Goal: Information Seeking & Learning: Learn about a topic

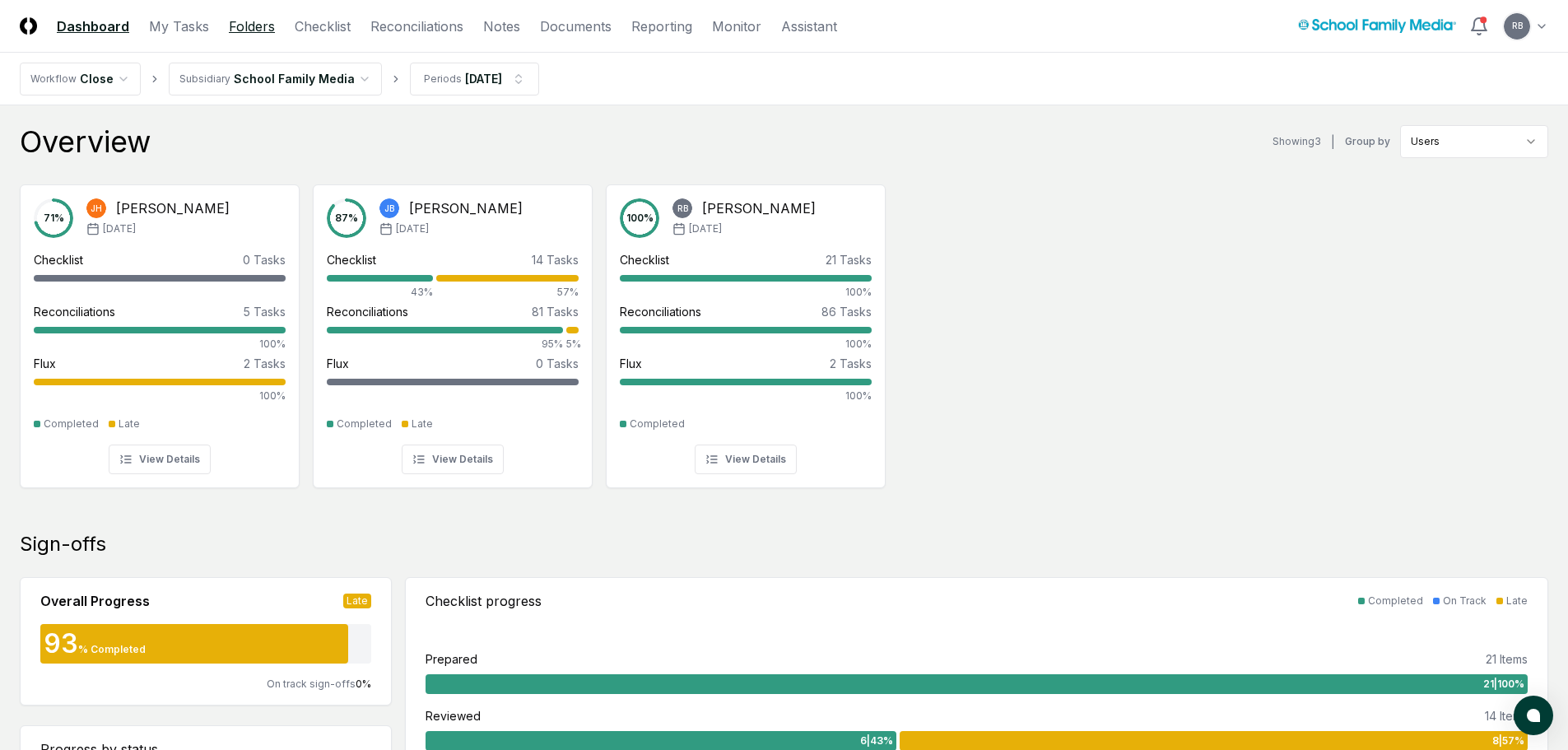
click at [238, 27] on link "Folders" at bounding box center [252, 27] width 46 height 20
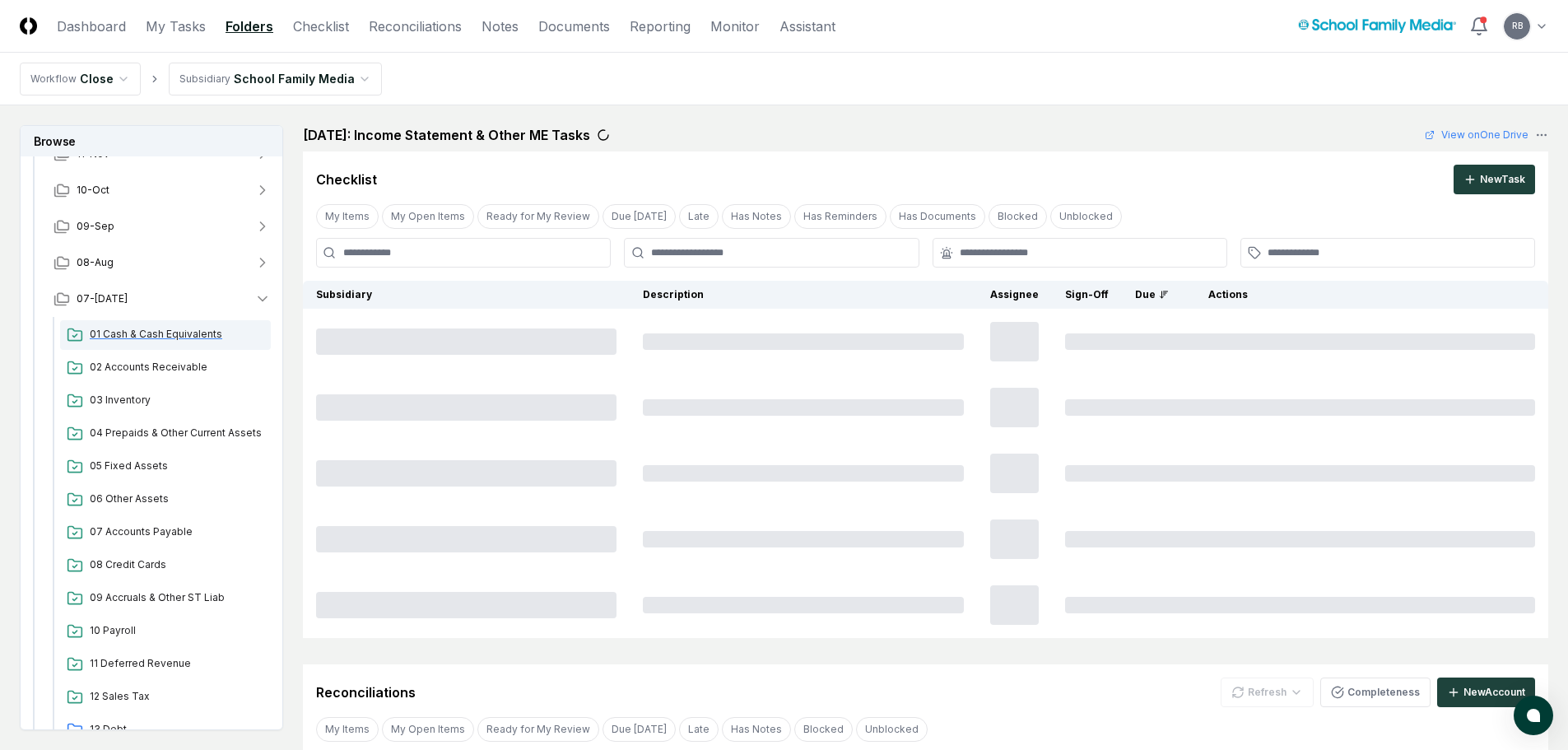
scroll to position [330, 0]
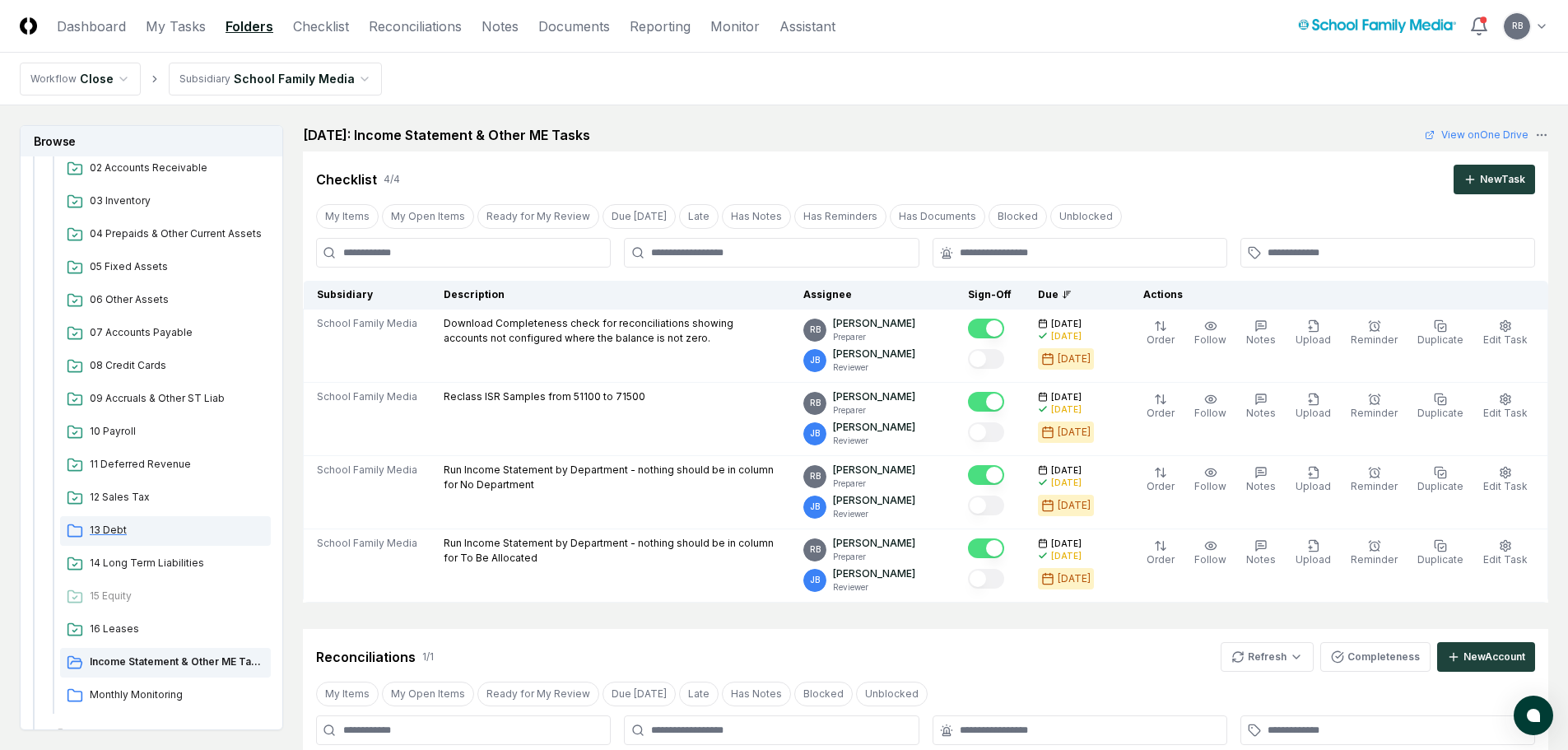
click at [114, 532] on span "13 Debt" at bounding box center [177, 530] width 175 height 15
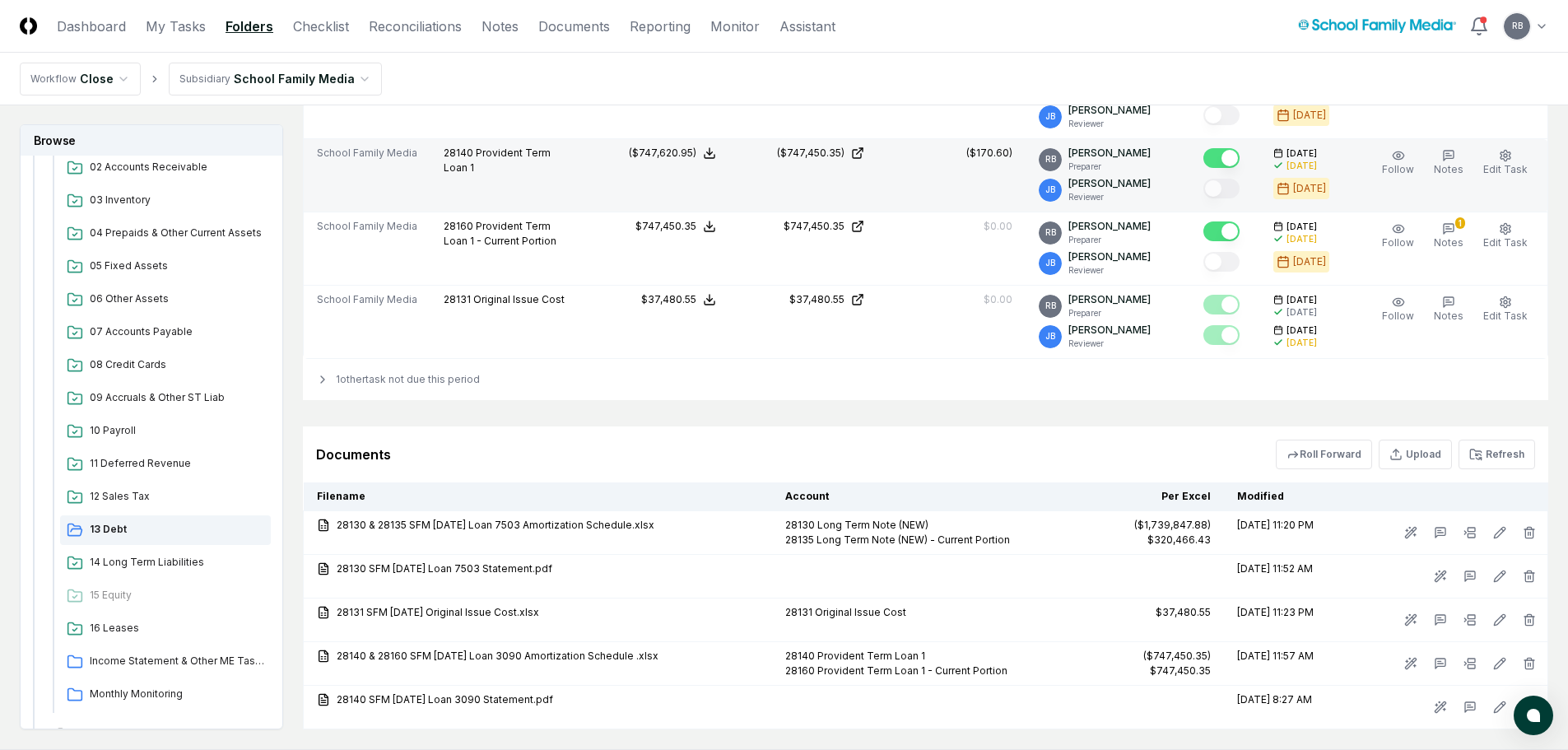
scroll to position [741, 0]
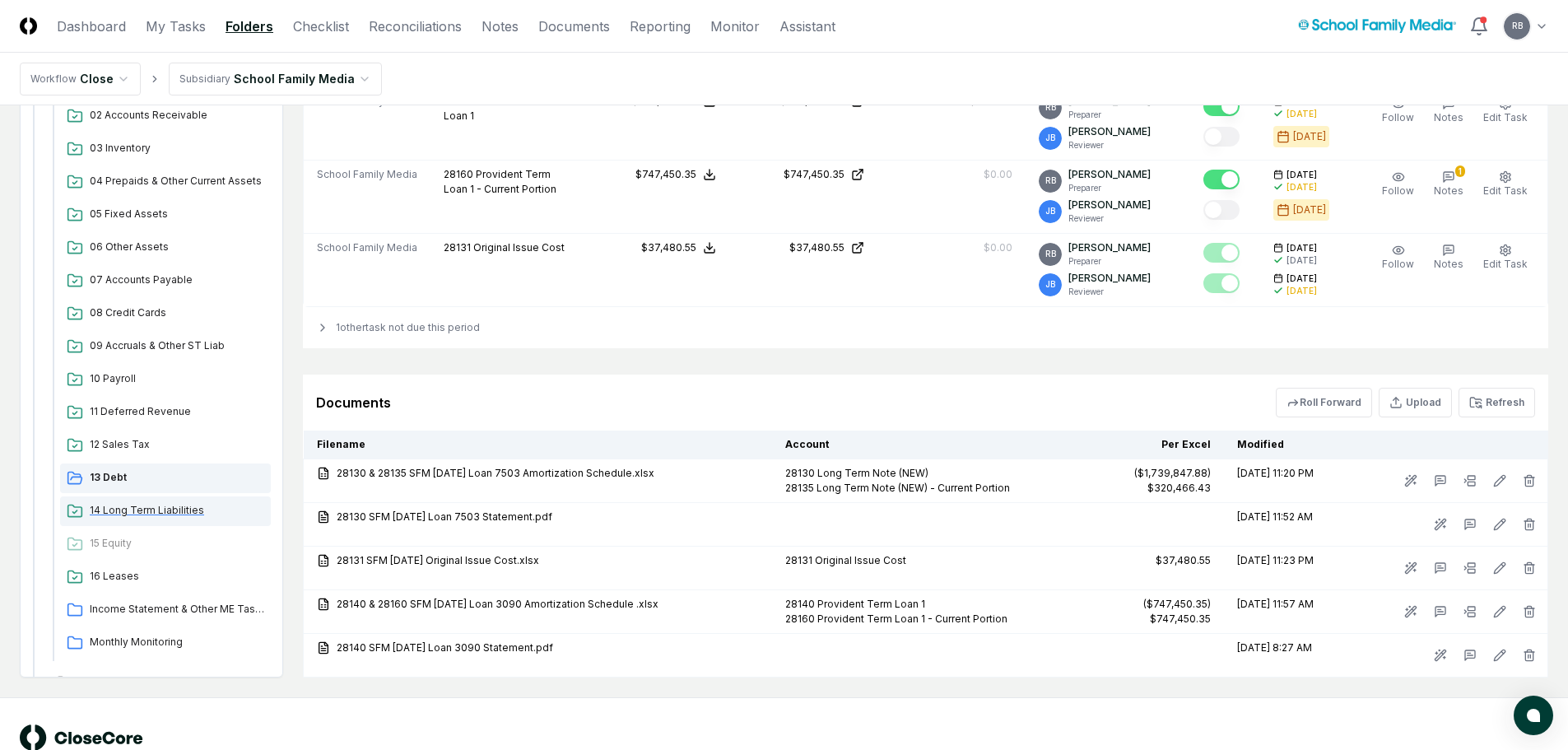
click at [157, 507] on span "14 Long Term Liabilities" at bounding box center [177, 510] width 175 height 15
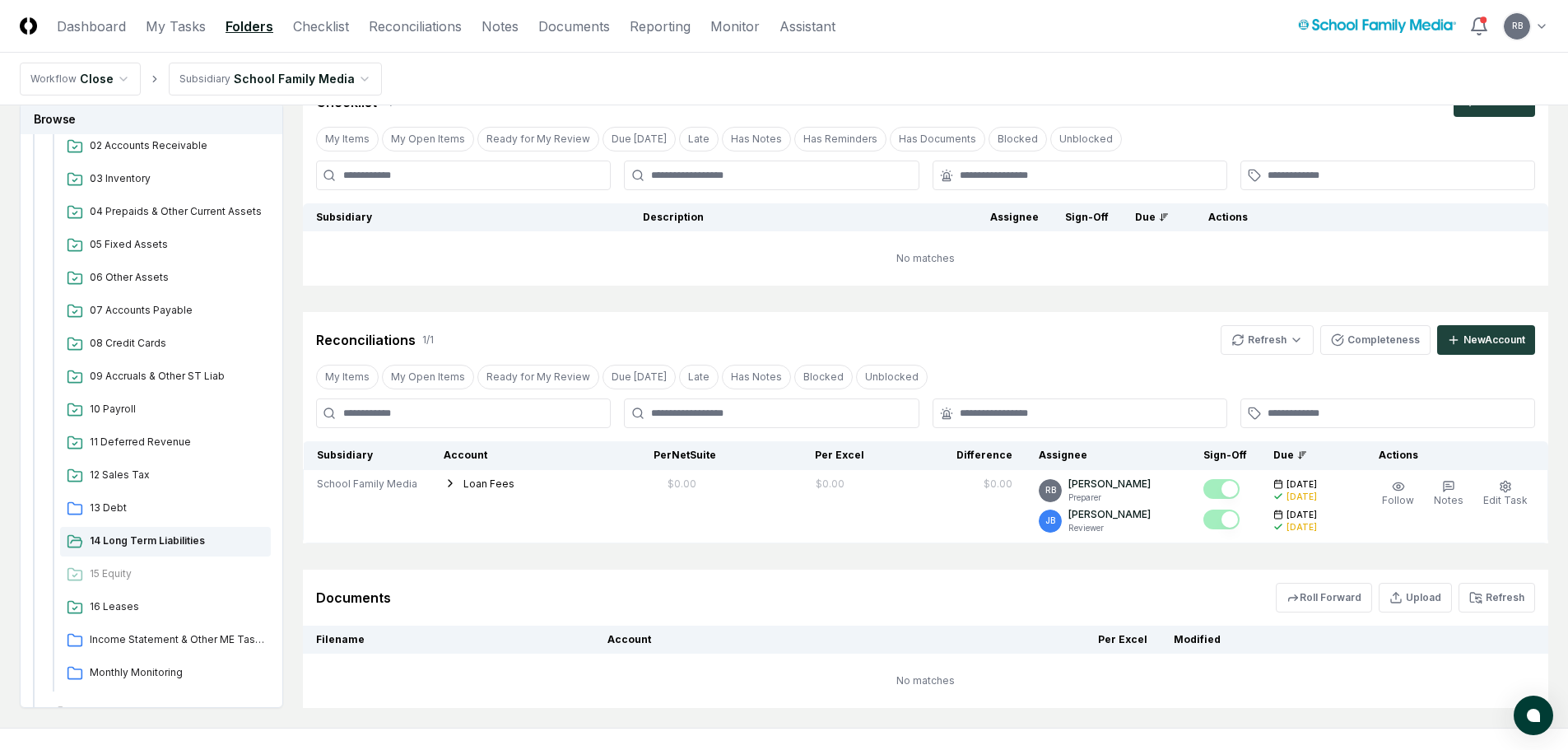
scroll to position [165, 0]
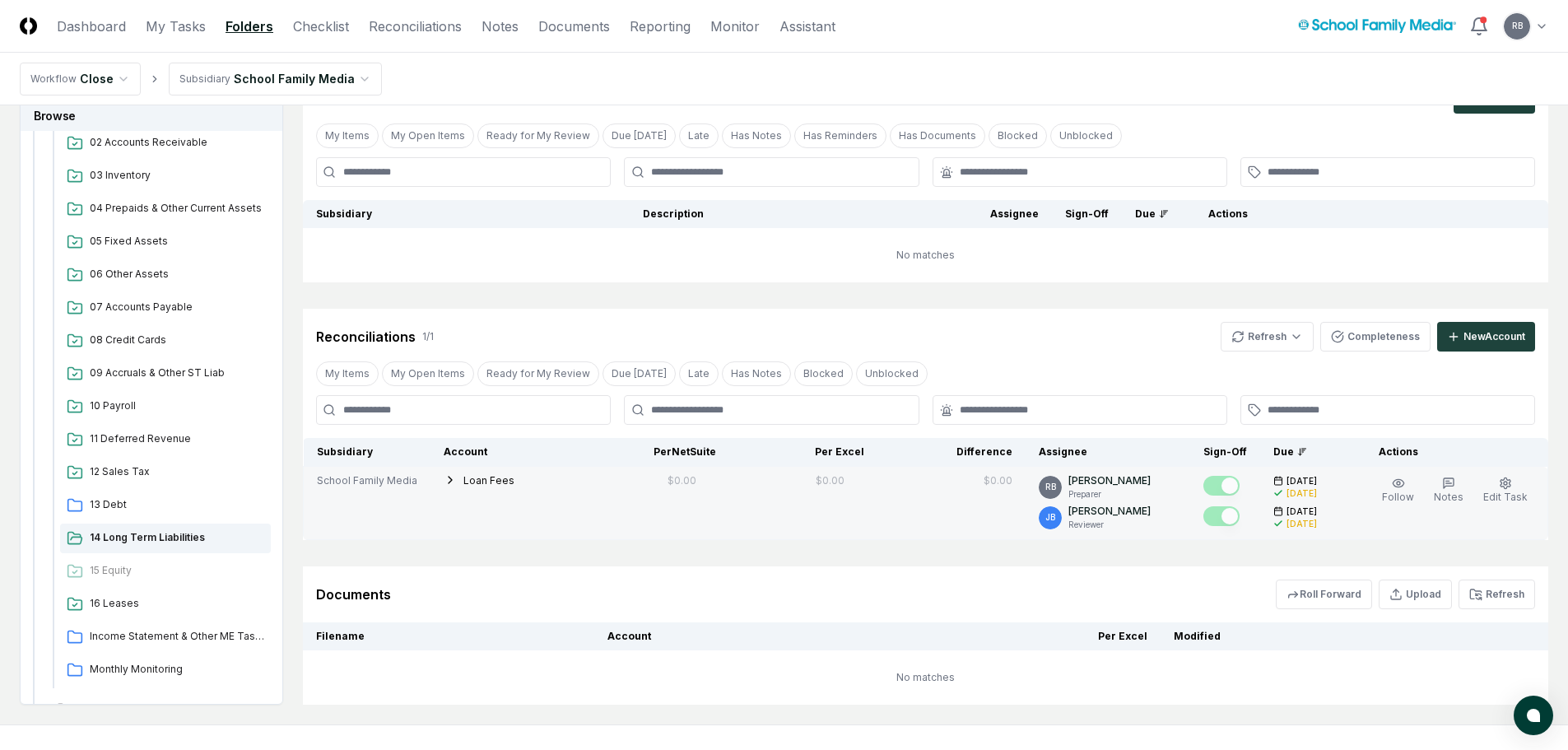
click at [444, 481] on icon "button" at bounding box center [450, 480] width 13 height 13
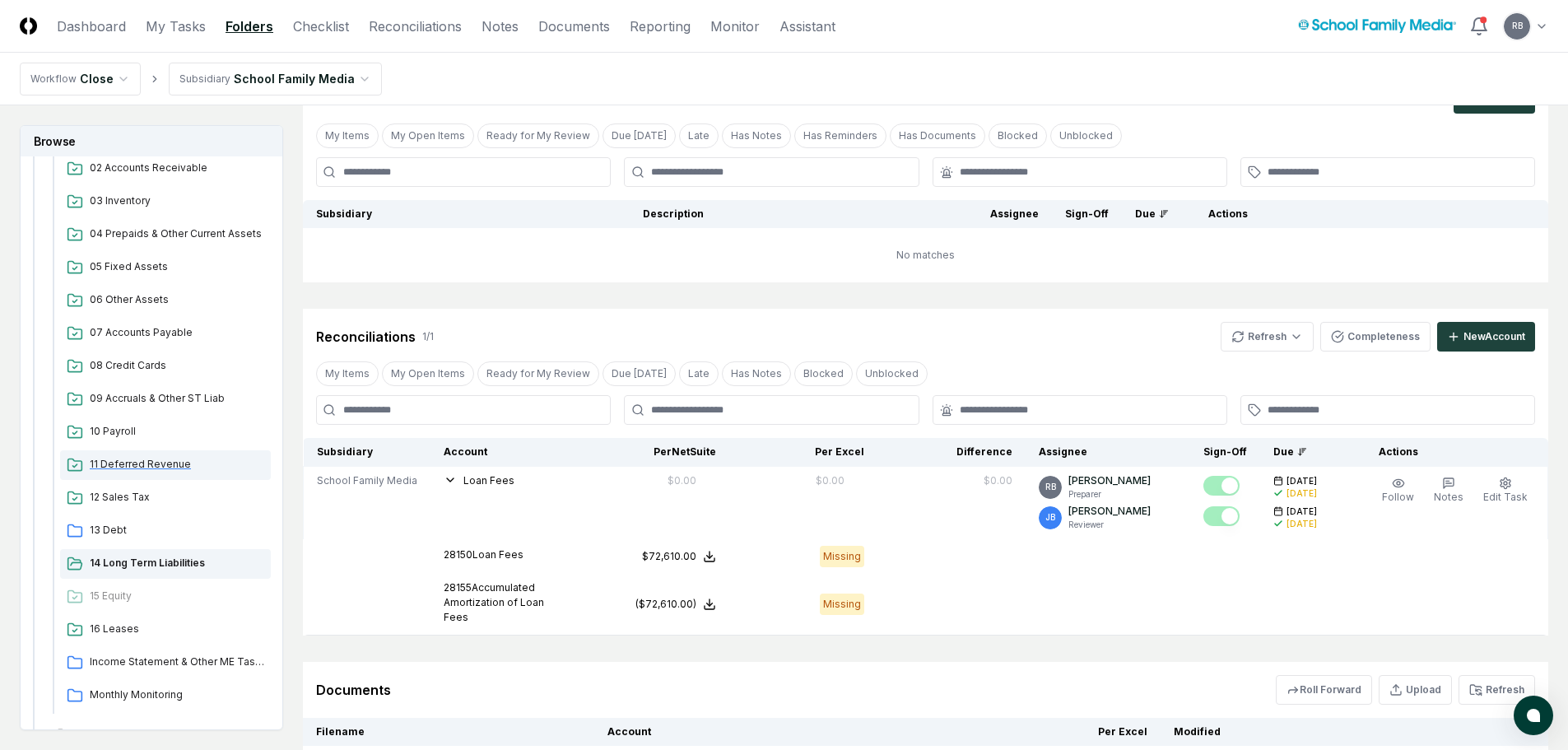
click at [105, 462] on span "11 Deferred Revenue" at bounding box center [177, 464] width 175 height 15
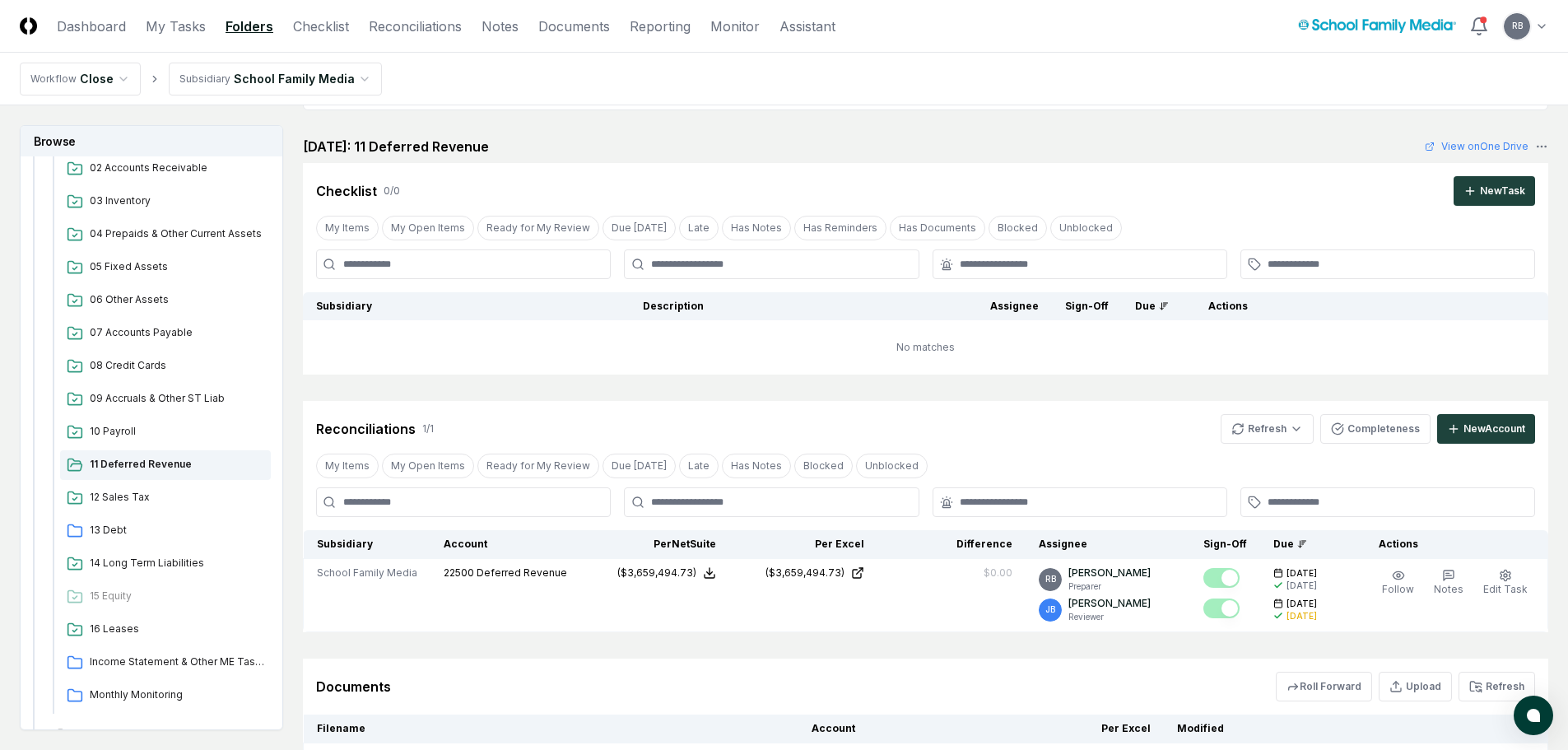
scroll to position [165, 0]
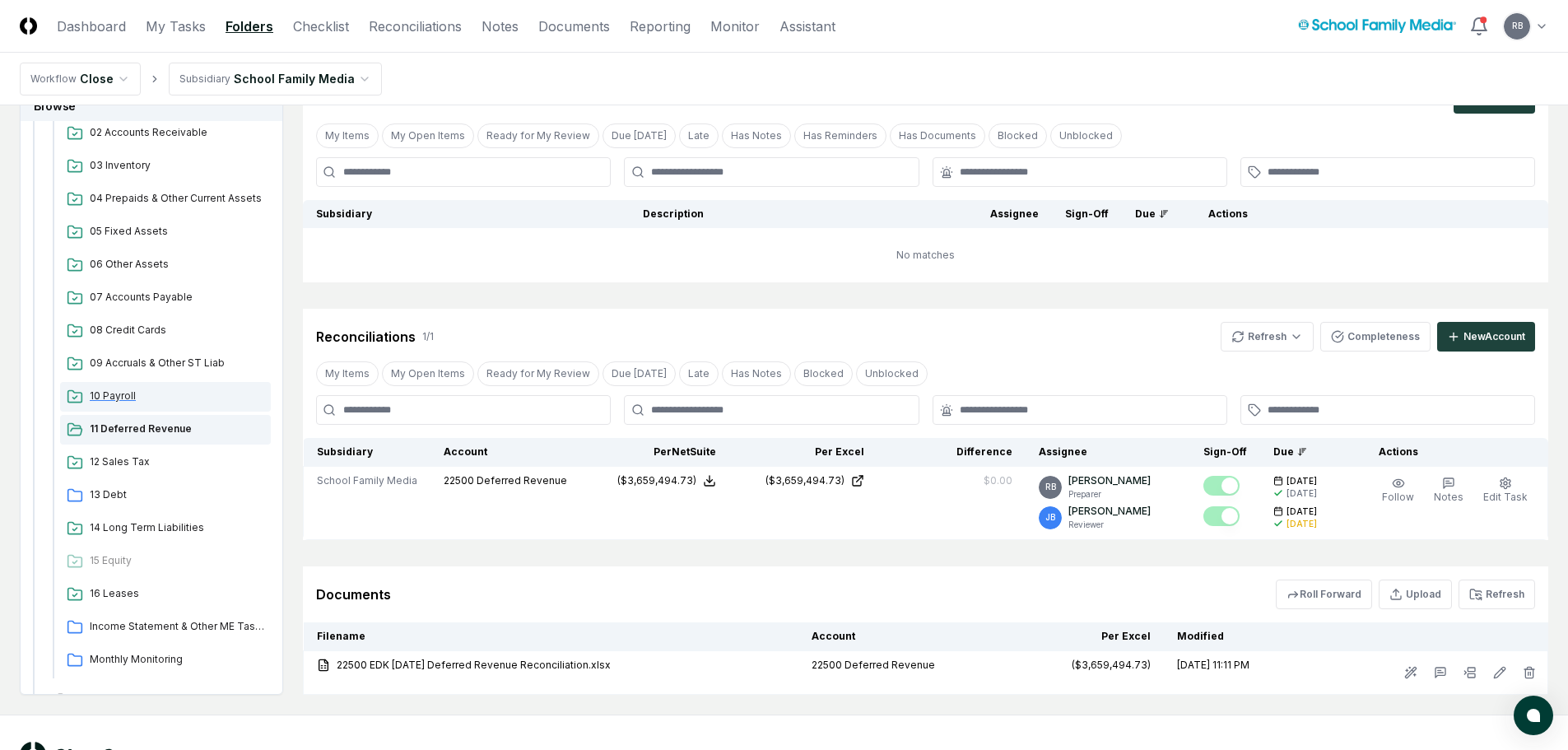
click at [118, 397] on span "10 Payroll" at bounding box center [177, 396] width 175 height 15
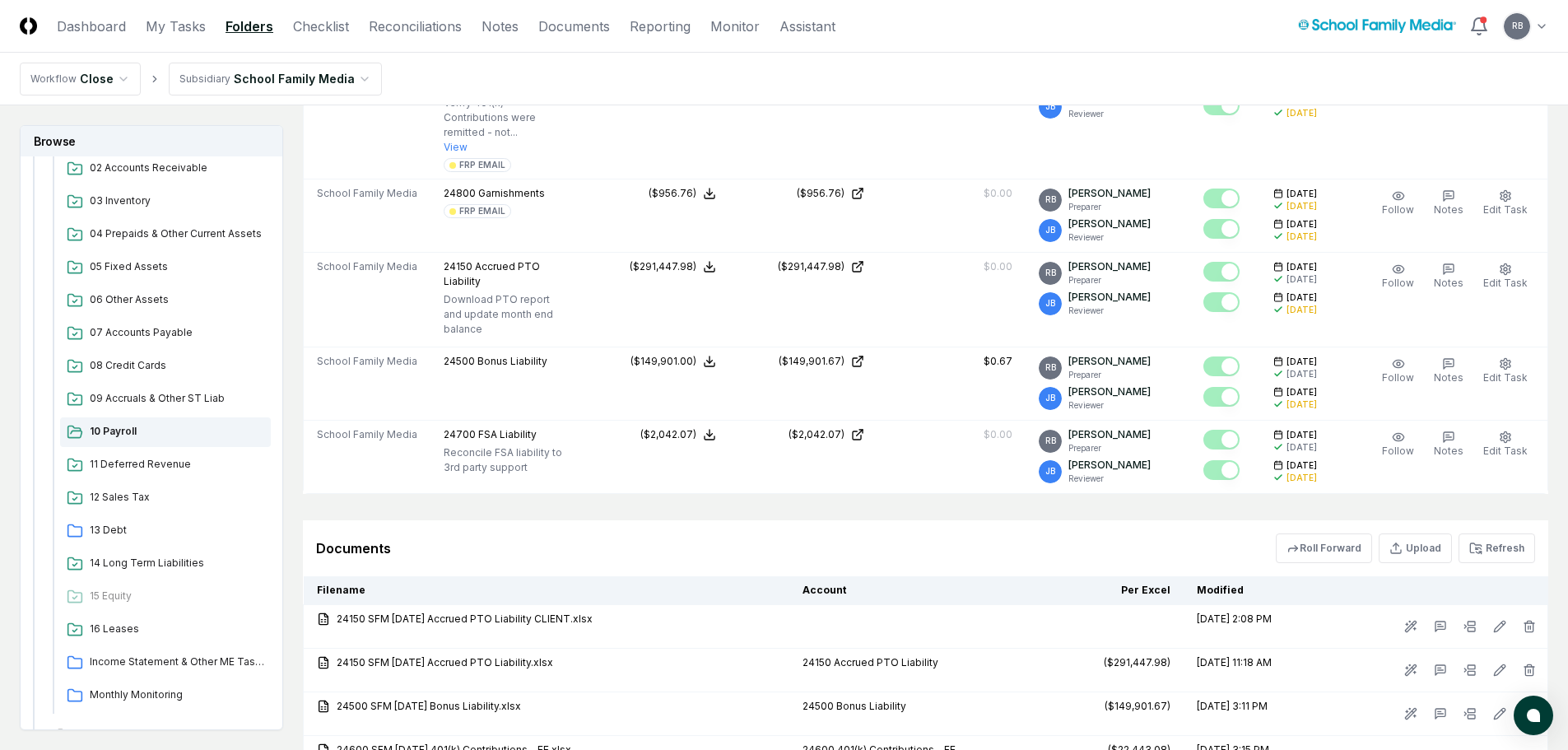
scroll to position [576, 0]
click at [108, 393] on span "09 Accruals & Other ST Liab" at bounding box center [177, 398] width 175 height 15
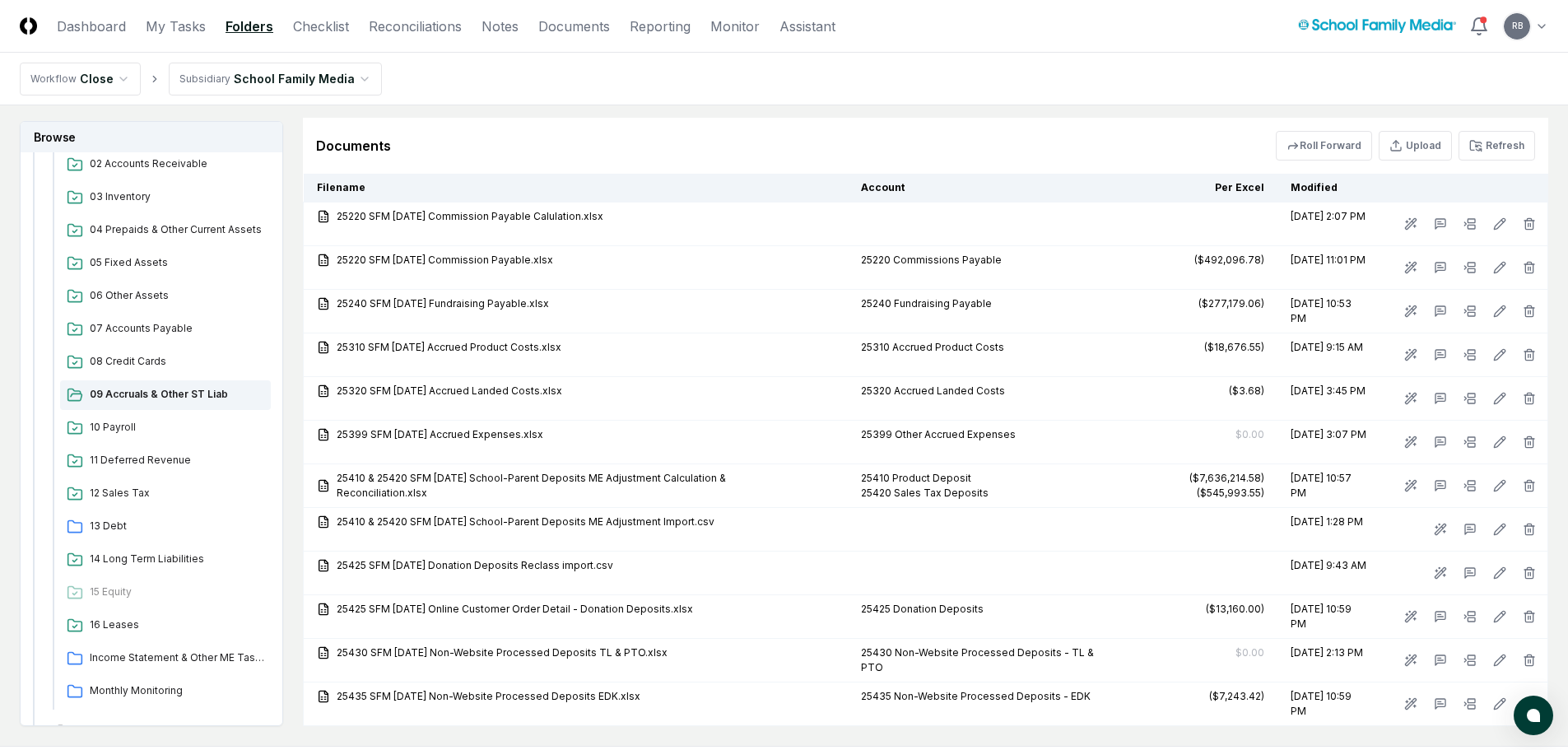
scroll to position [1722, 0]
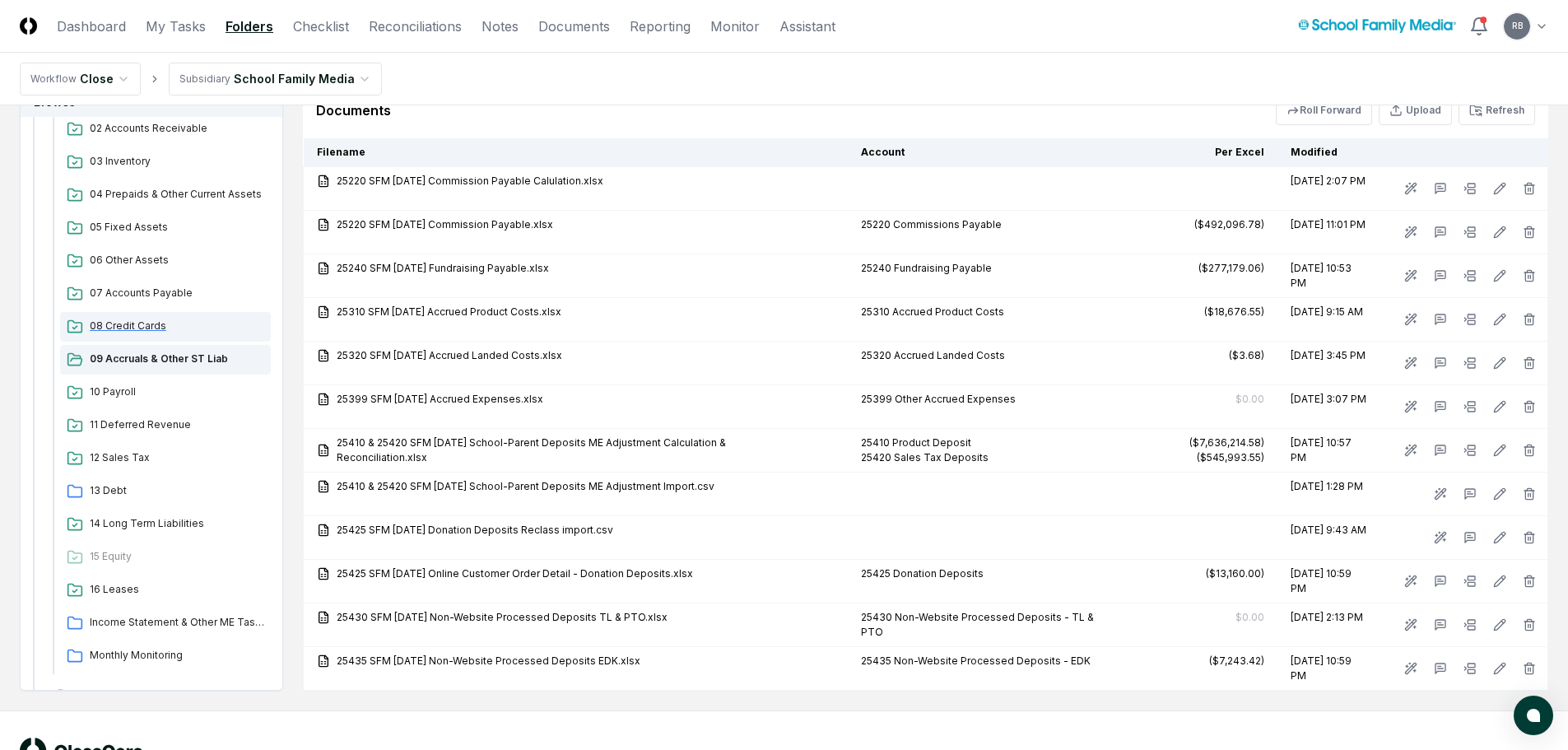
click at [114, 319] on span "08 Credit Cards" at bounding box center [177, 326] width 175 height 15
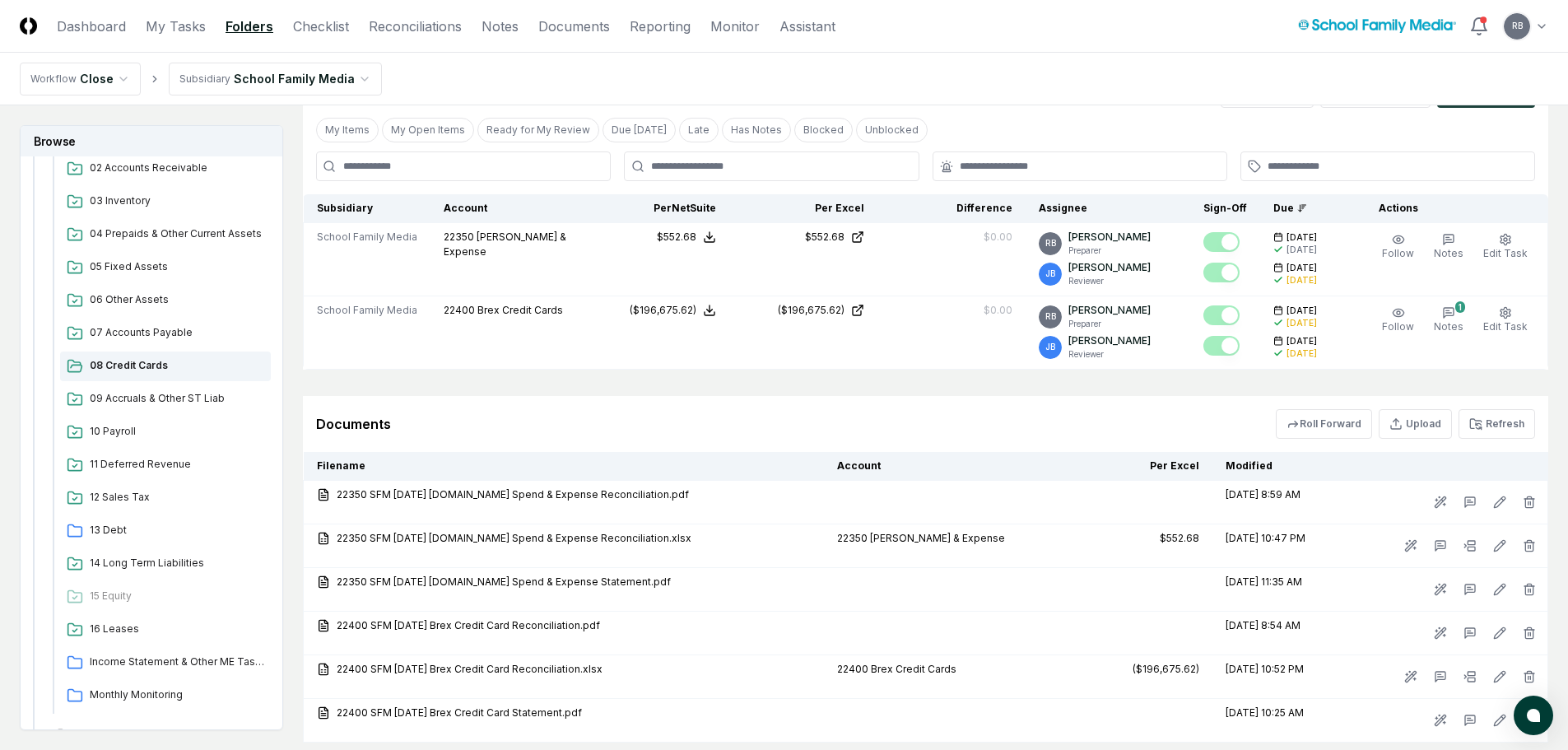
scroll to position [412, 0]
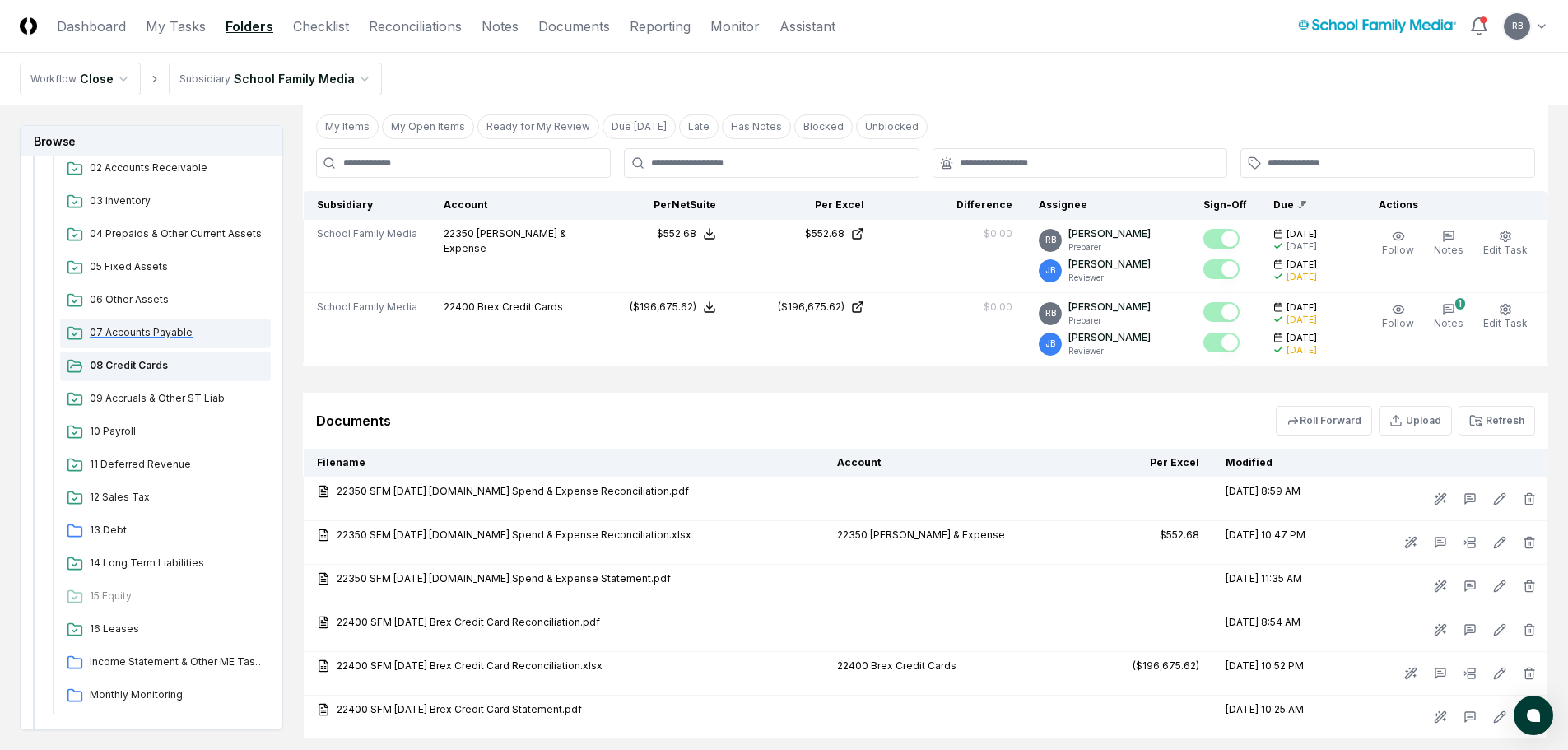
click at [156, 339] on span "07 Accounts Payable" at bounding box center [177, 332] width 175 height 15
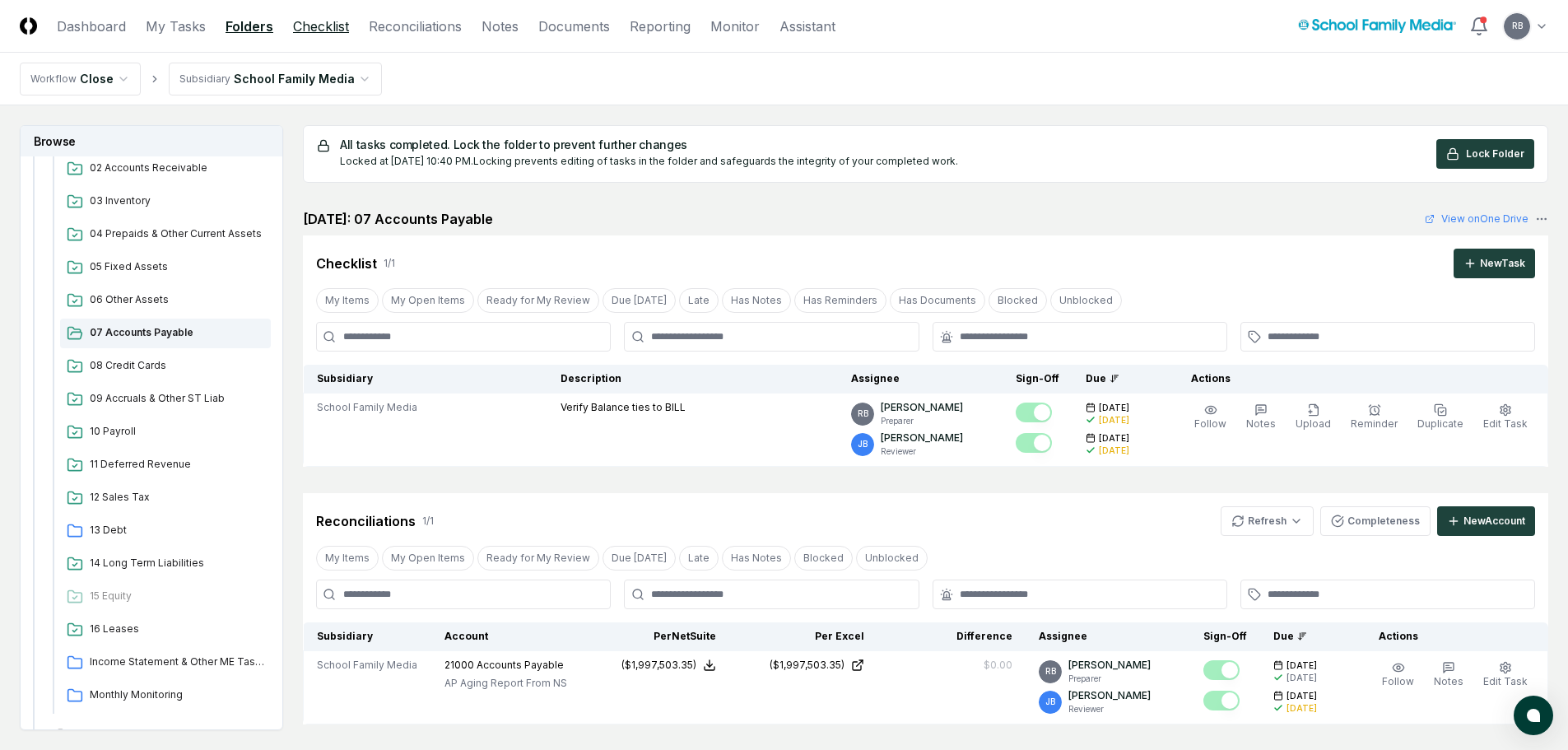
click at [329, 28] on link "Checklist" at bounding box center [320, 27] width 56 height 20
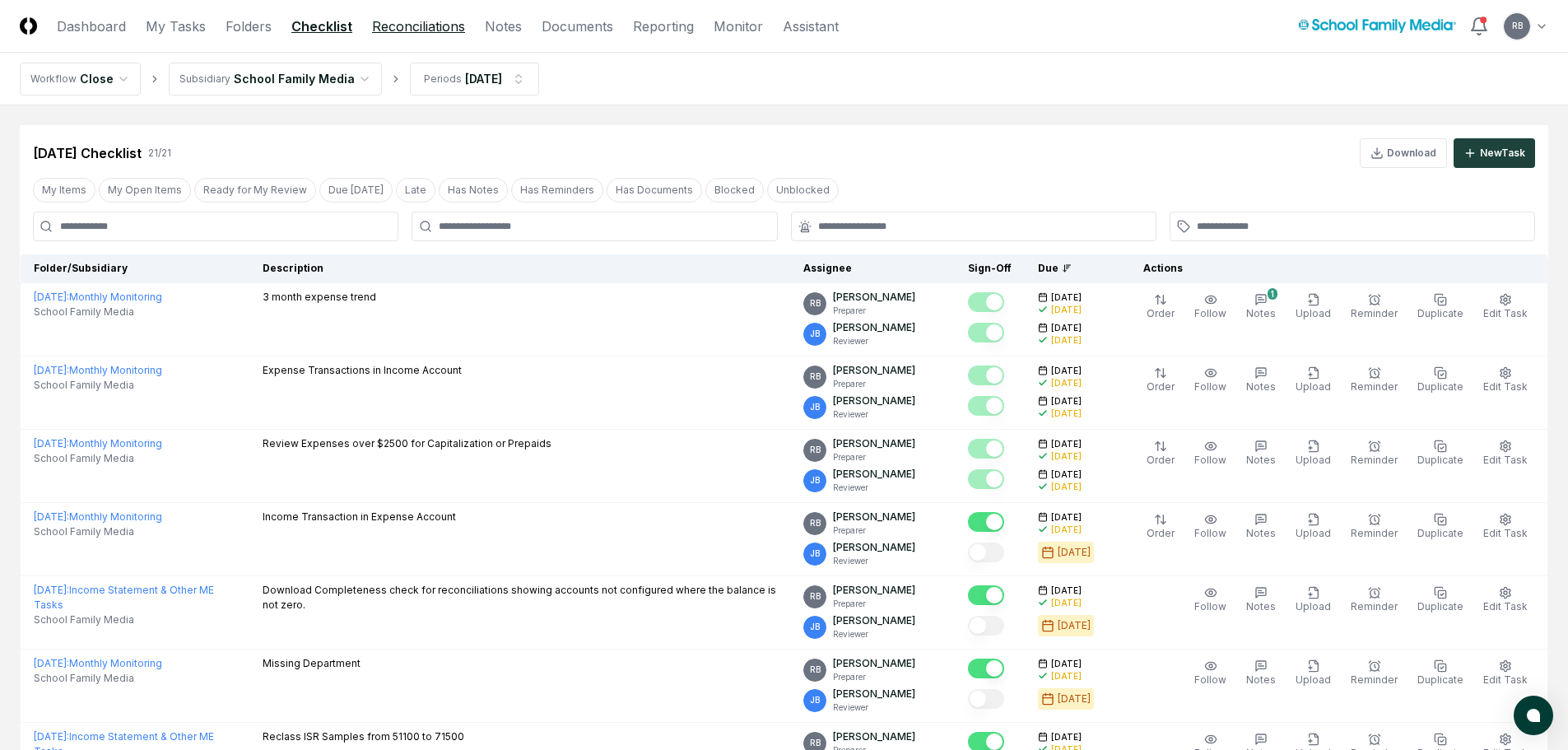
click at [404, 28] on link "Reconciliations" at bounding box center [418, 27] width 93 height 20
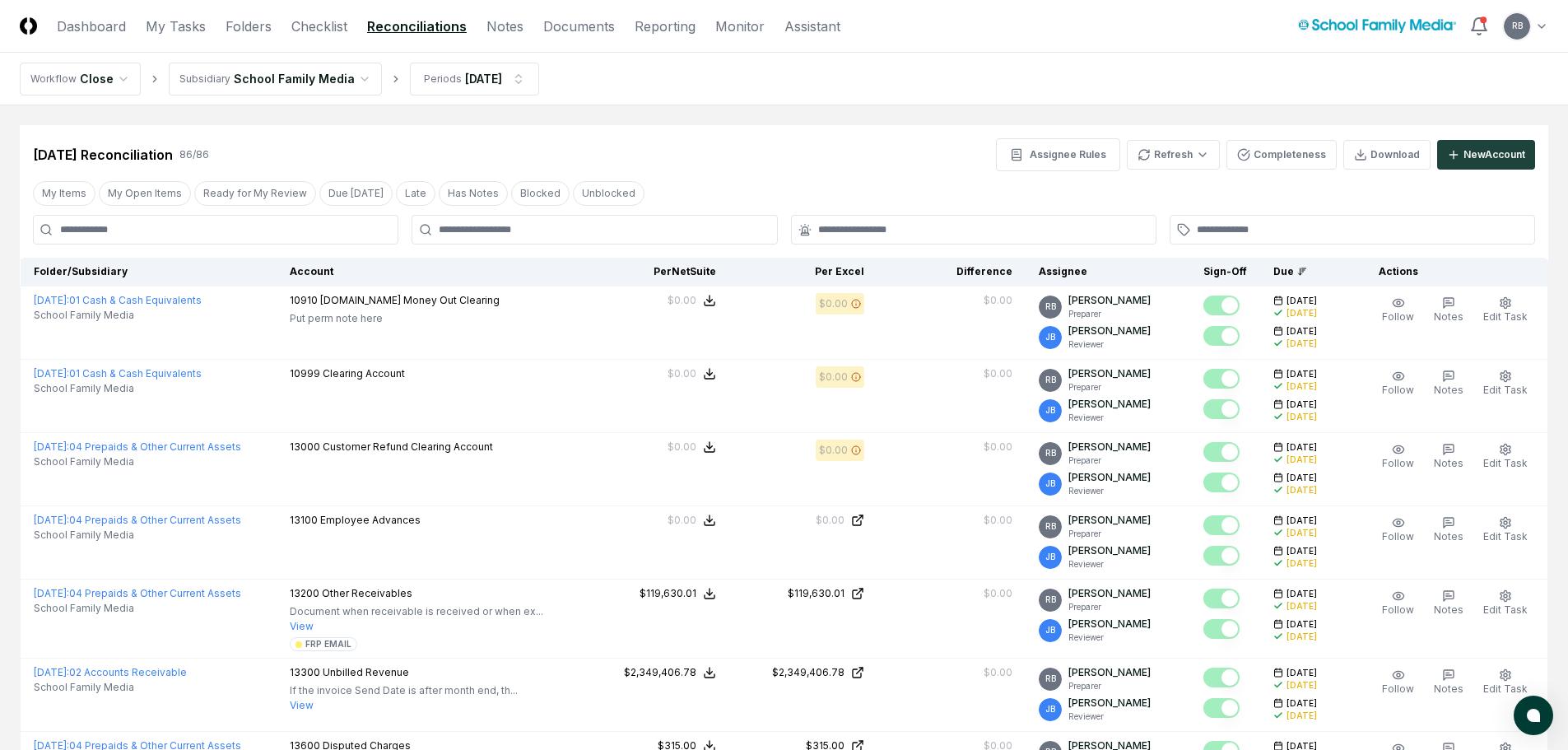
click at [242, 230] on input at bounding box center [215, 230] width 365 height 29
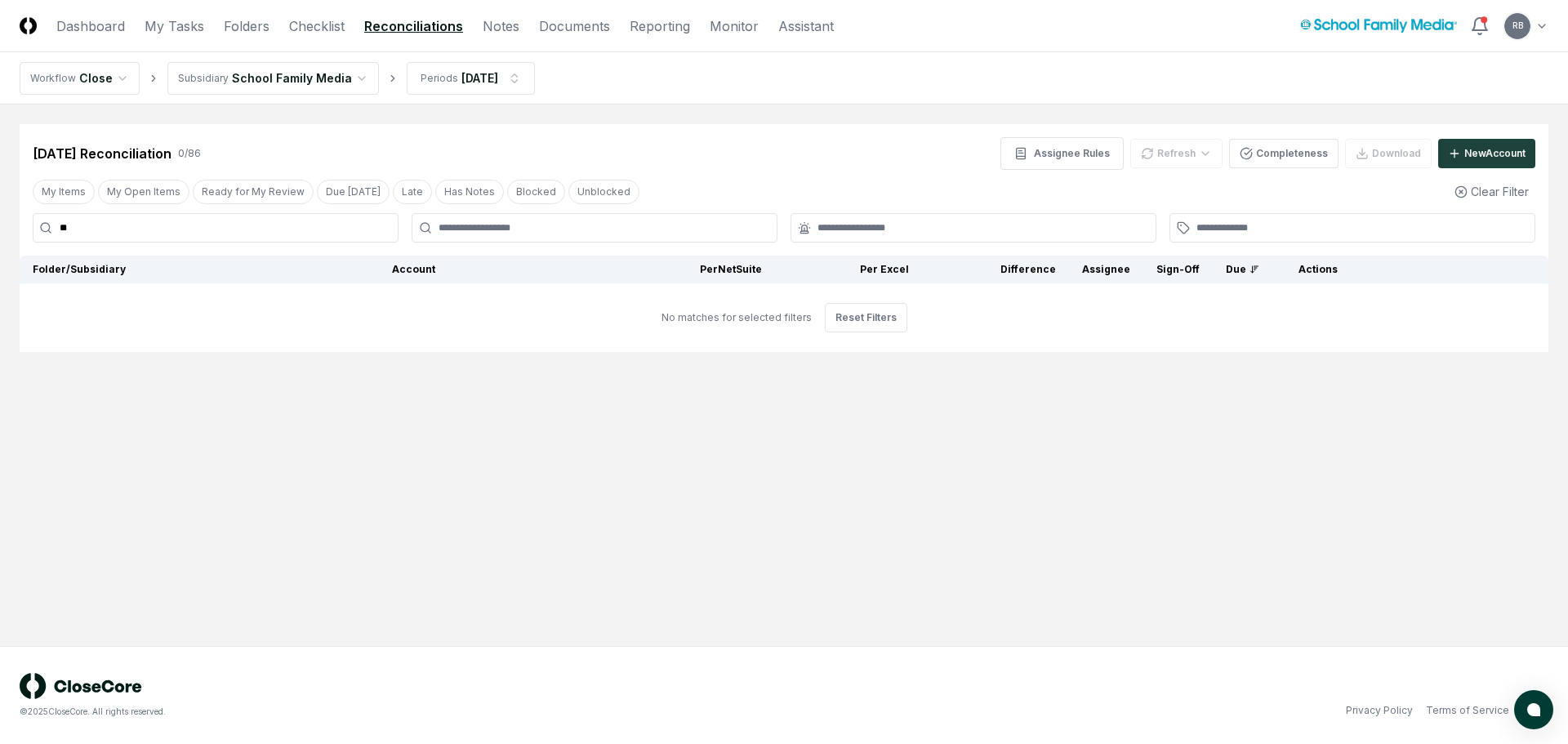
type input "*"
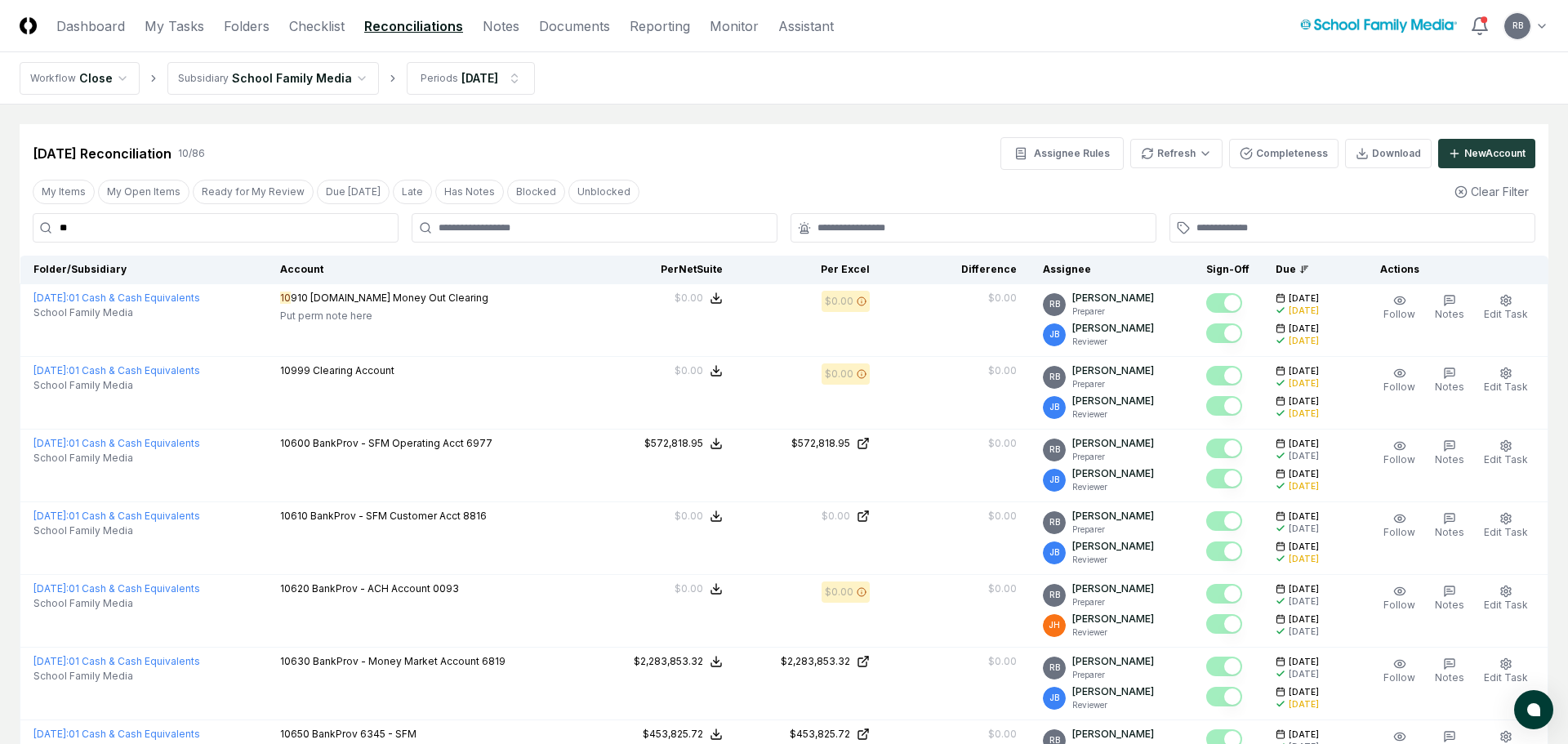
type input "*"
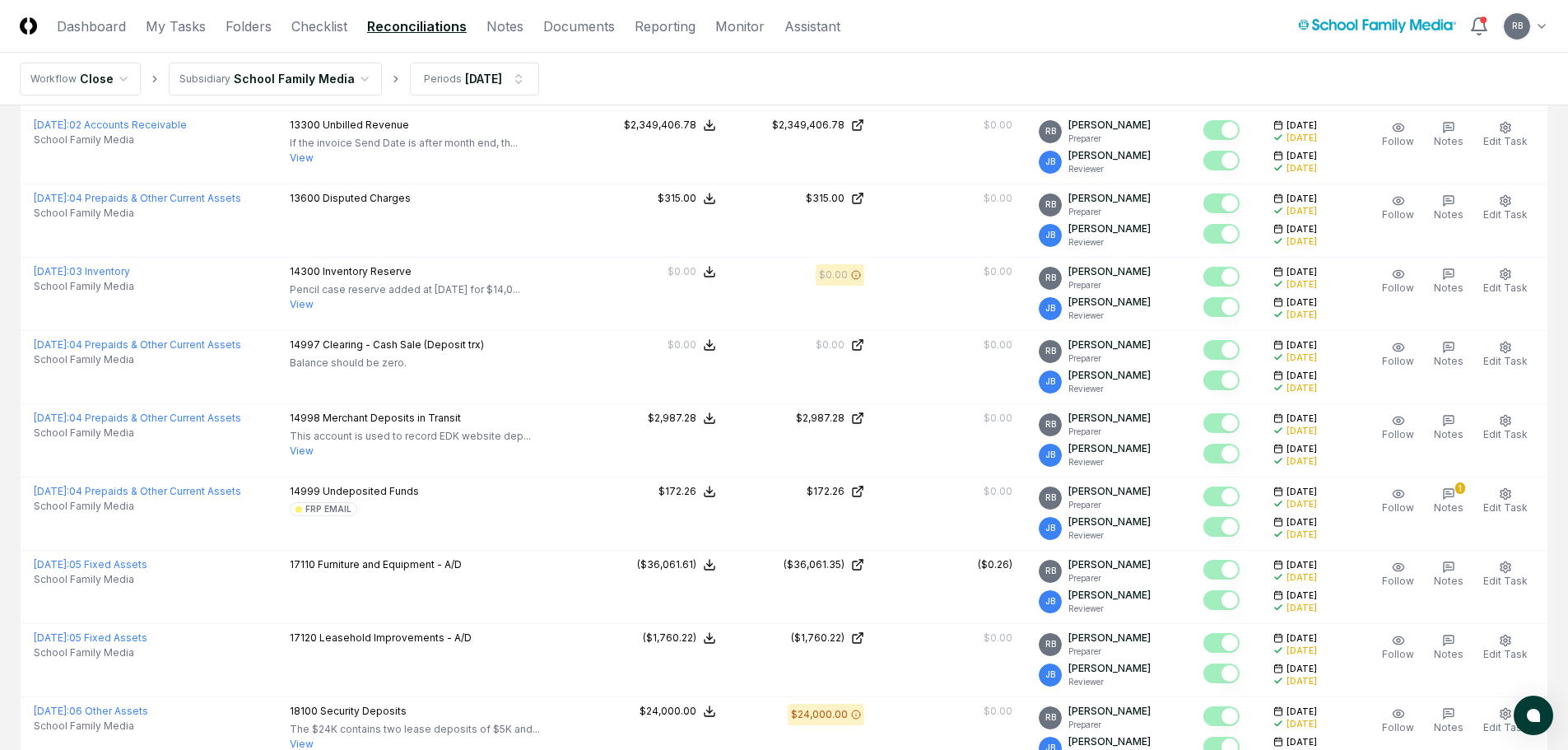
scroll to position [576, 0]
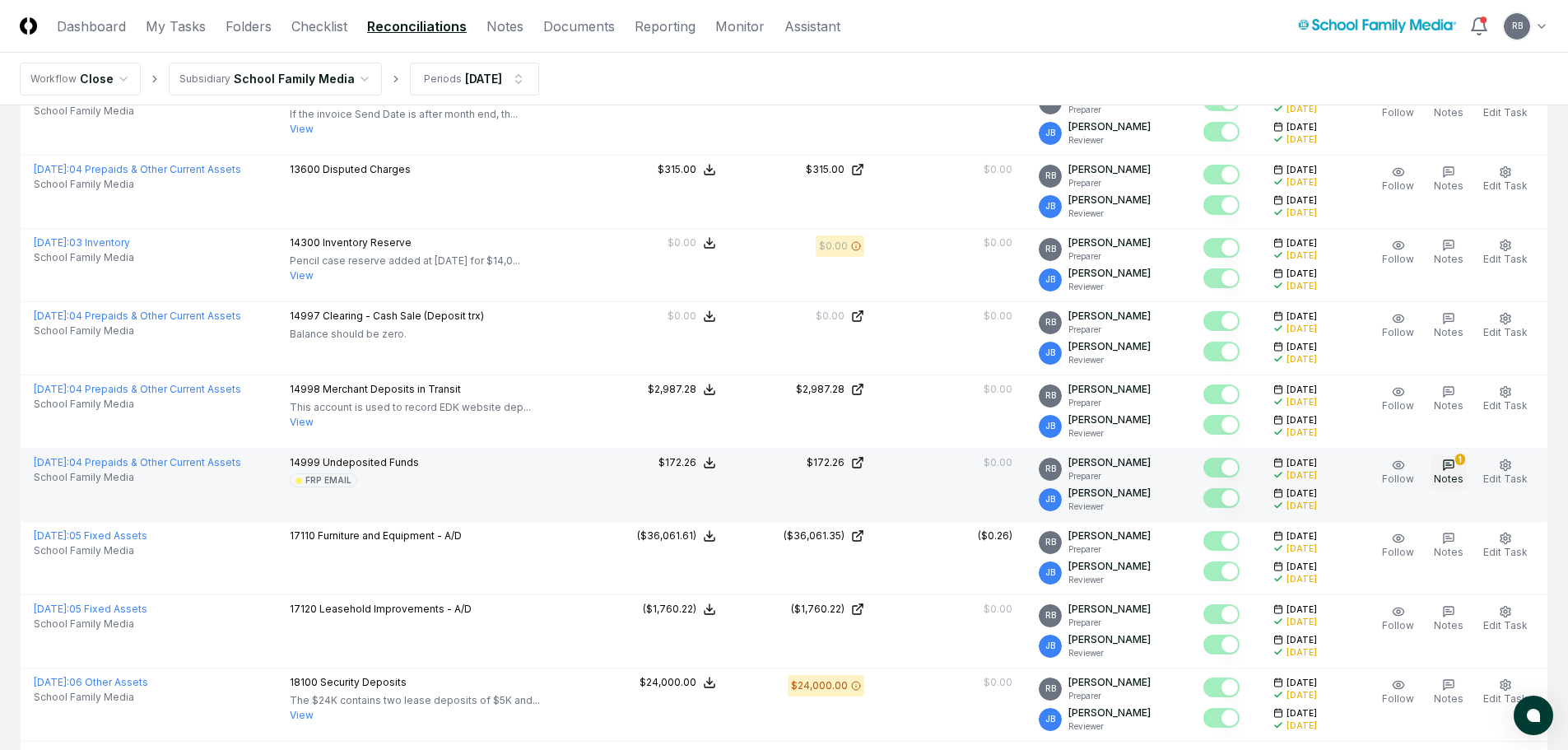
click at [1442, 459] on button "1 Notes" at bounding box center [1449, 473] width 37 height 35
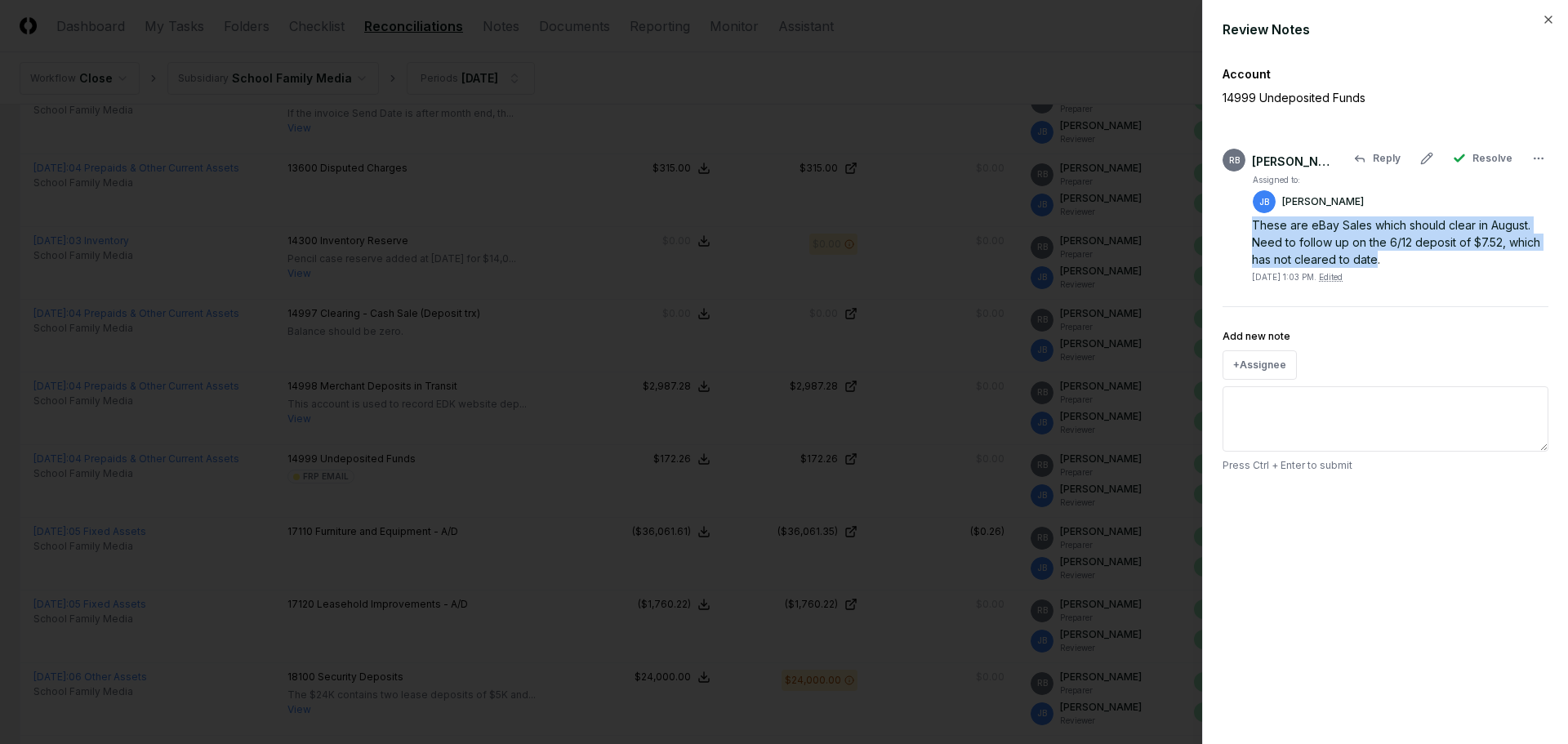
drag, startPoint x: 1255, startPoint y: 226, endPoint x: 1373, endPoint y: 260, distance: 122.8
click at [1373, 260] on div "These are eBay Sales which should clear in August. Need to follow up on the 6/1…" at bounding box center [1400, 242] width 296 height 52
drag, startPoint x: 1548, startPoint y: 17, endPoint x: 1563, endPoint y: 164, distance: 147.8
click at [1548, 17] on icon "button" at bounding box center [1549, 19] width 13 height 13
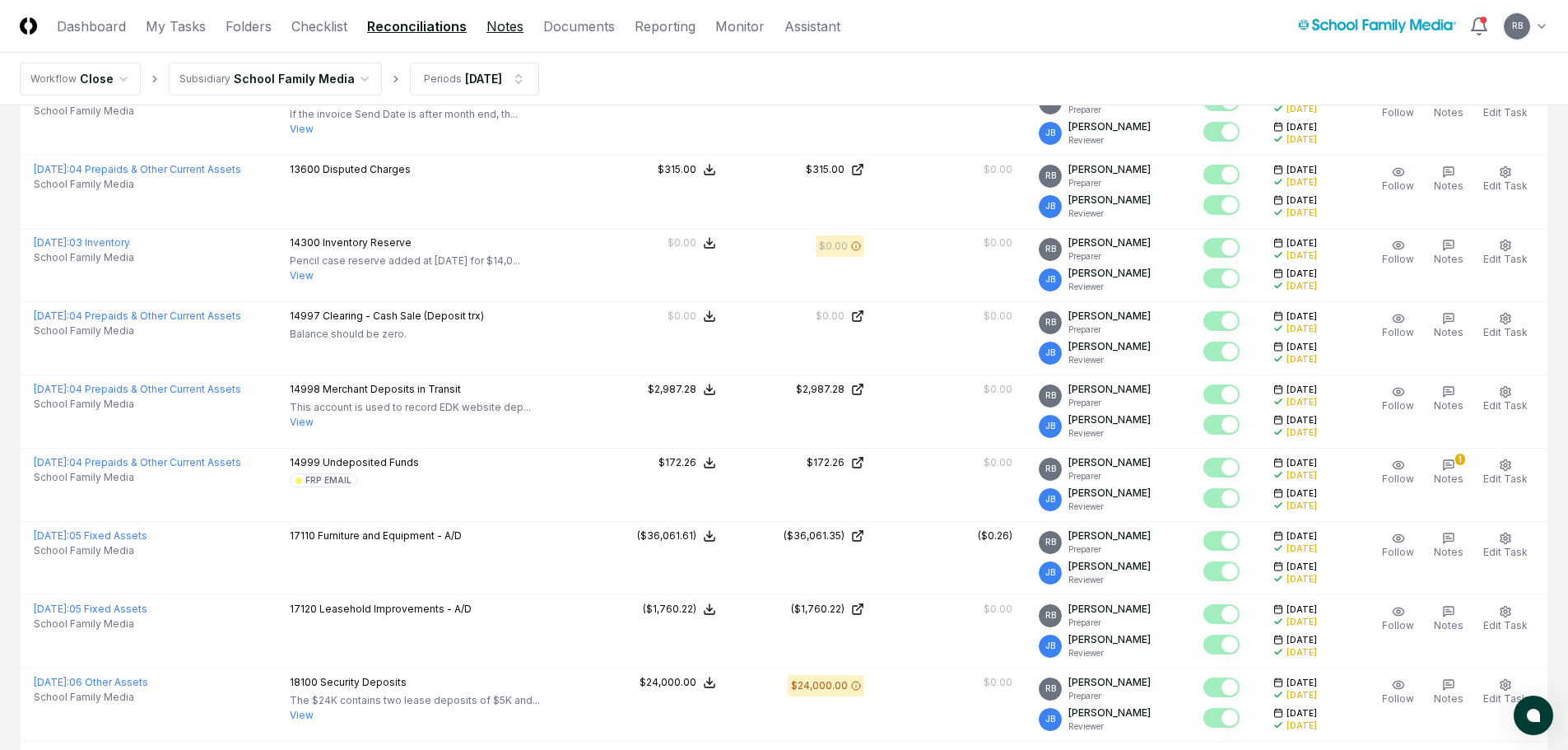
click at [498, 28] on link "Notes" at bounding box center [504, 27] width 37 height 20
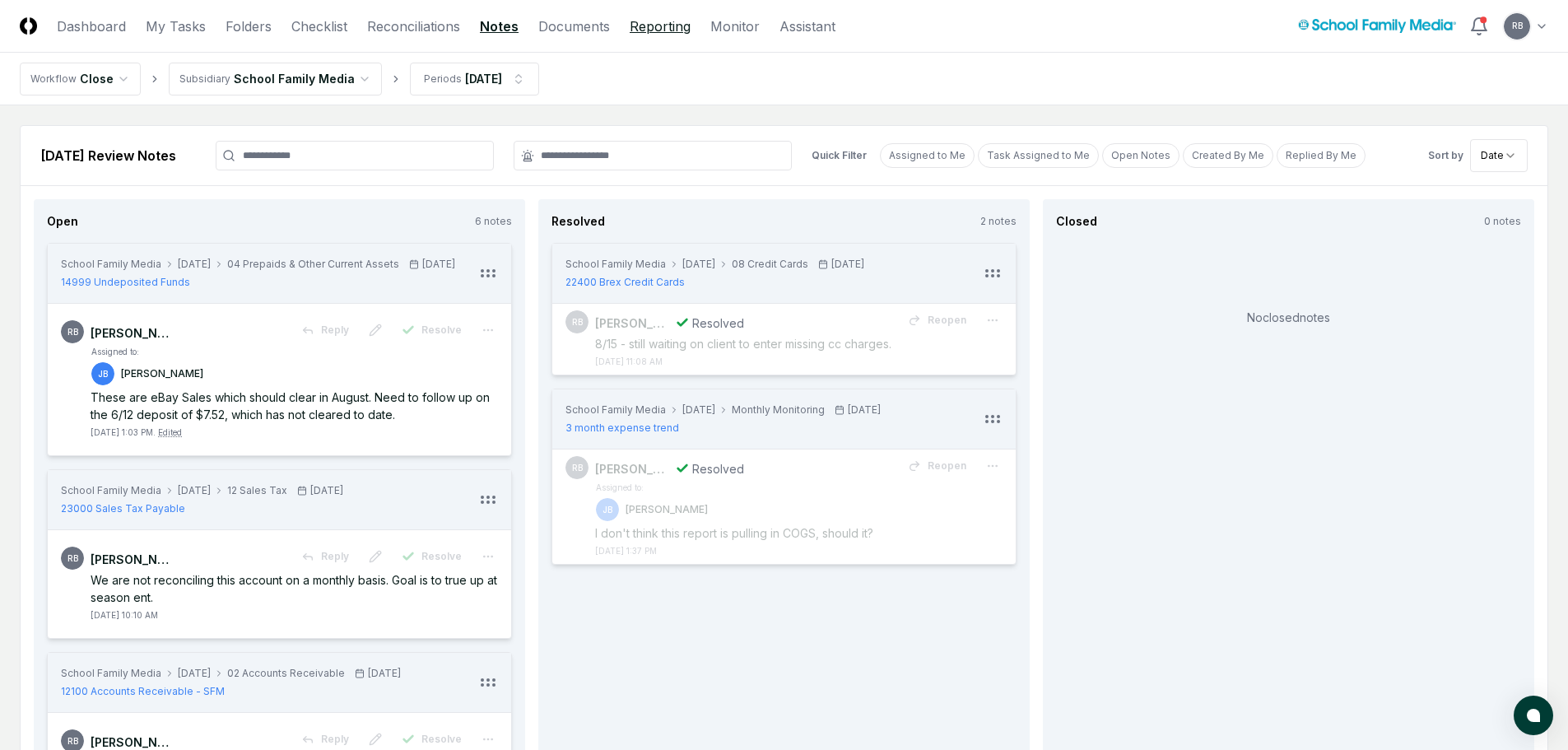
click at [654, 28] on link "Reporting" at bounding box center [660, 27] width 61 height 20
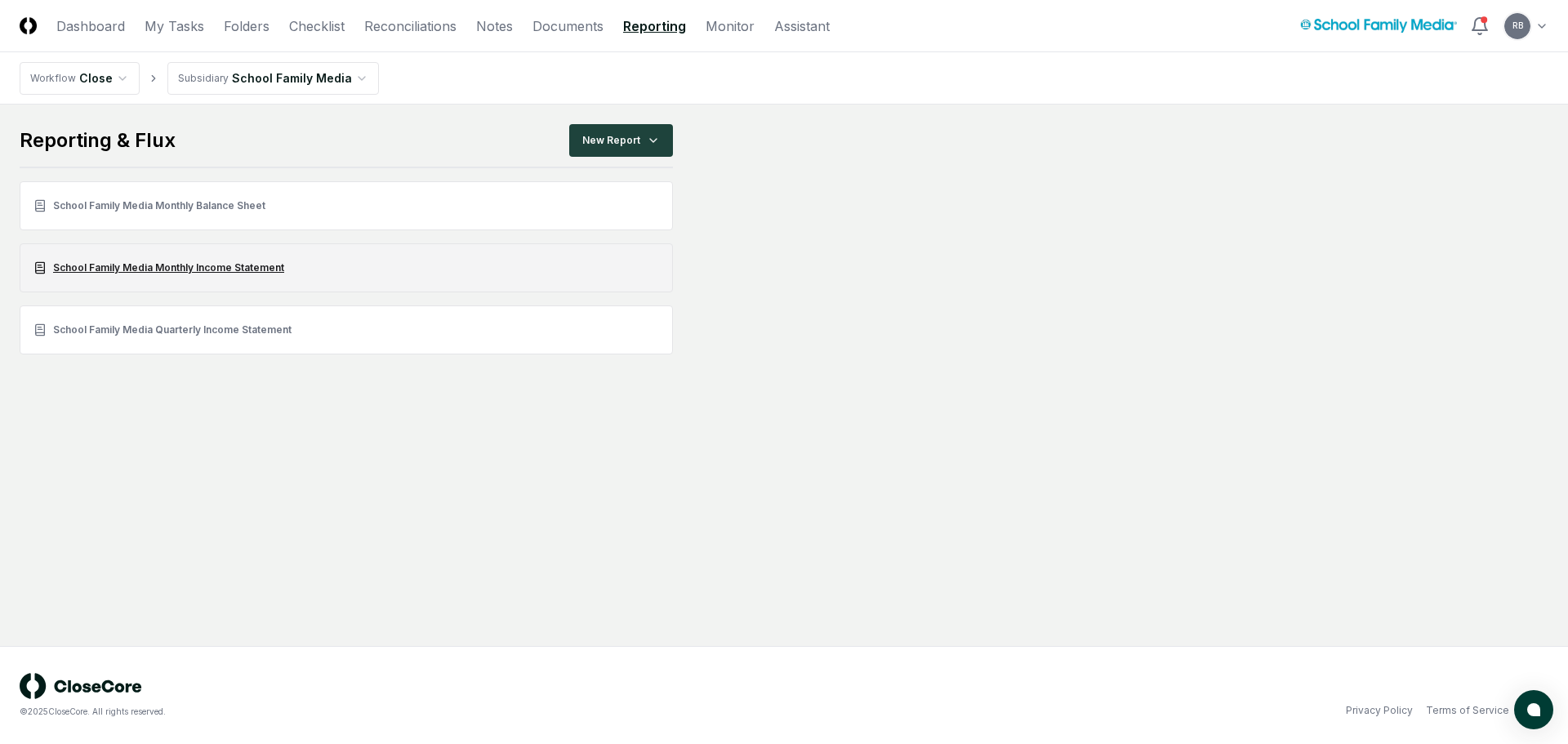
click at [227, 269] on link "School Family Media Monthly Income Statement" at bounding box center [346, 268] width 653 height 49
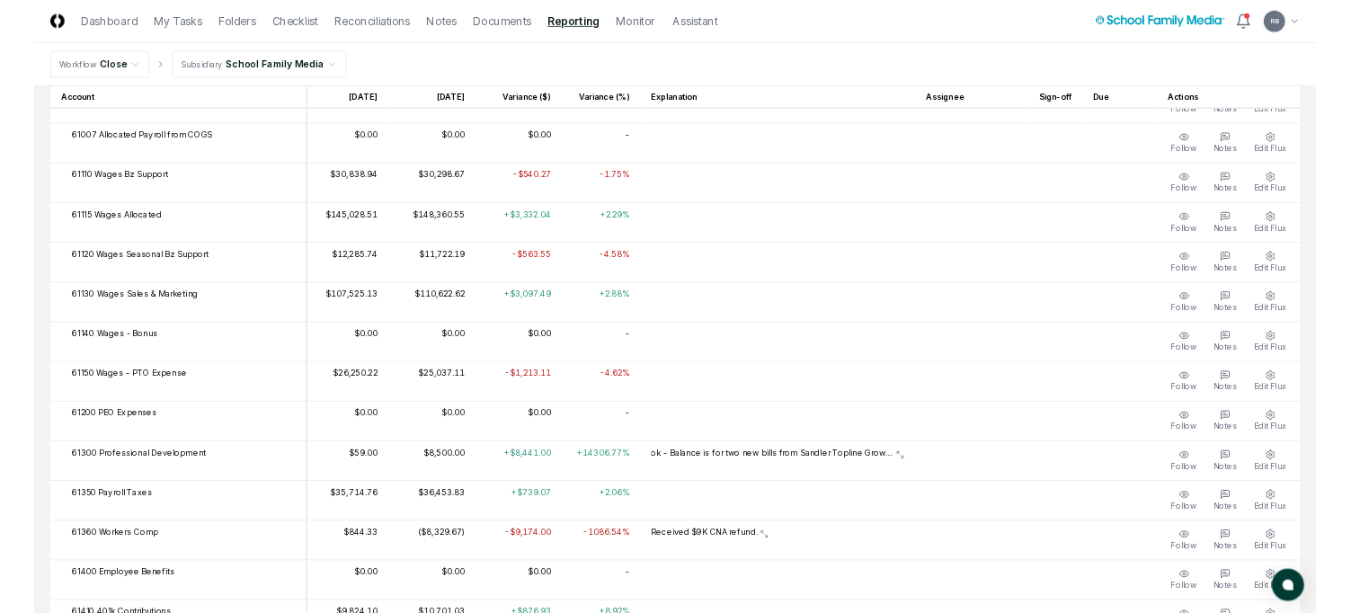
scroll to position [4430, 0]
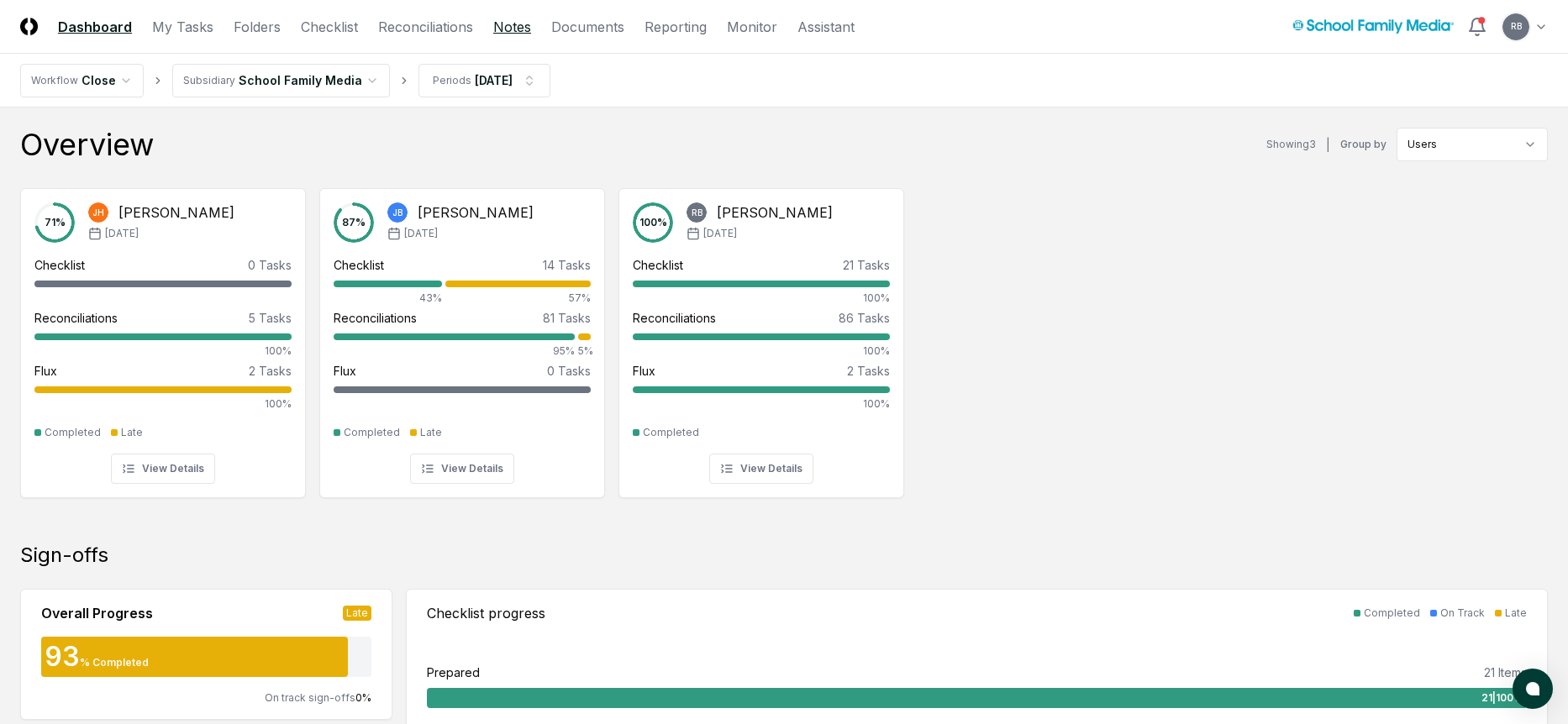
click at [502, 23] on link "Notes" at bounding box center [512, 27] width 37 height 21
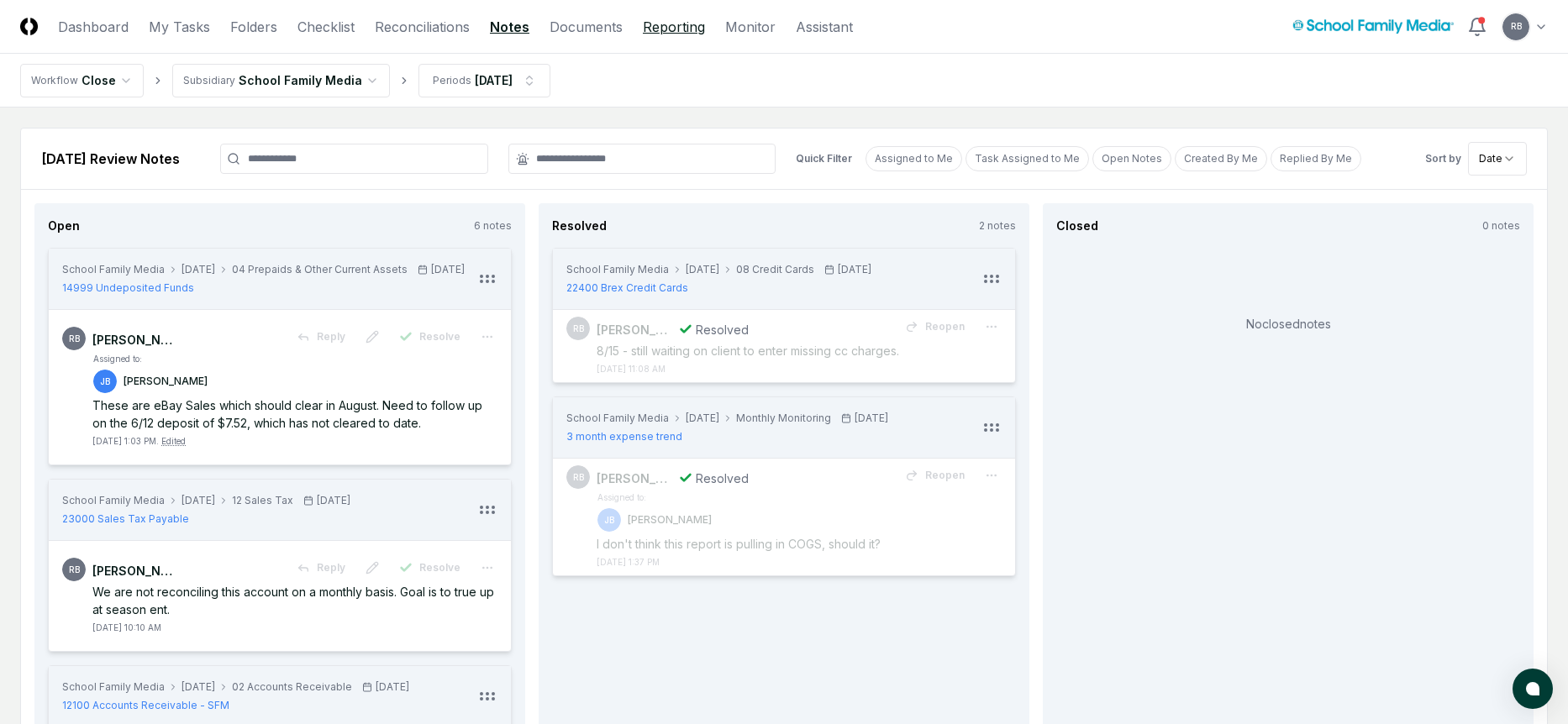
click at [674, 29] on link "Reporting" at bounding box center [674, 27] width 63 height 21
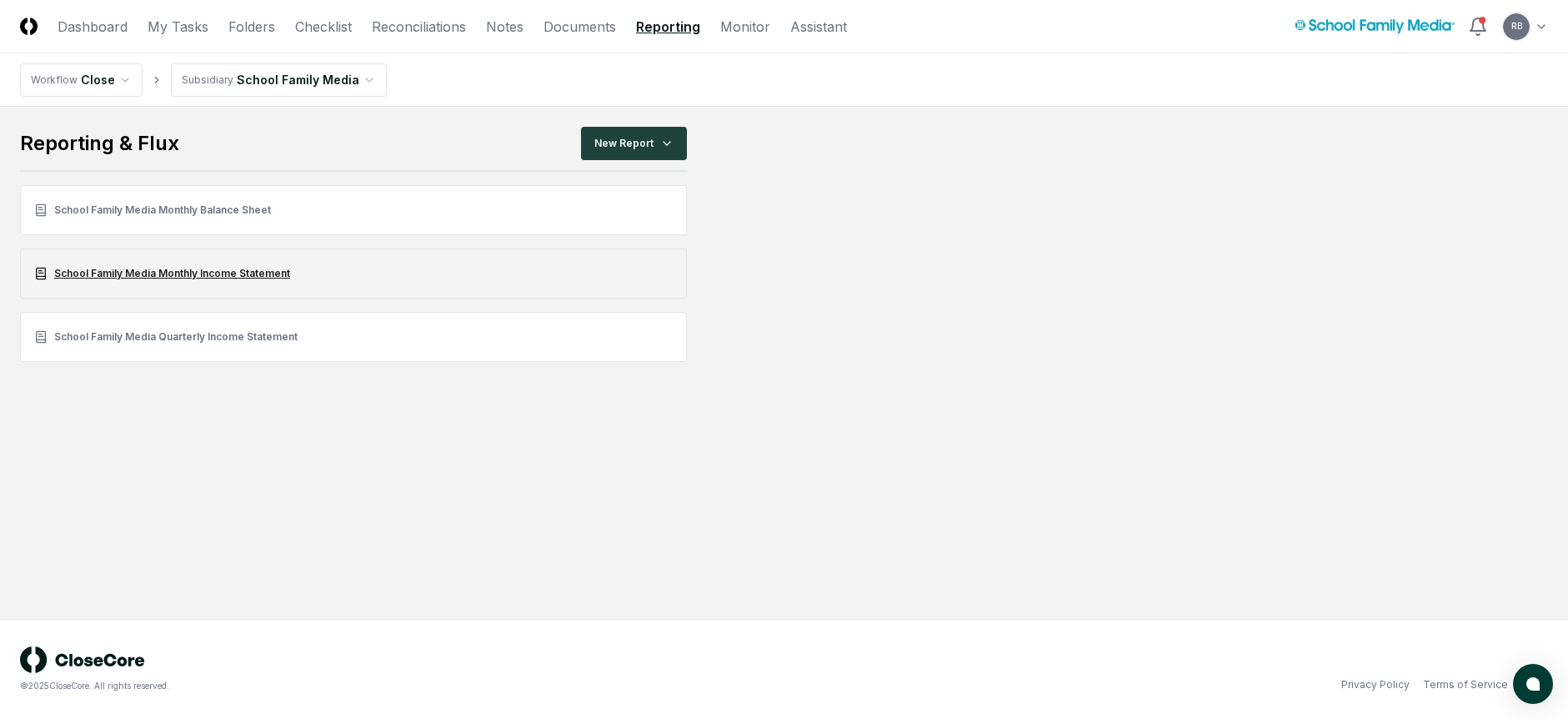
click at [227, 274] on link "School Family Media Monthly Income Statement" at bounding box center [353, 274] width 667 height 50
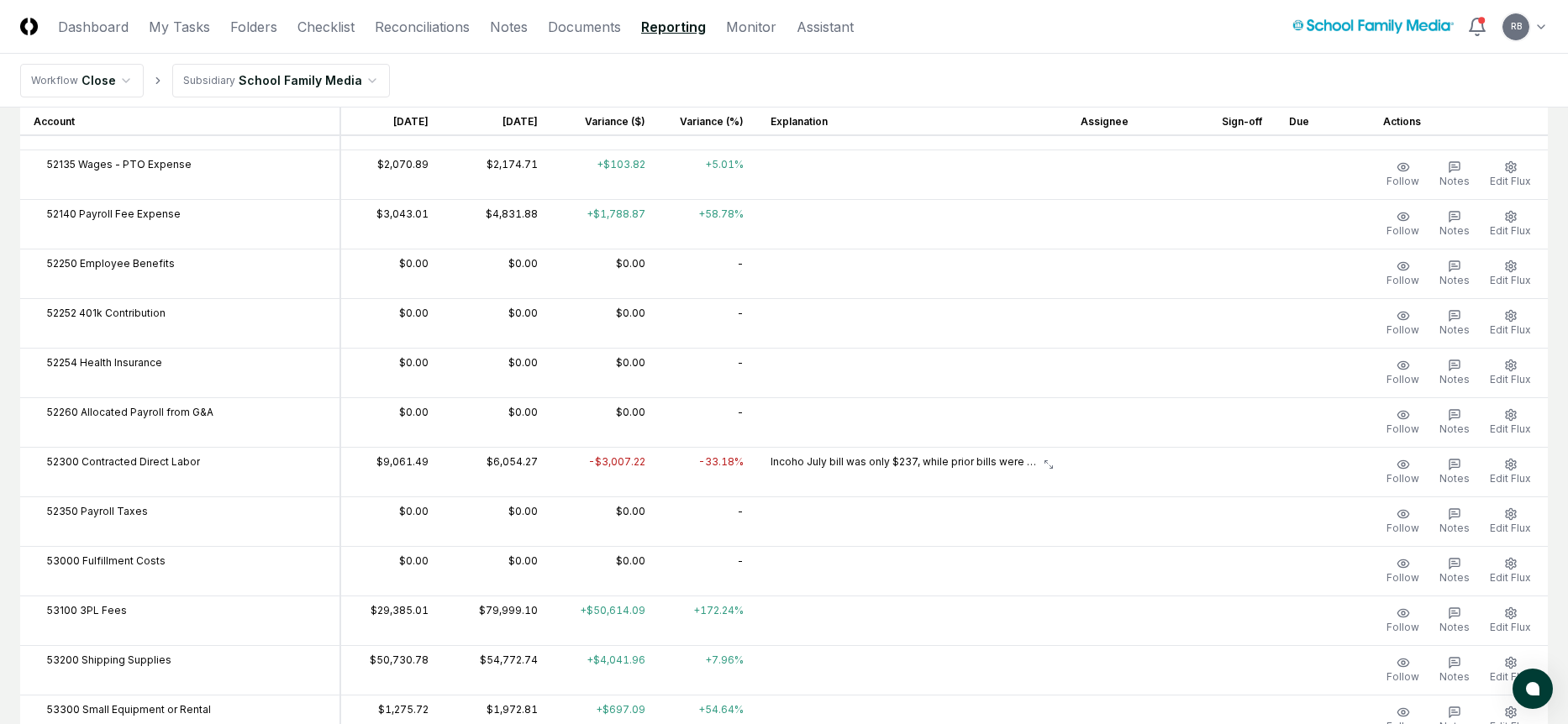
scroll to position [2824, 0]
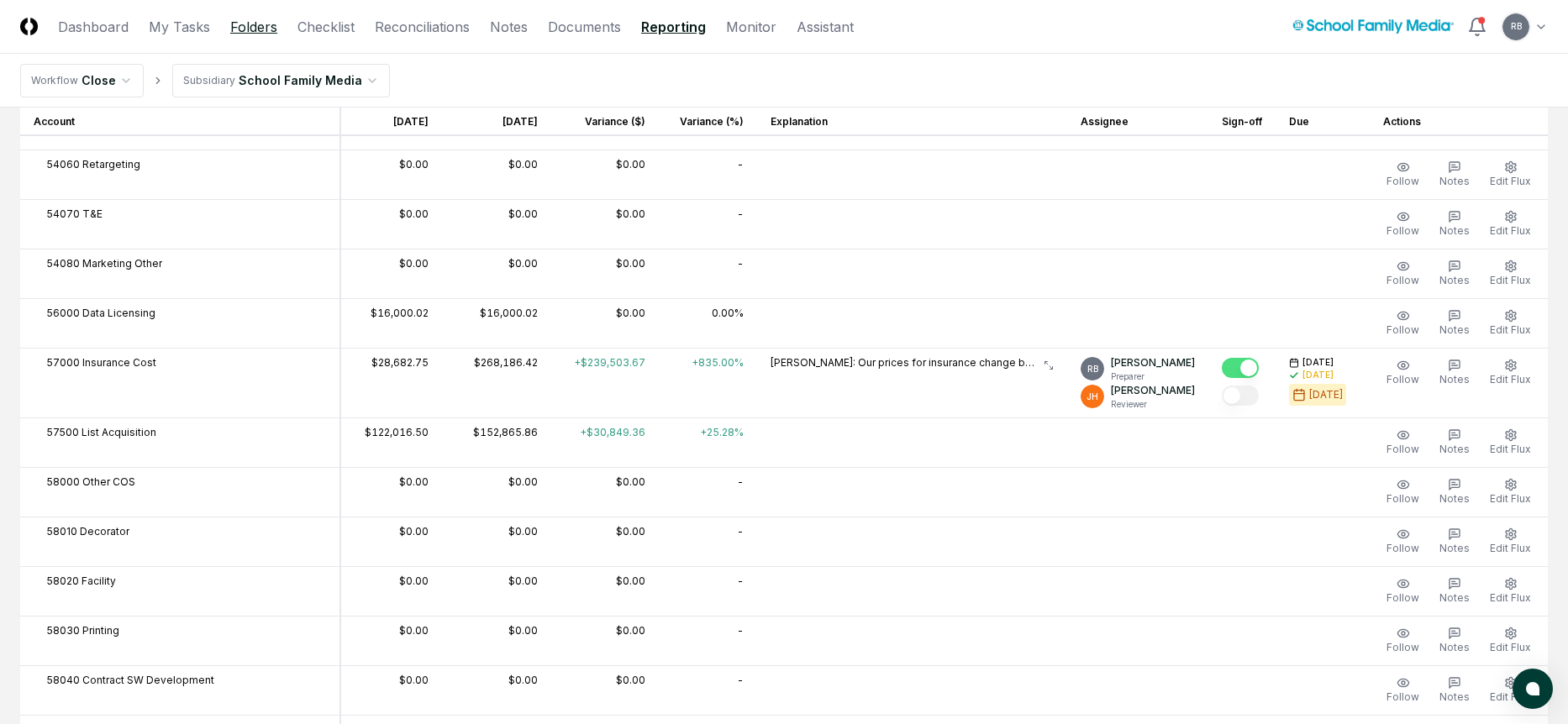
click at [248, 26] on link "Folders" at bounding box center [253, 27] width 47 height 21
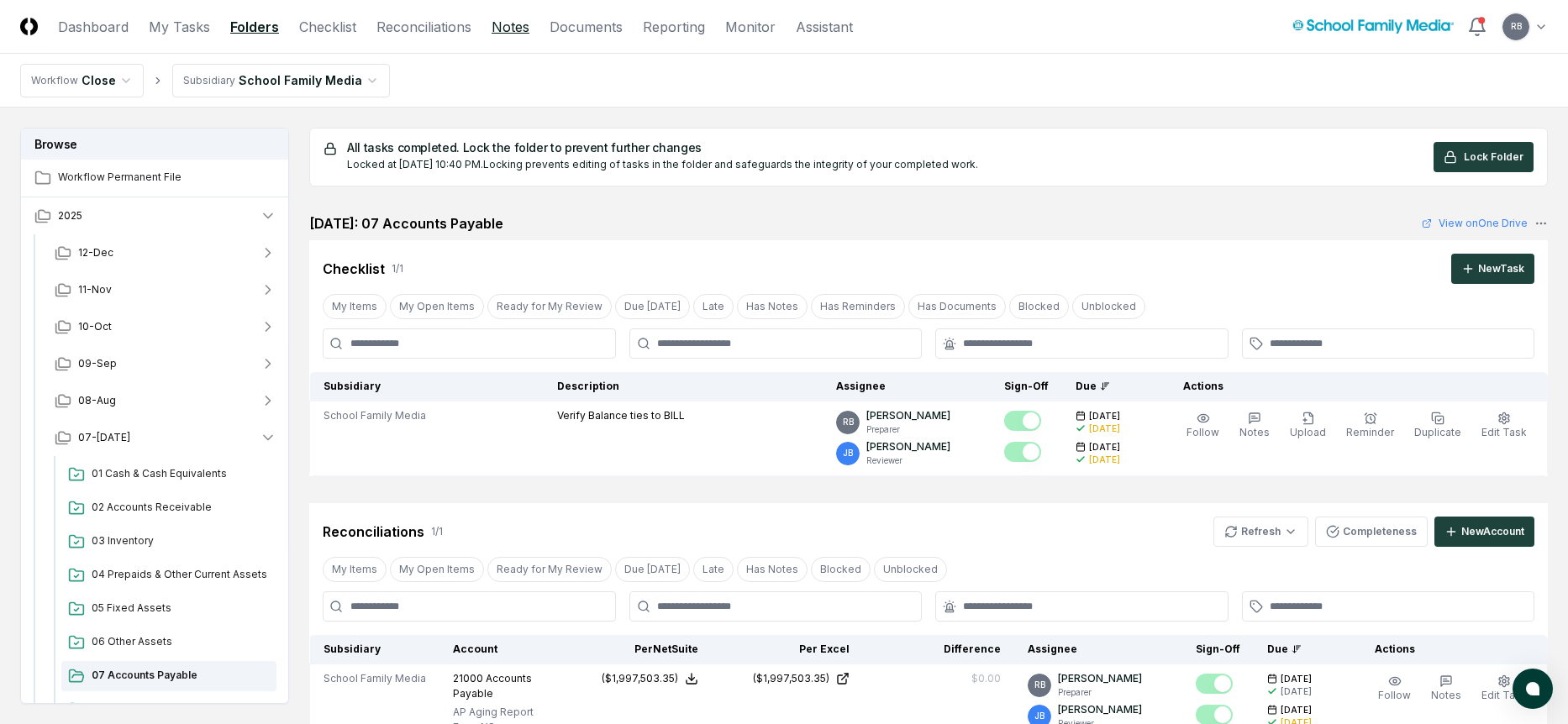
click at [504, 21] on link "Notes" at bounding box center [510, 27] width 37 height 21
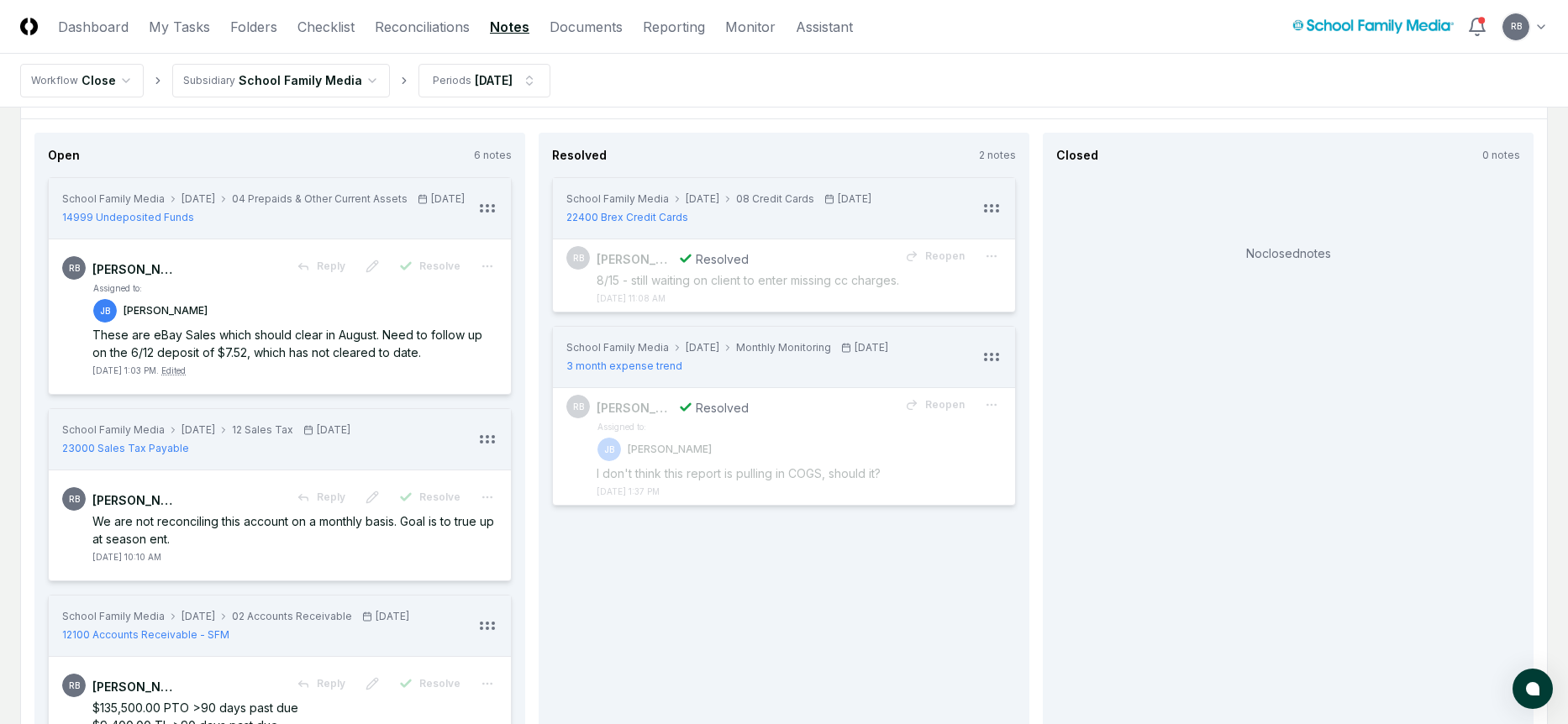
scroll to position [168, 0]
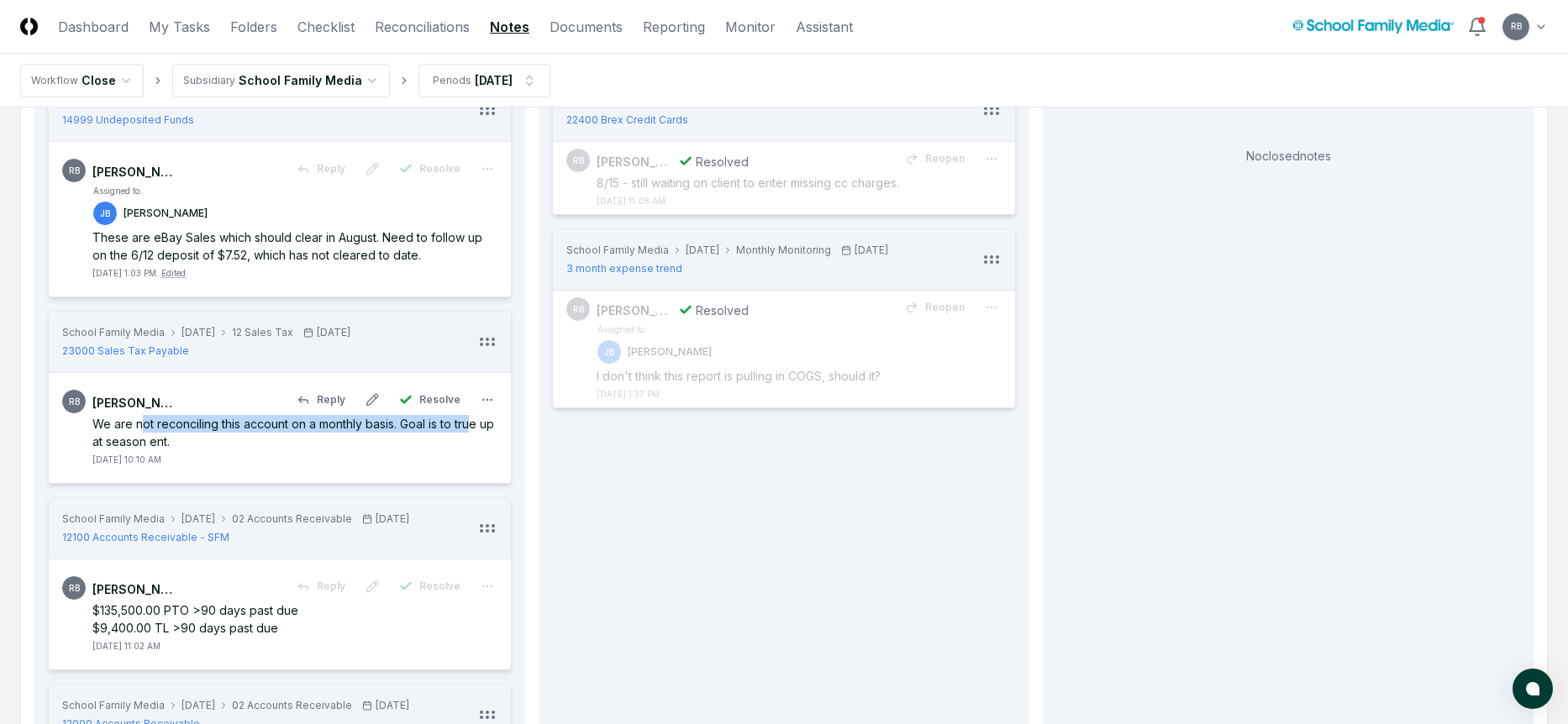
drag, startPoint x: 143, startPoint y: 437, endPoint x: 471, endPoint y: 433, distance: 328.0
click at [471, 433] on div "We are not reconciling this account on a monthly basis. Goal is to true up at s…" at bounding box center [294, 433] width 405 height 35
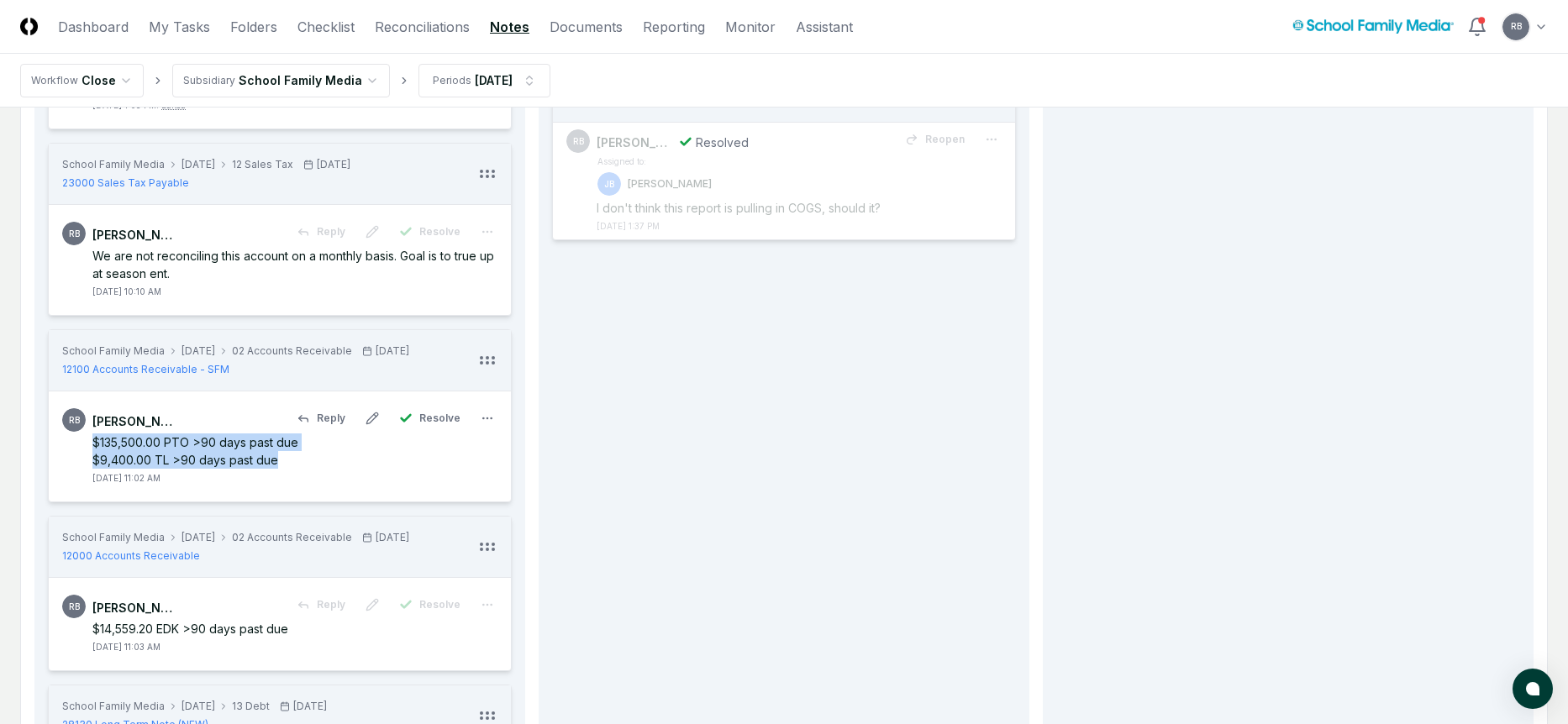
drag, startPoint x: 249, startPoint y: 472, endPoint x: 94, endPoint y: 455, distance: 155.9
click at [94, 455] on div "$135,500.00 PTO >90 days past due $9,400.00 TL >90 days past due" at bounding box center [294, 451] width 405 height 35
copy div "$135,500.00 PTO >90 days past due $9,400.00 TL >90 days past due"
click at [178, 637] on div "$14,559.20 EDK >90 days past due" at bounding box center [294, 629] width 405 height 18
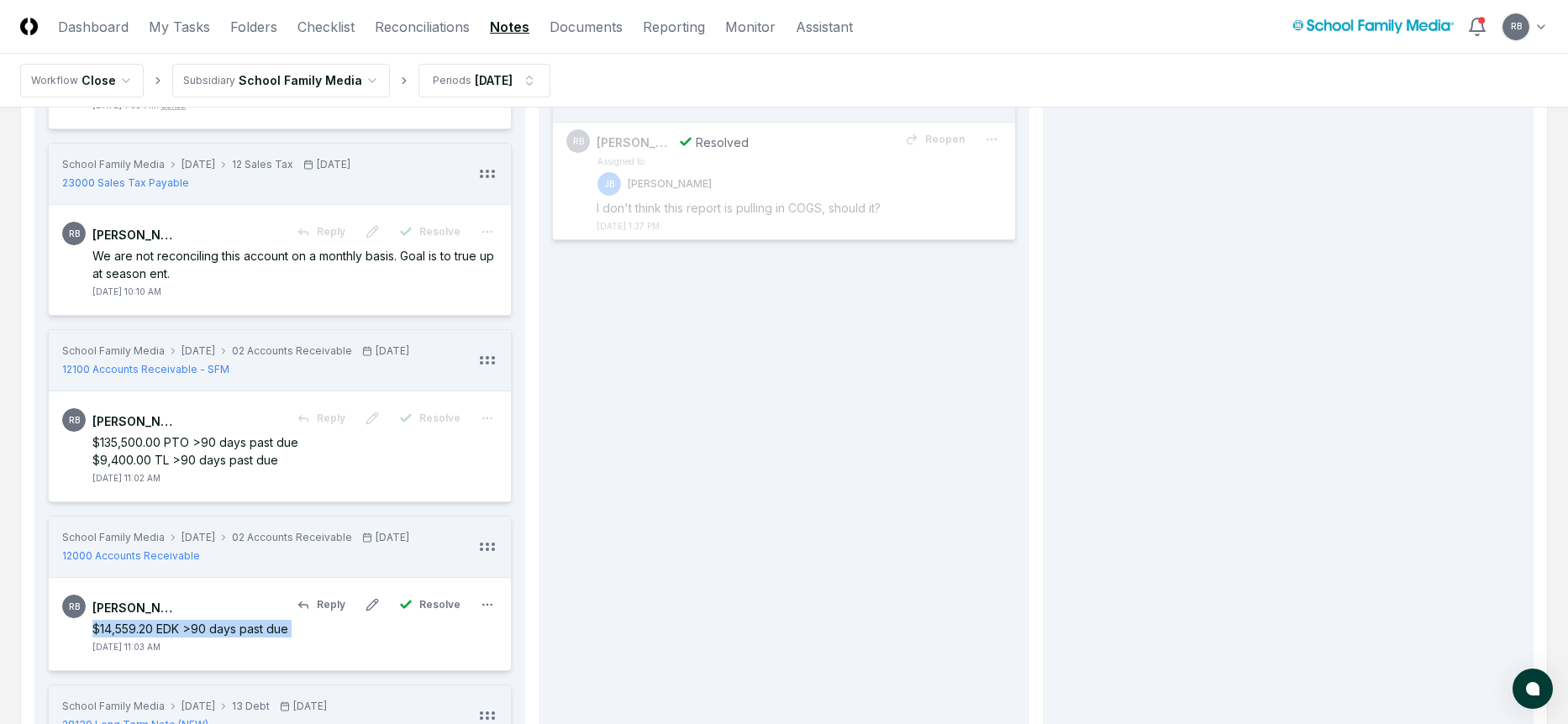
click at [178, 637] on div "$14,559.20 EDK >90 days past due" at bounding box center [294, 629] width 405 height 18
copy div "$14,559.20 EDK >90 days past due"
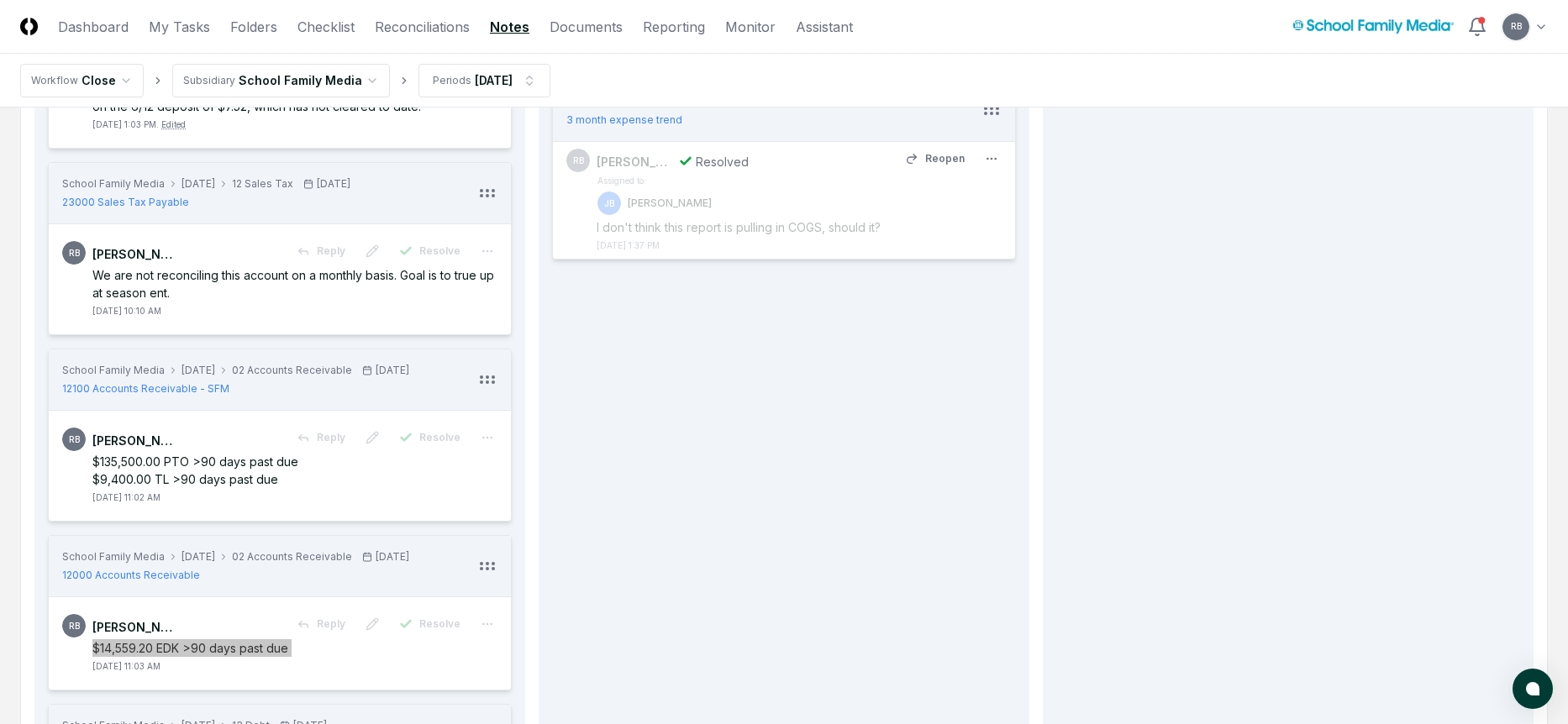
scroll to position [0, 0]
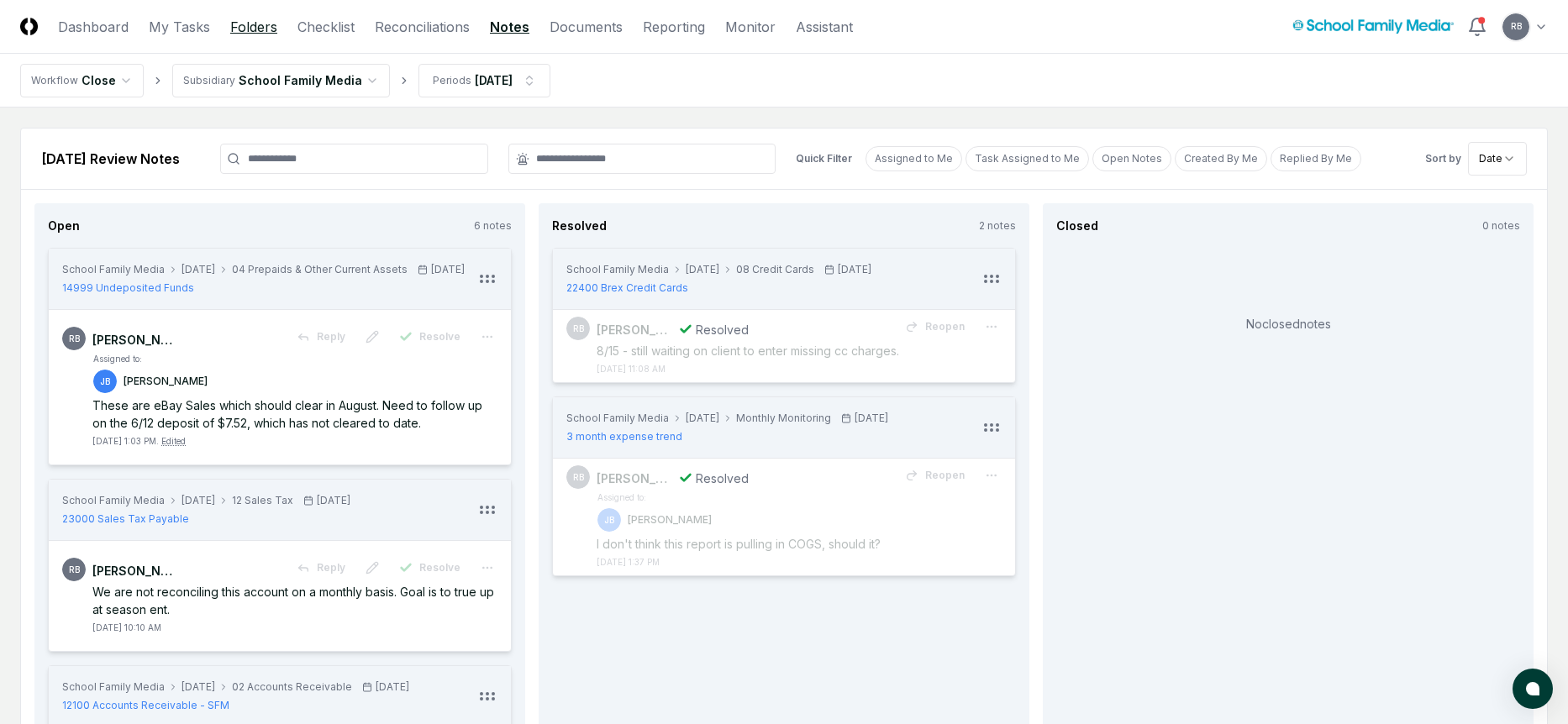
click at [235, 31] on link "Folders" at bounding box center [253, 27] width 47 height 21
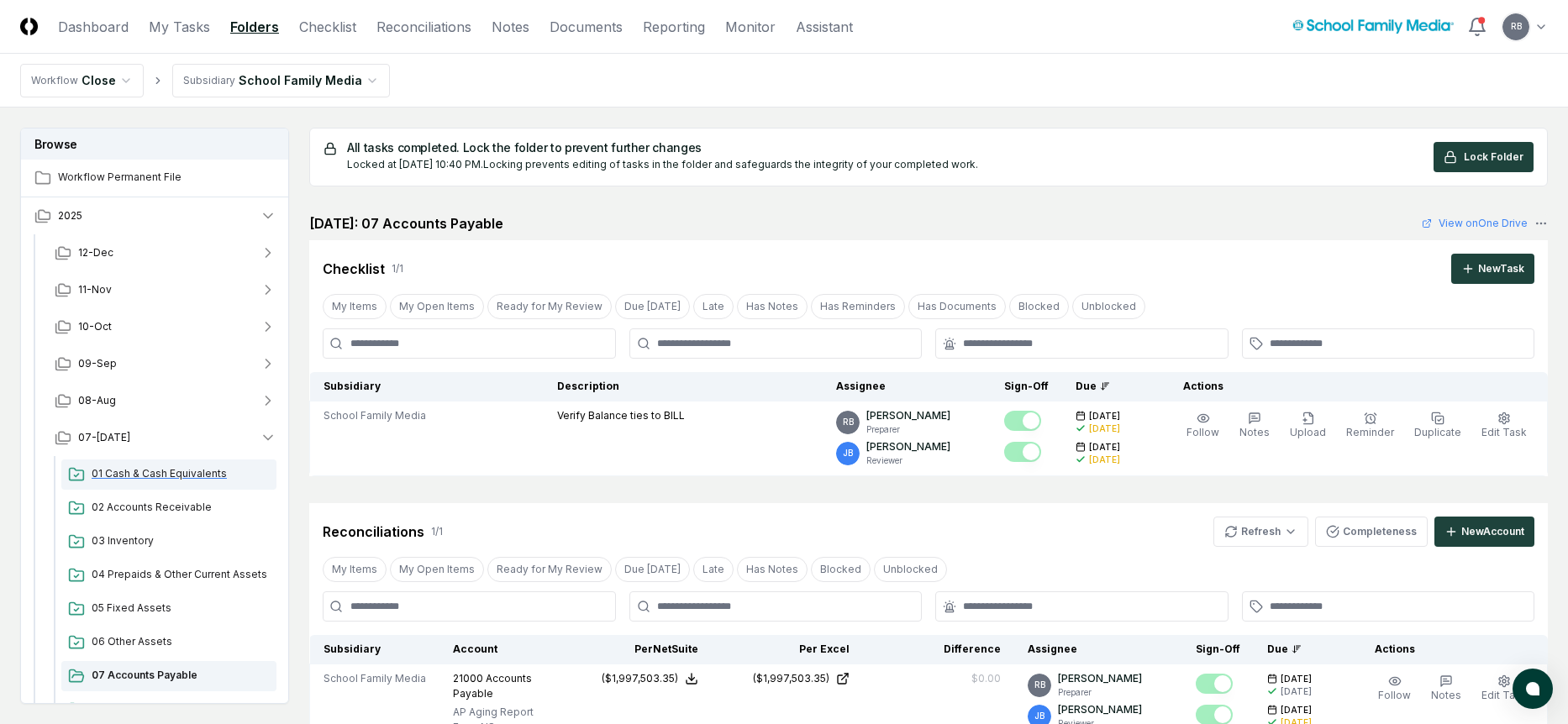
click at [145, 473] on span "01 Cash & Cash Equivalents" at bounding box center [180, 474] width 178 height 15
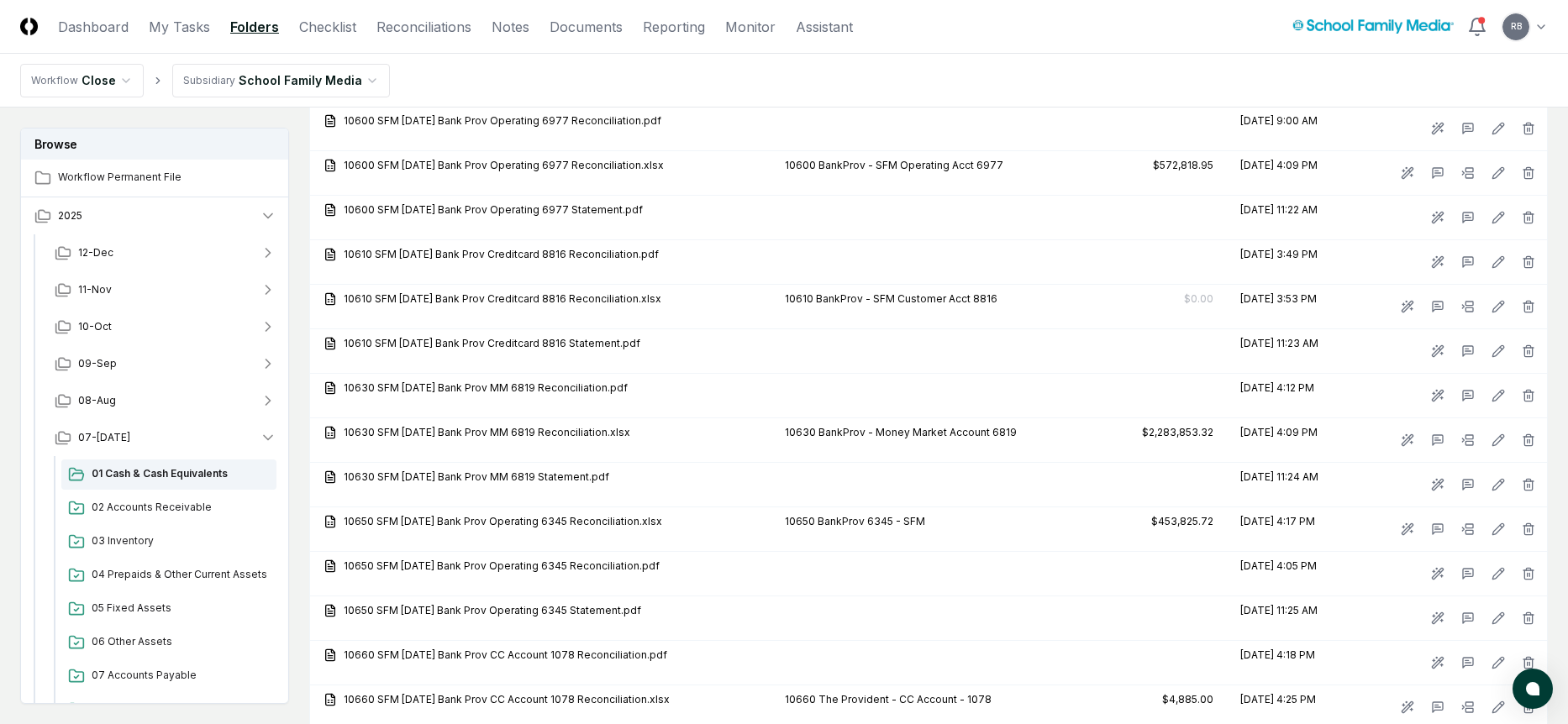
scroll to position [1570, 0]
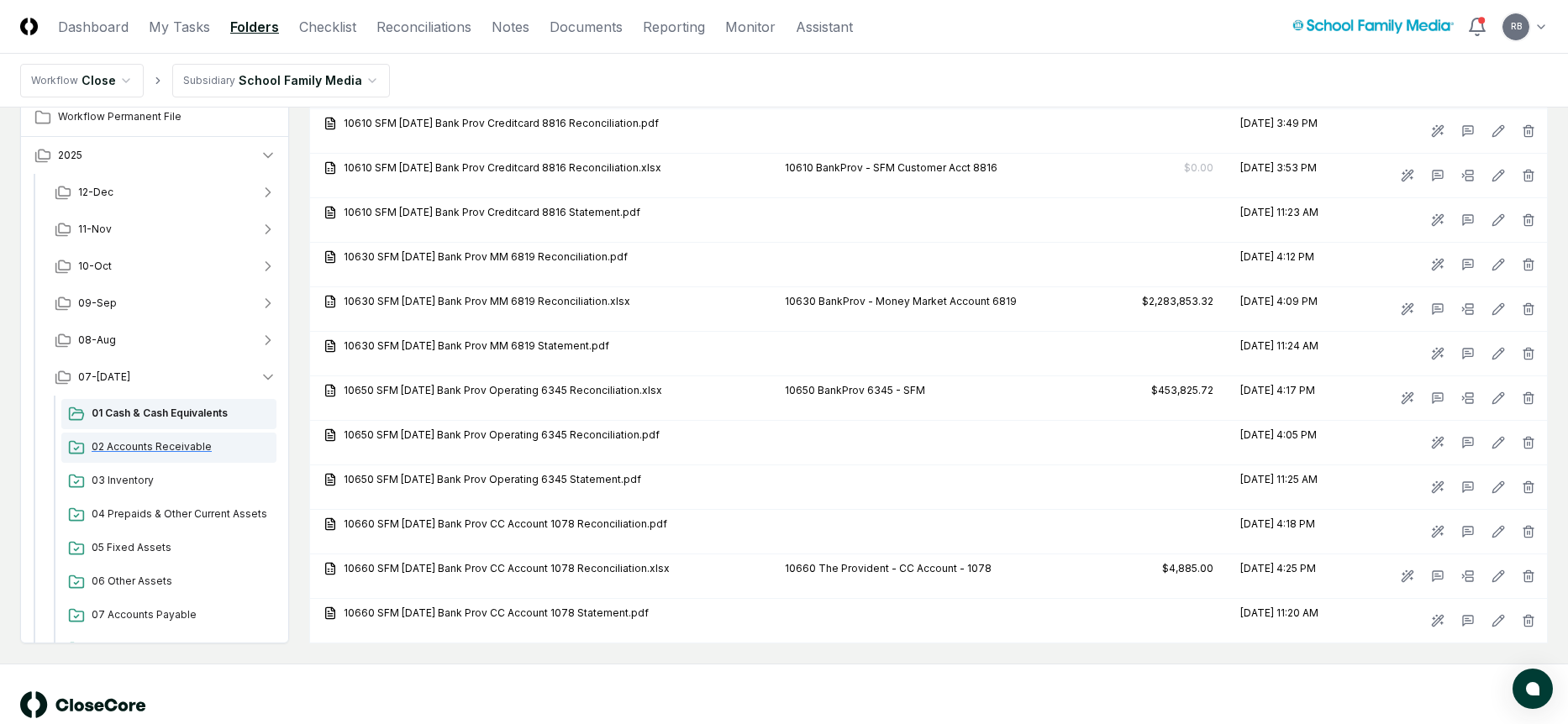
click at [149, 439] on span "02 Accounts Receivable" at bounding box center [180, 447] width 178 height 15
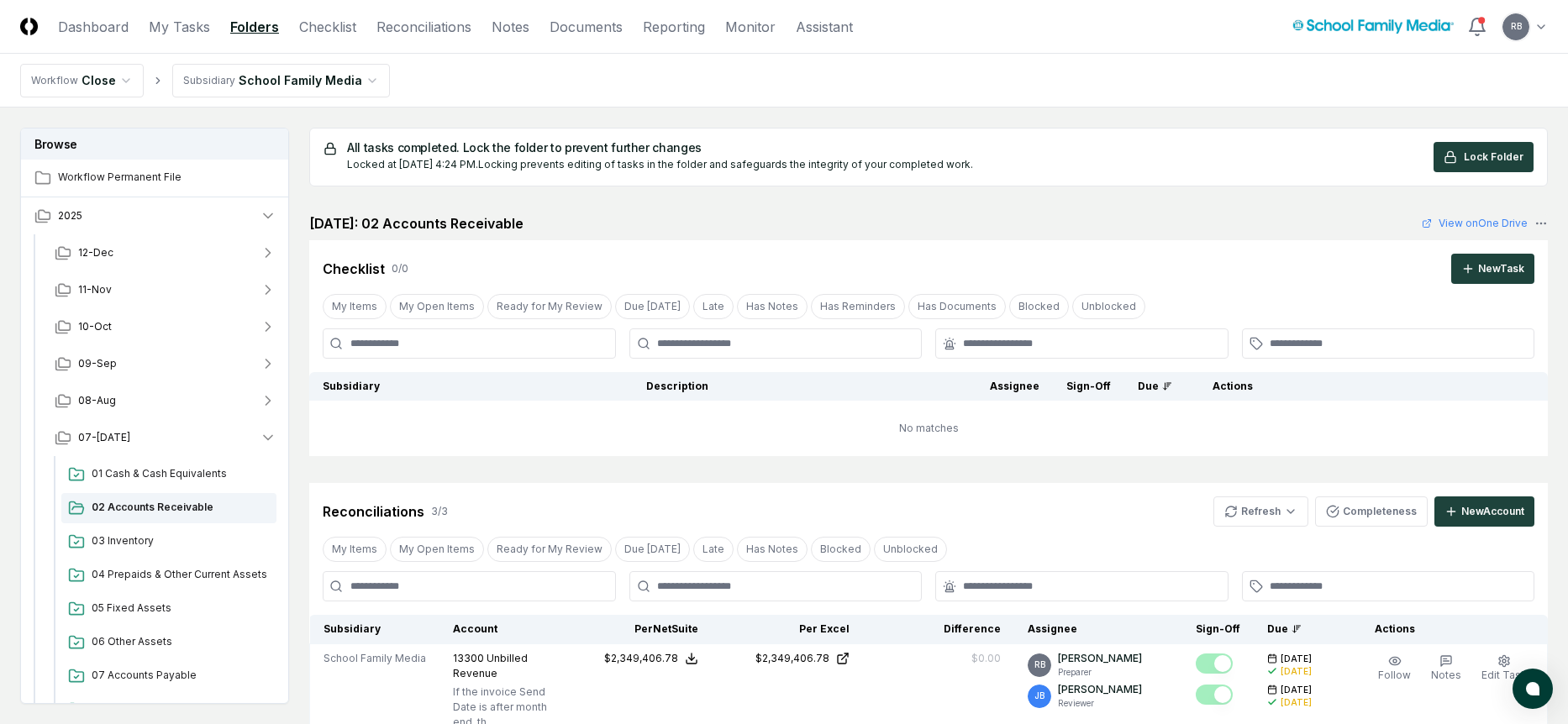
scroll to position [336, 0]
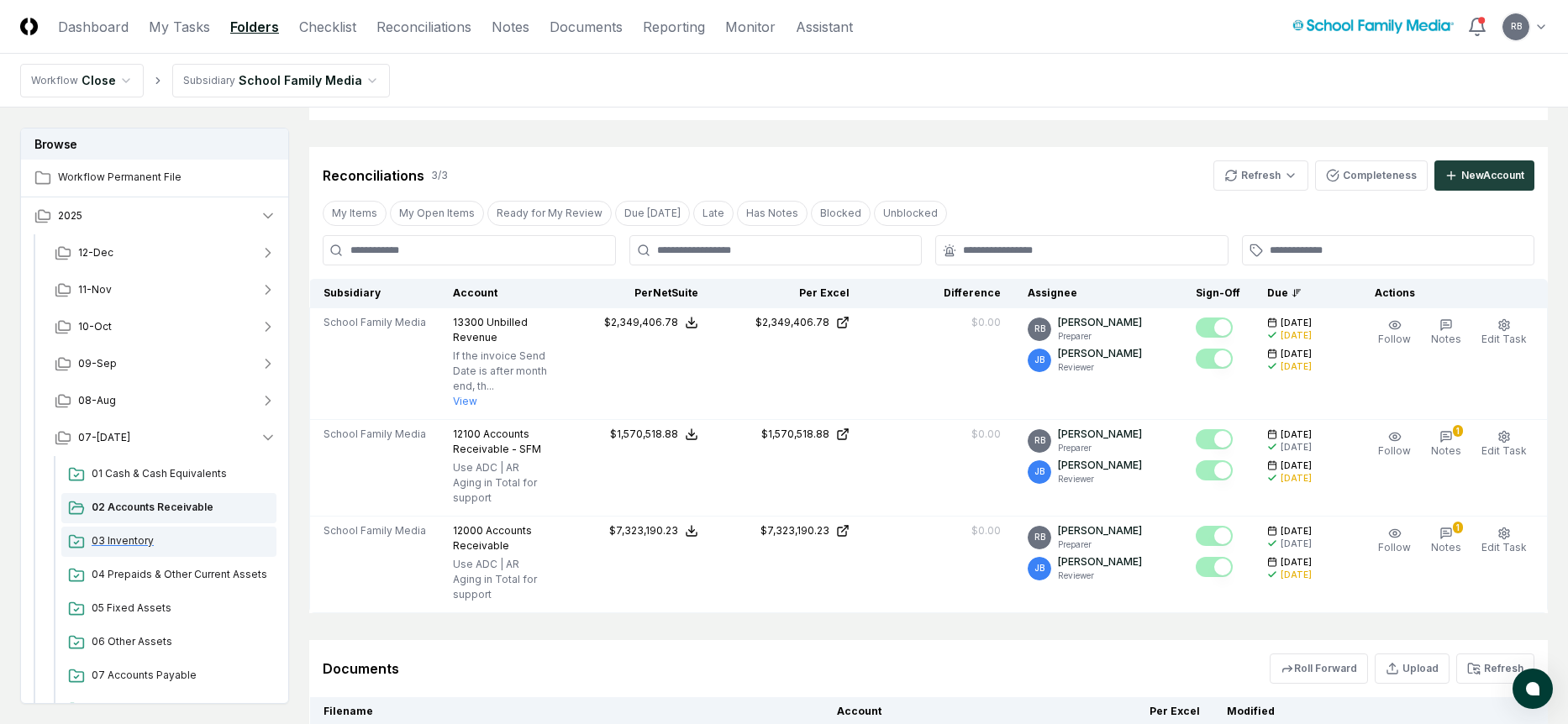
click at [123, 542] on span "03 Inventory" at bounding box center [180, 541] width 178 height 15
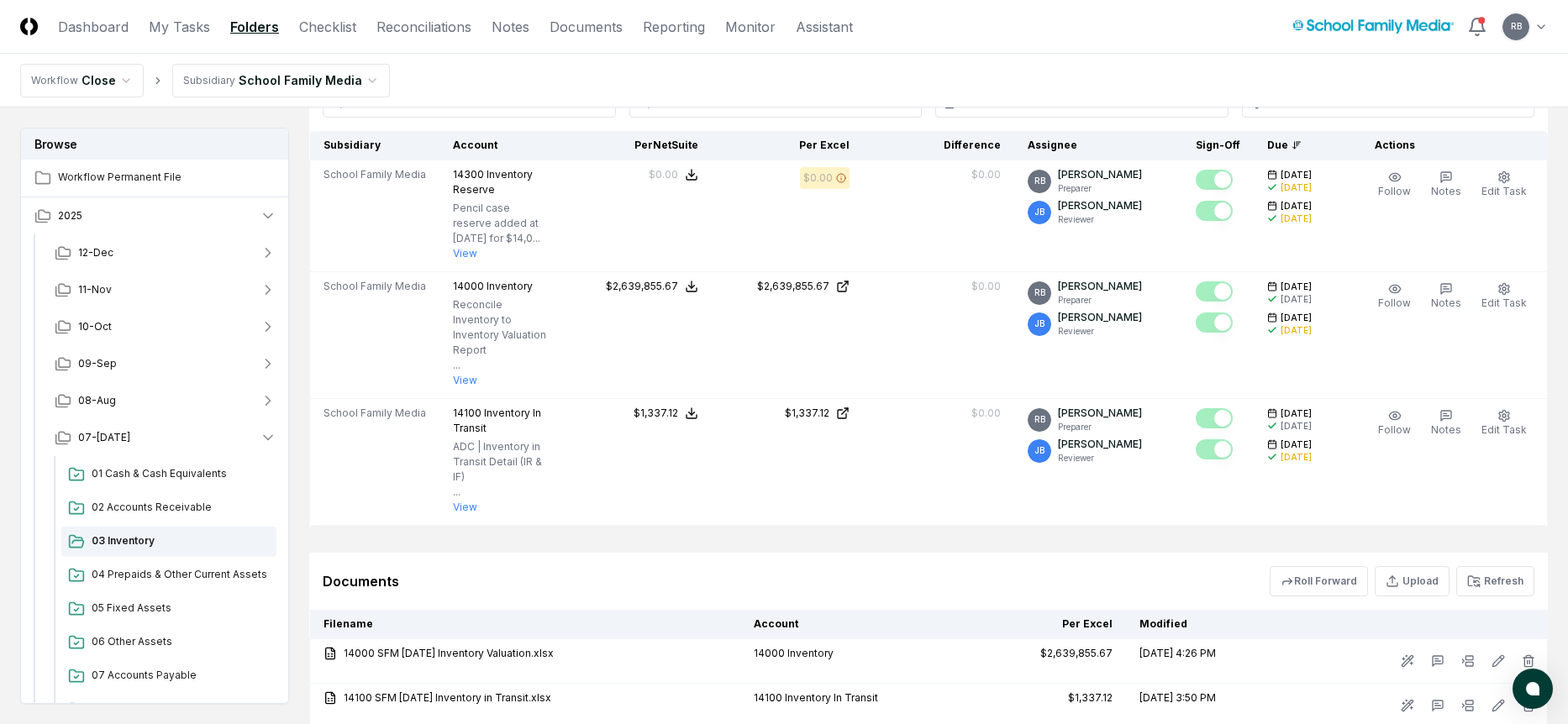
scroll to position [599, 0]
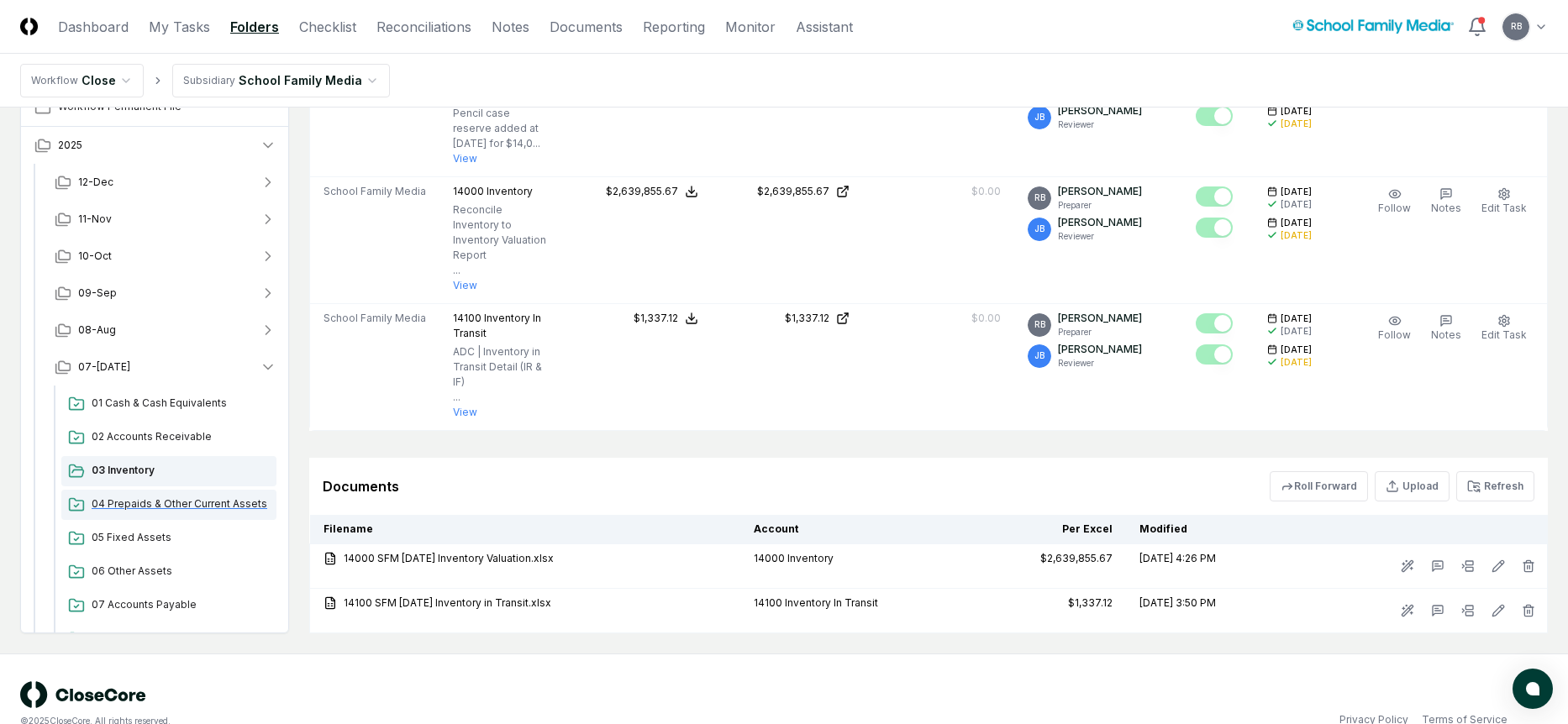
click at [125, 490] on div "04 Prepaids & Other Current Assets" at bounding box center [169, 504] width 215 height 30
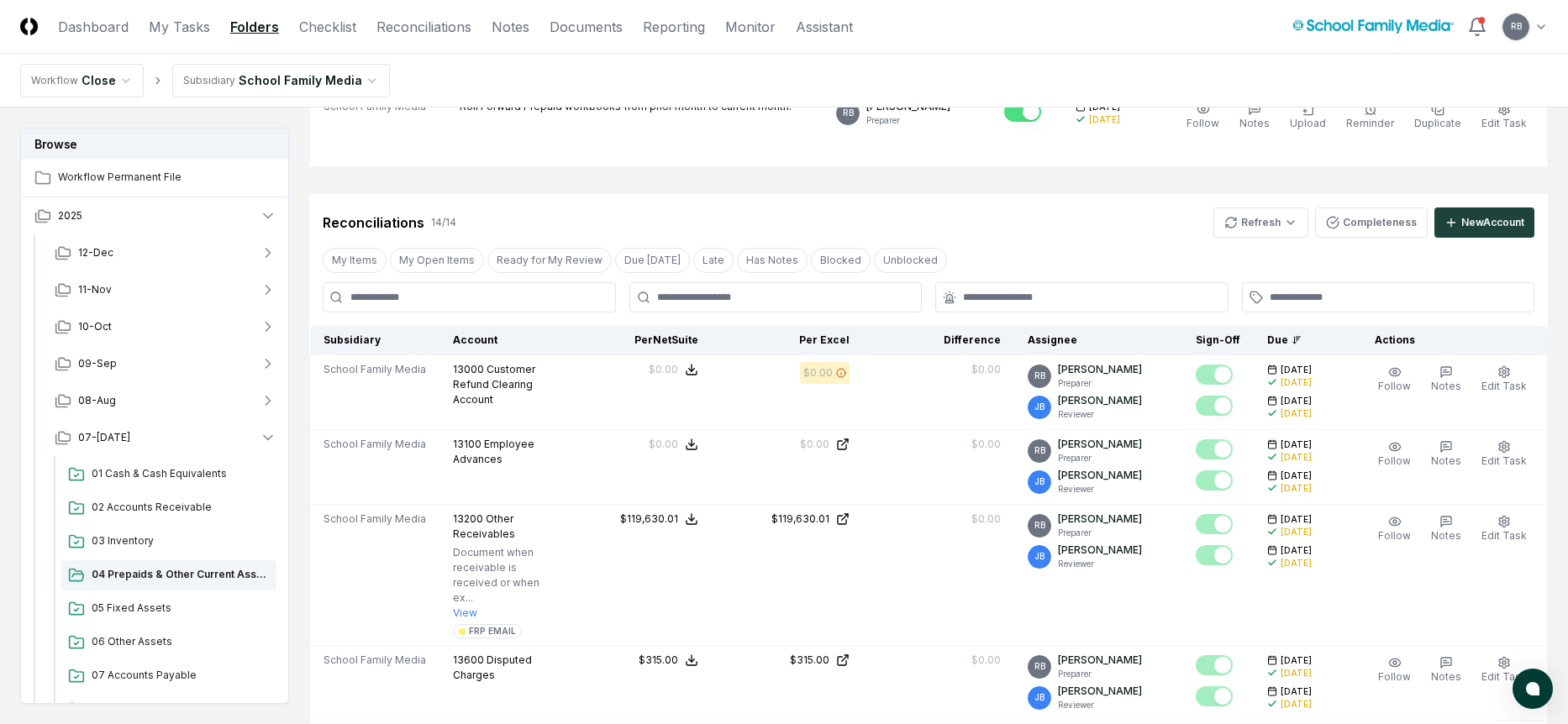
scroll to position [588, 0]
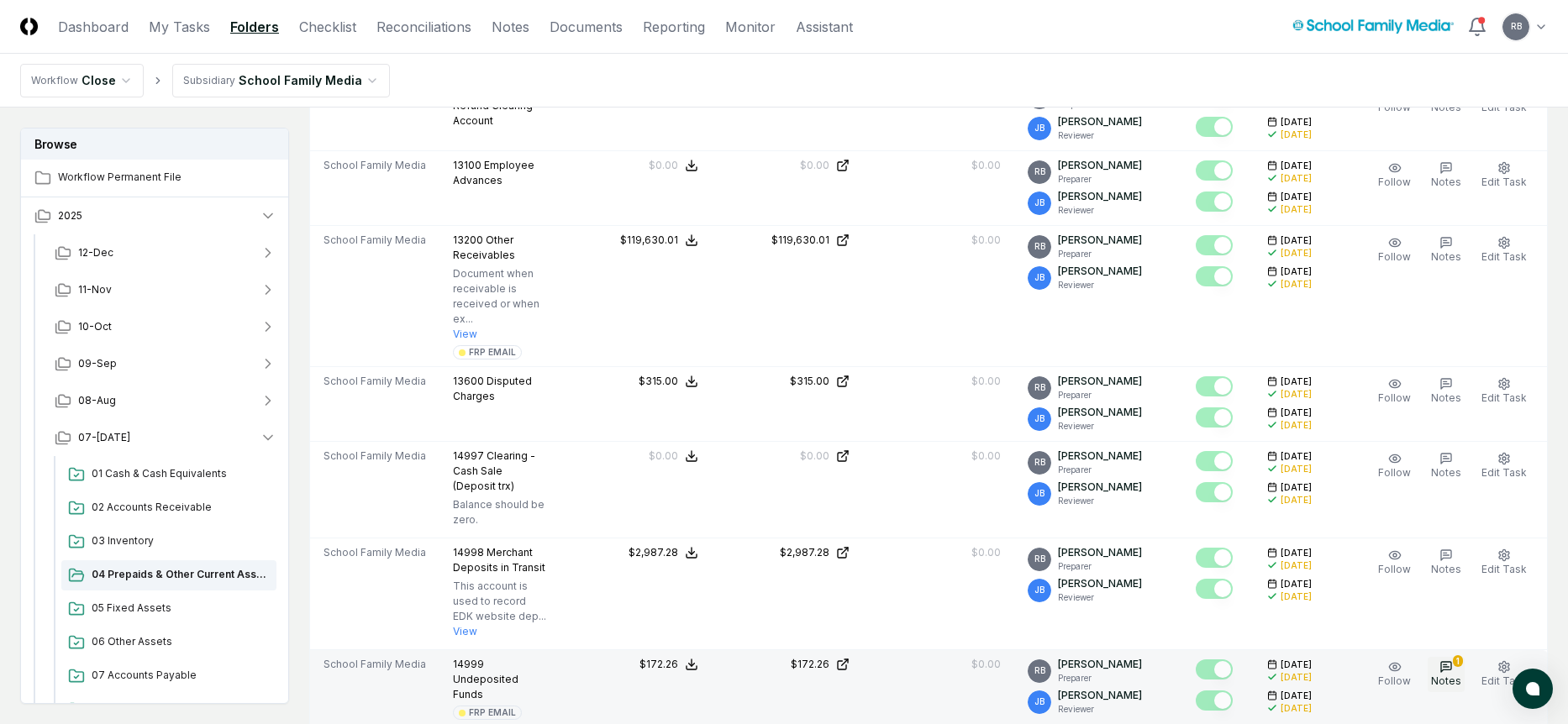
click at [1451, 662] on icon "button" at bounding box center [1446, 667] width 10 height 10
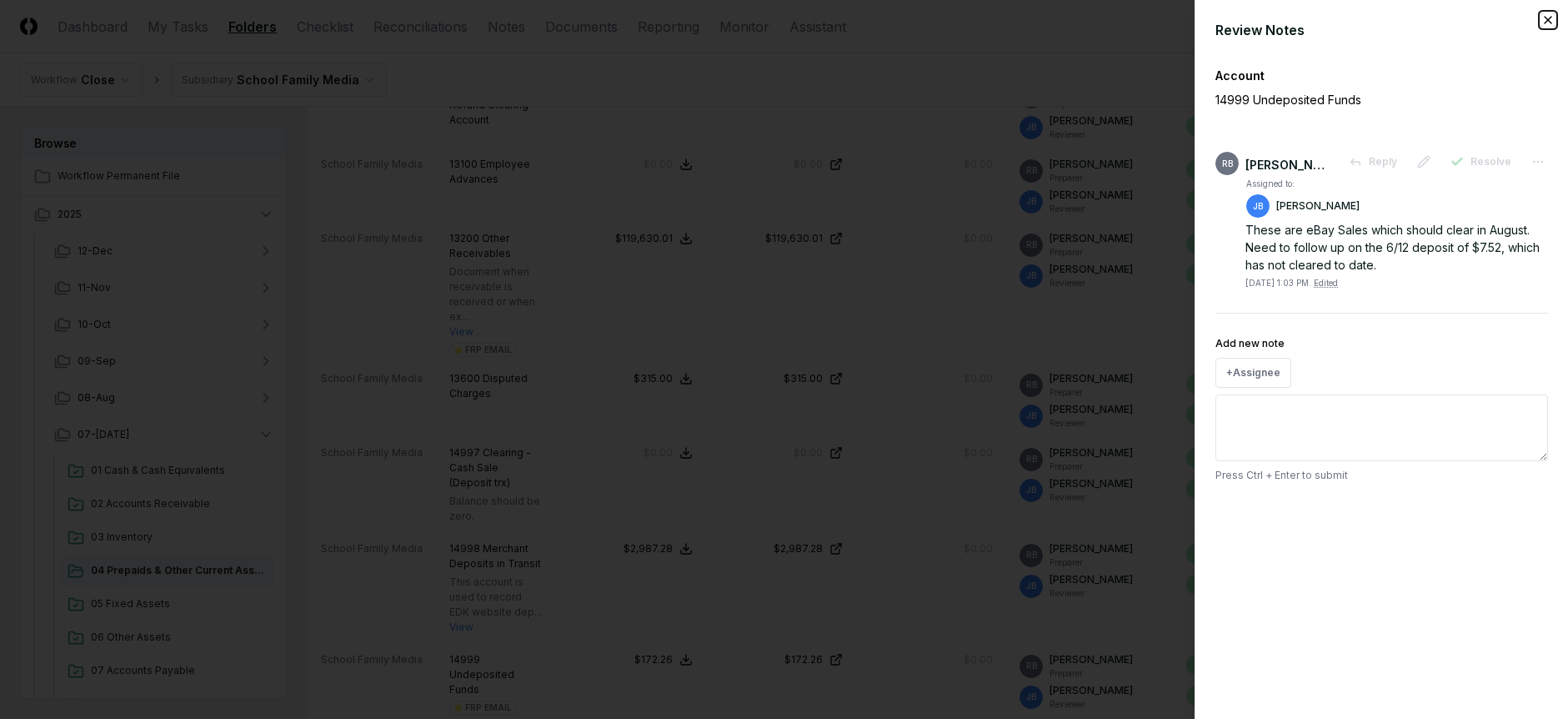
click at [1543, 22] on icon "button" at bounding box center [1549, 19] width 13 height 13
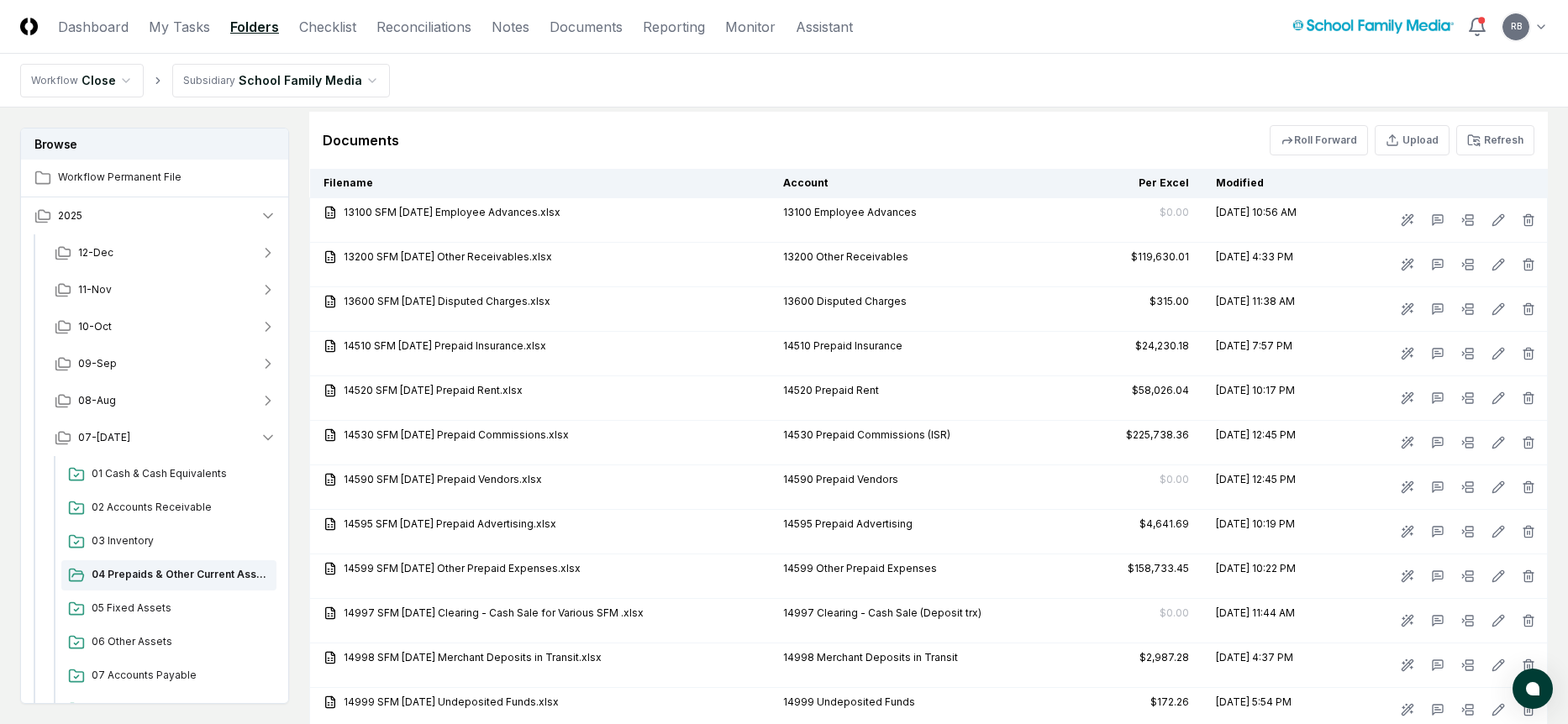
scroll to position [1887, 0]
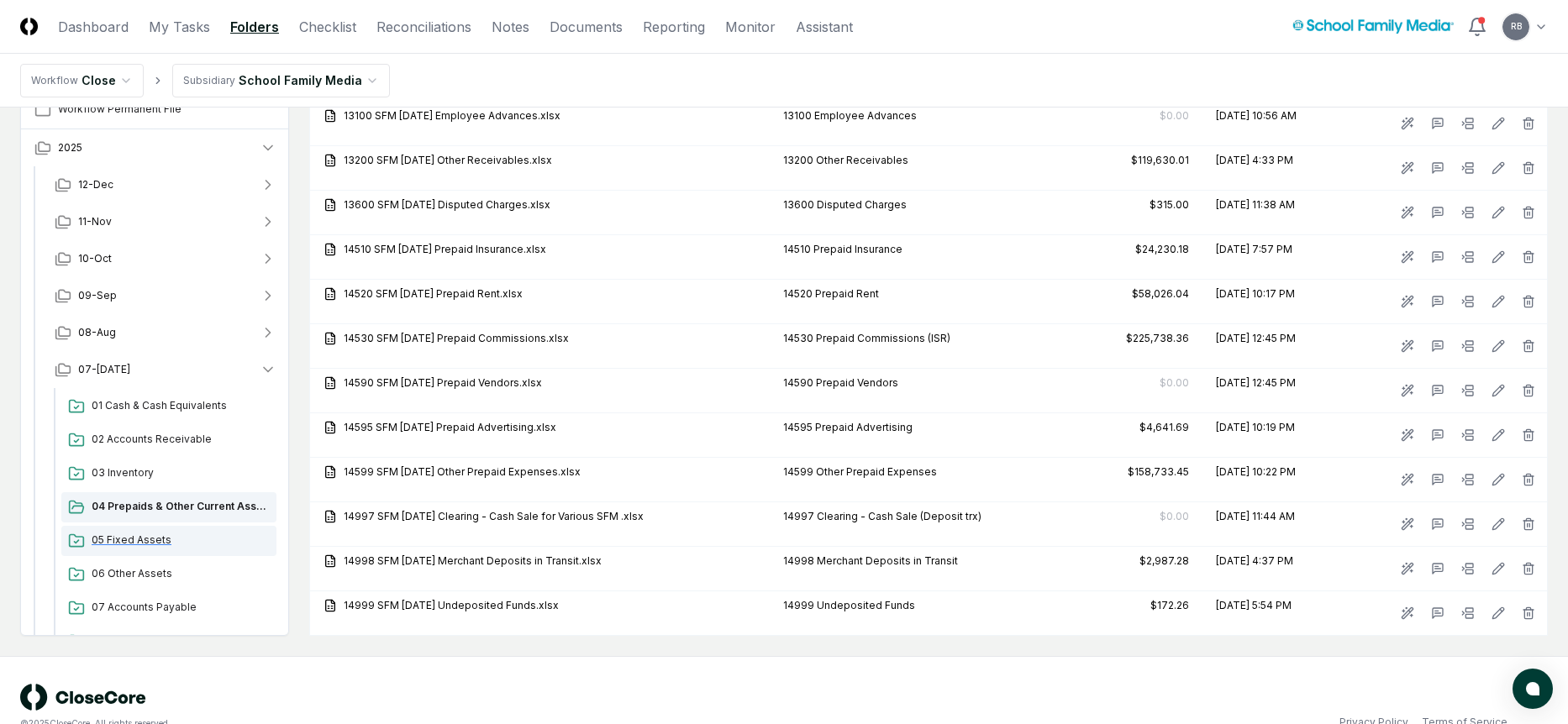
click at [133, 532] on span "05 Fixed Assets" at bounding box center [180, 540] width 178 height 15
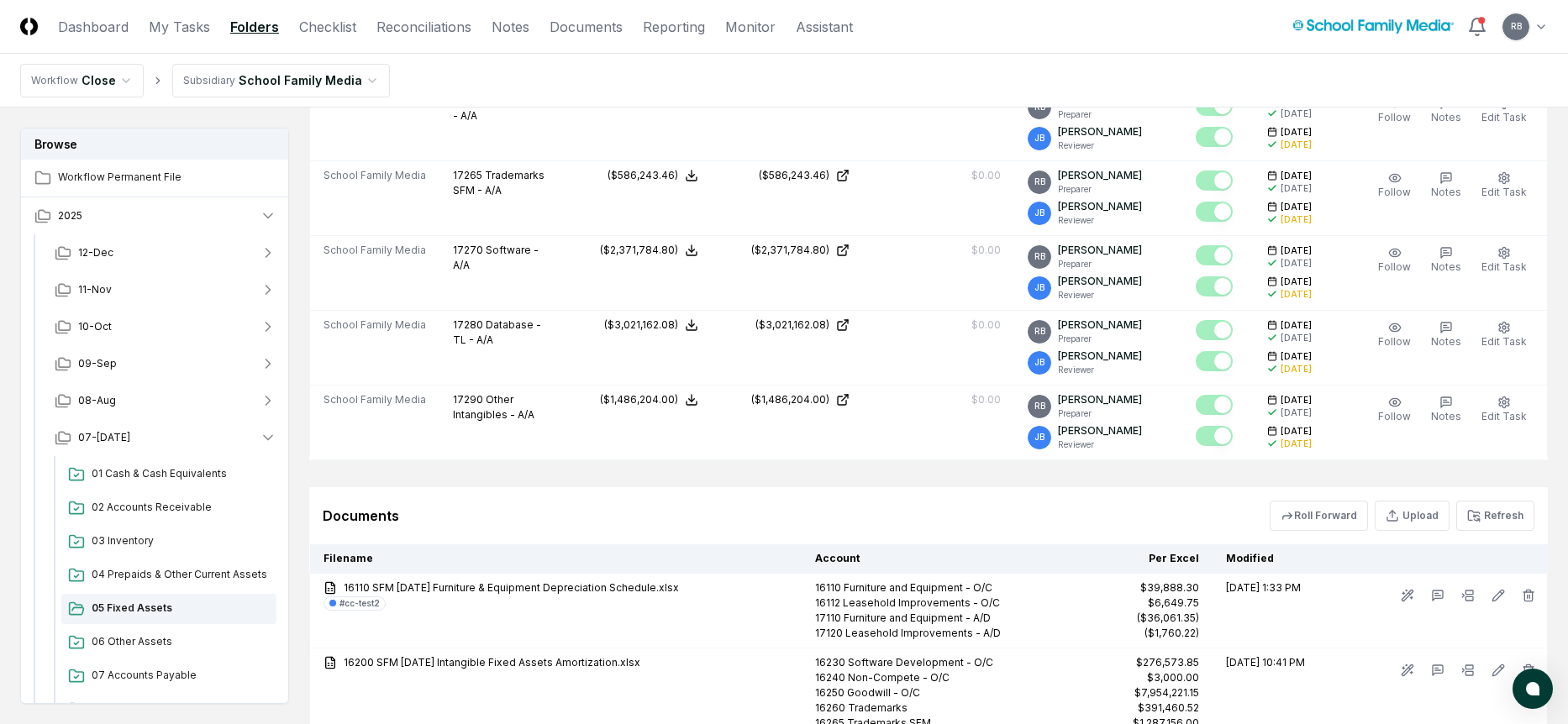
scroll to position [2016, 0]
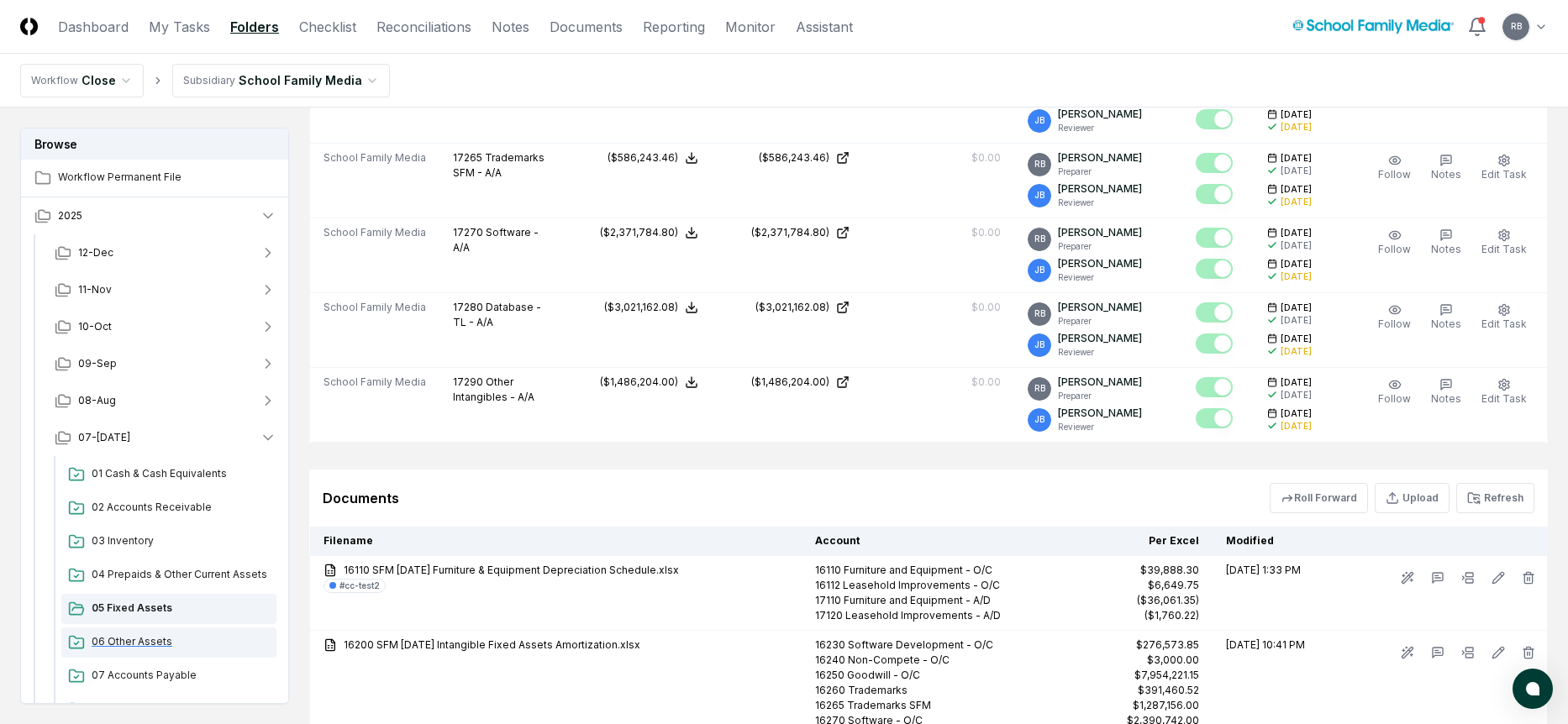
click at [131, 642] on span "06 Other Assets" at bounding box center [180, 642] width 178 height 15
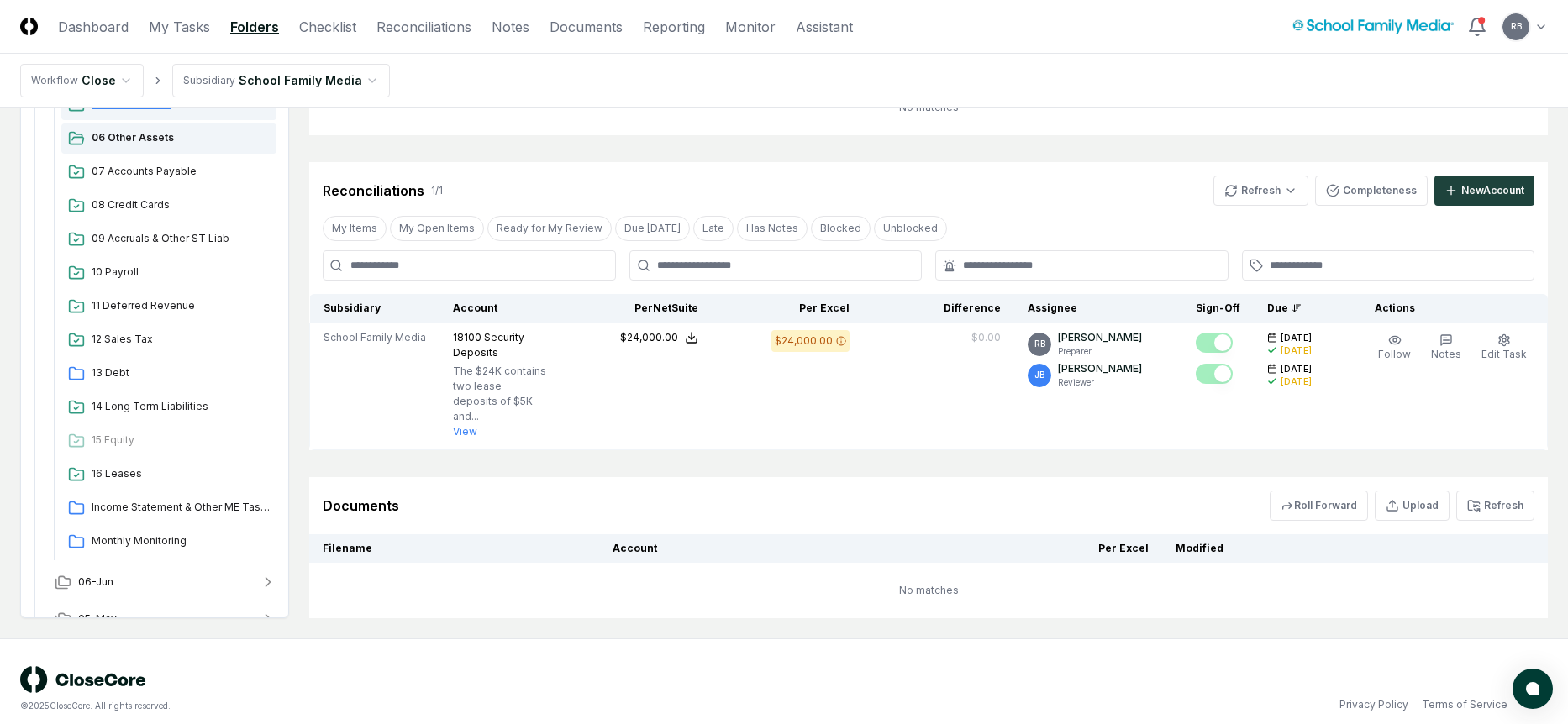
scroll to position [420, 0]
click at [133, 163] on span "07 Accounts Payable" at bounding box center [180, 170] width 178 height 15
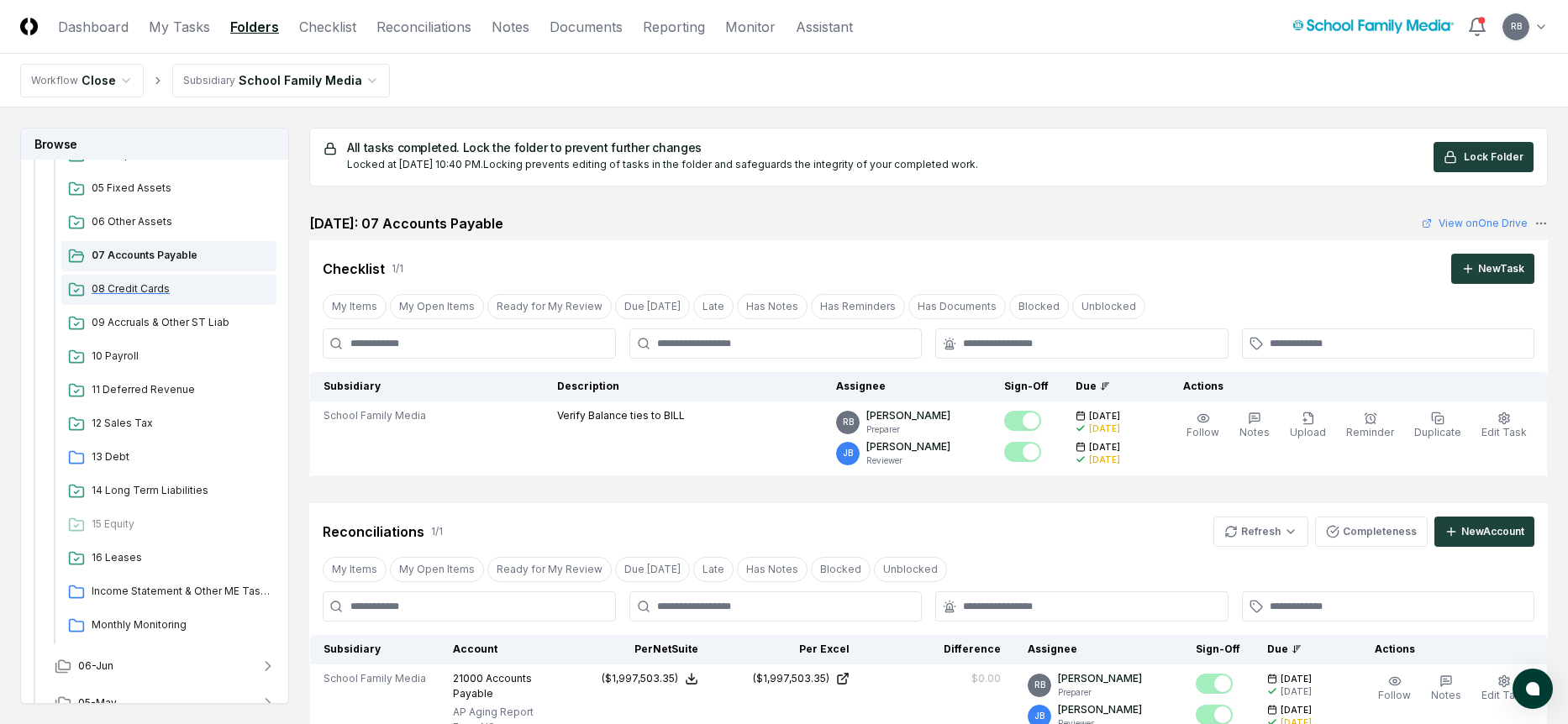
click at [131, 288] on span "08 Credit Cards" at bounding box center [180, 289] width 178 height 15
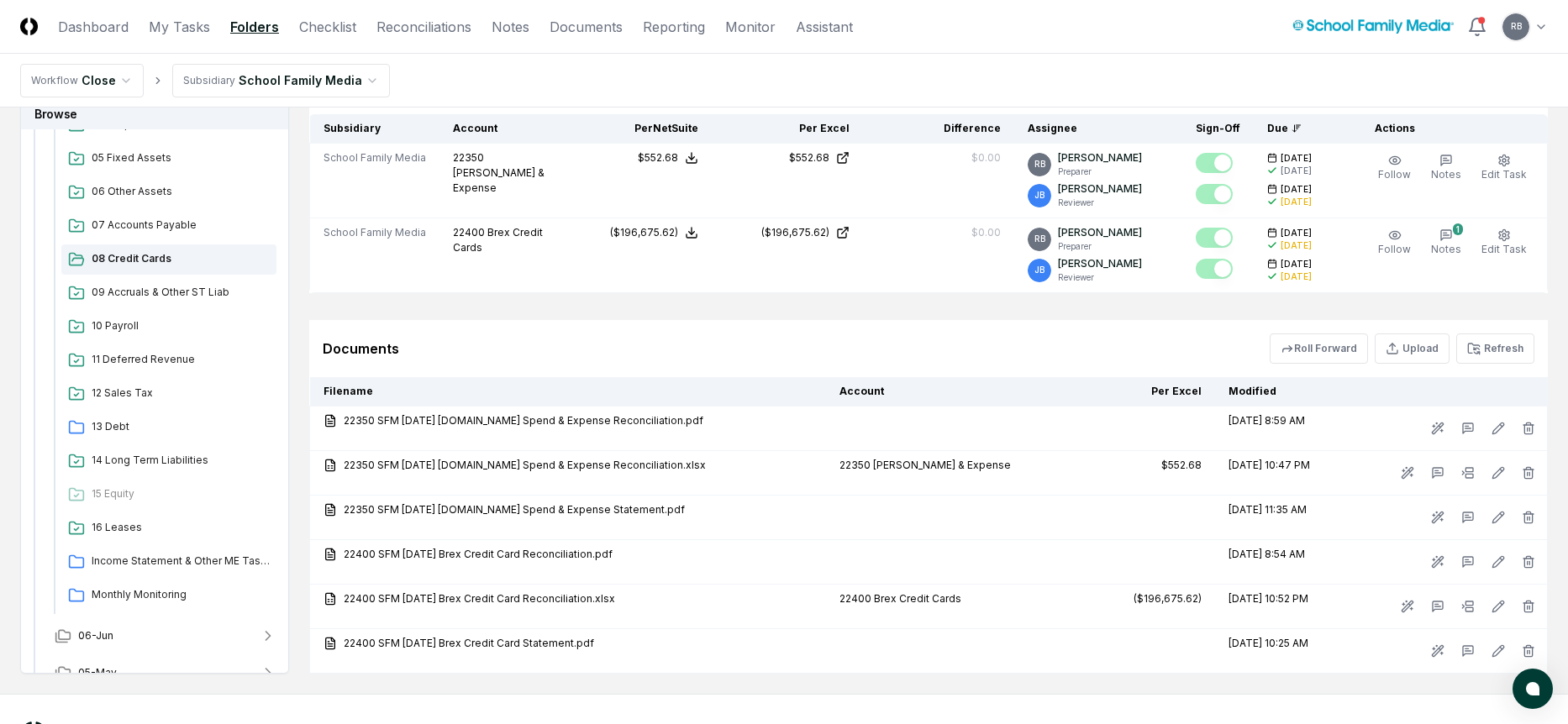
scroll to position [571, 0]
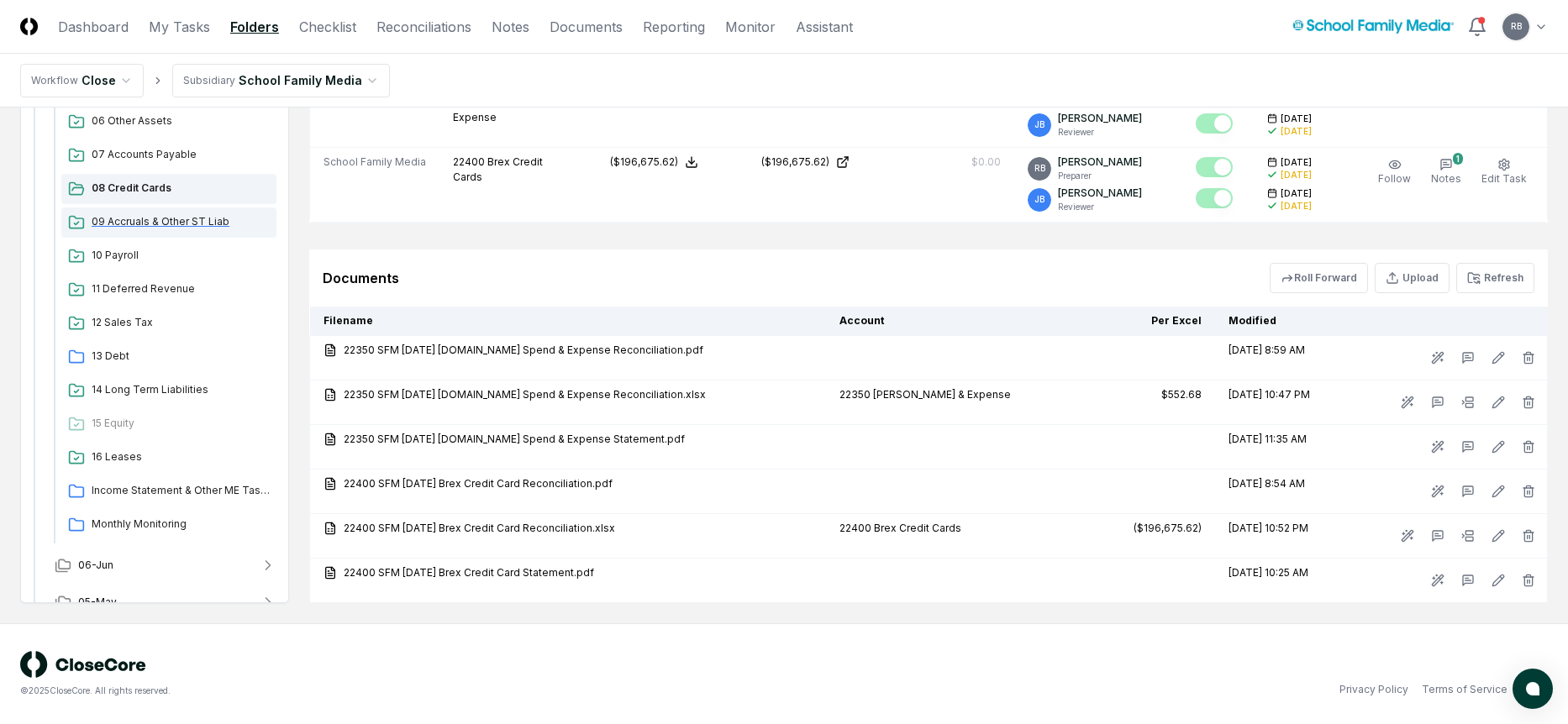
click at [155, 218] on span "09 Accruals & Other ST Liab" at bounding box center [180, 221] width 178 height 15
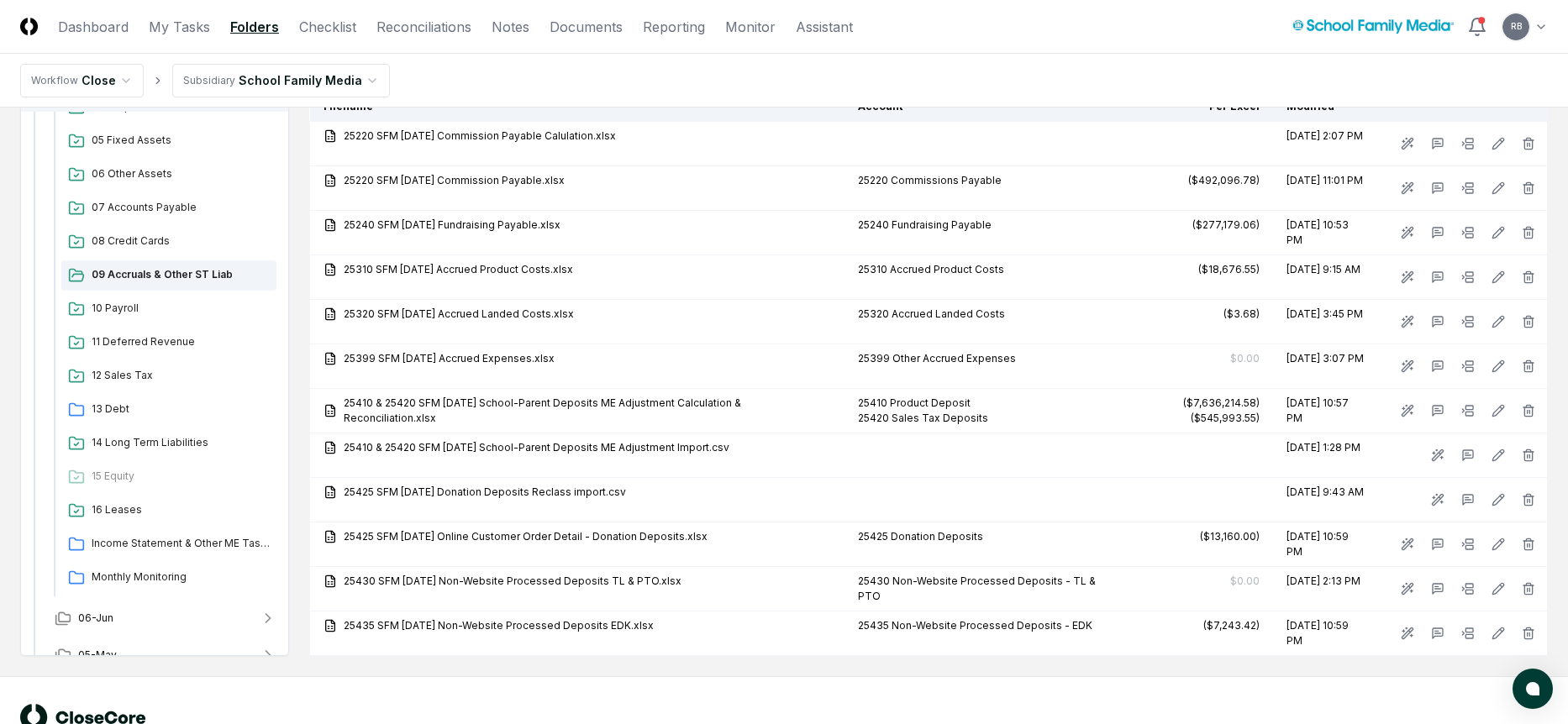
scroll to position [1903, 0]
click at [129, 300] on span "10 Payroll" at bounding box center [180, 307] width 178 height 15
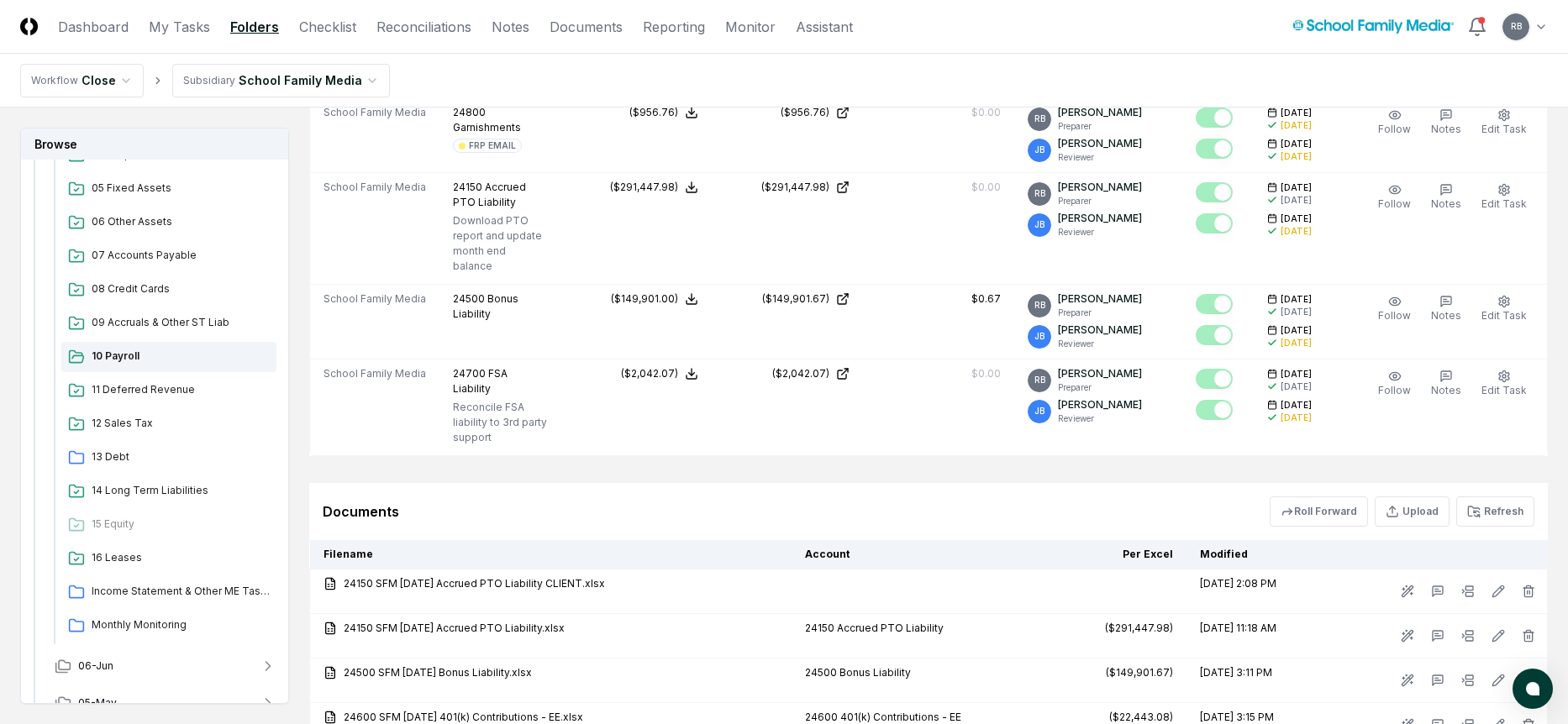
scroll to position [913, 0]
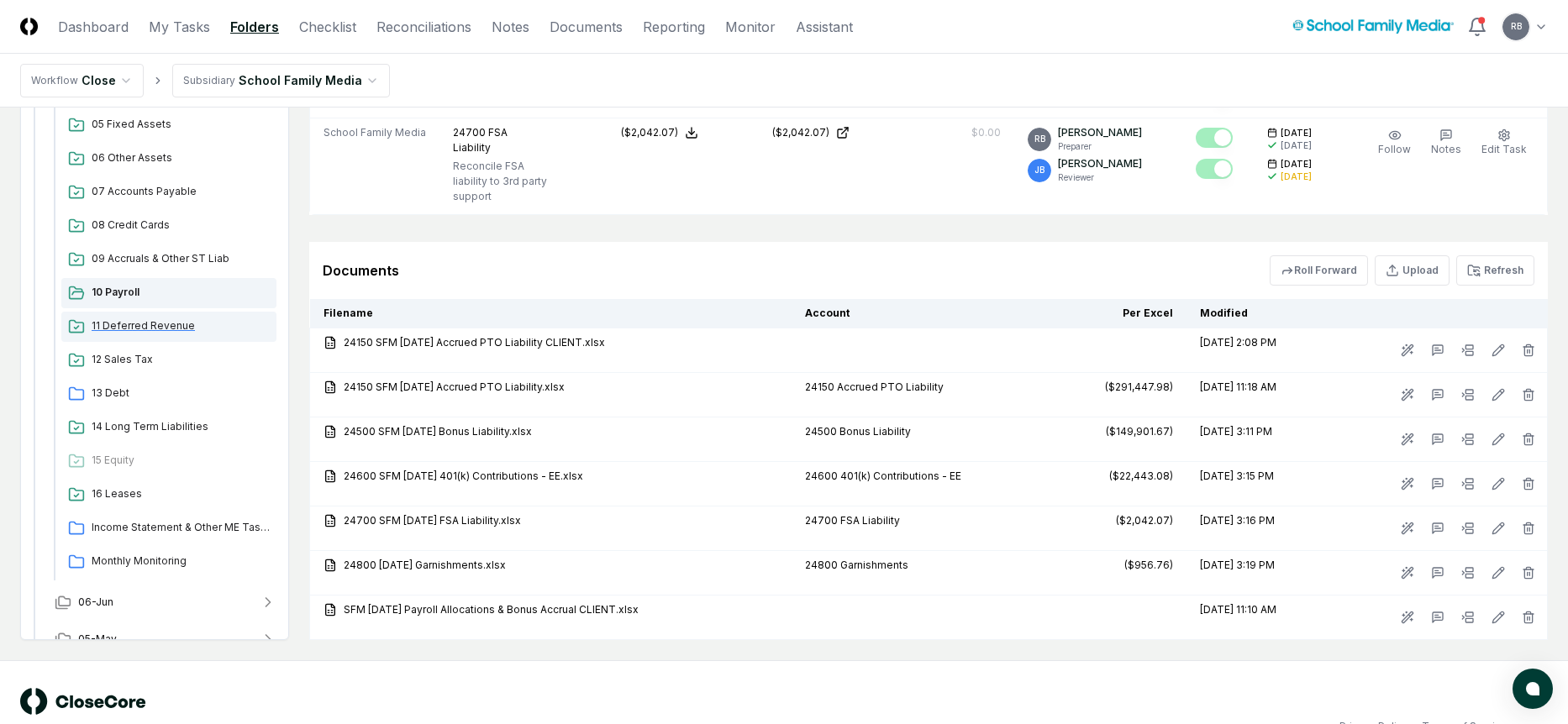
click at [154, 319] on span "11 Deferred Revenue" at bounding box center [180, 326] width 178 height 15
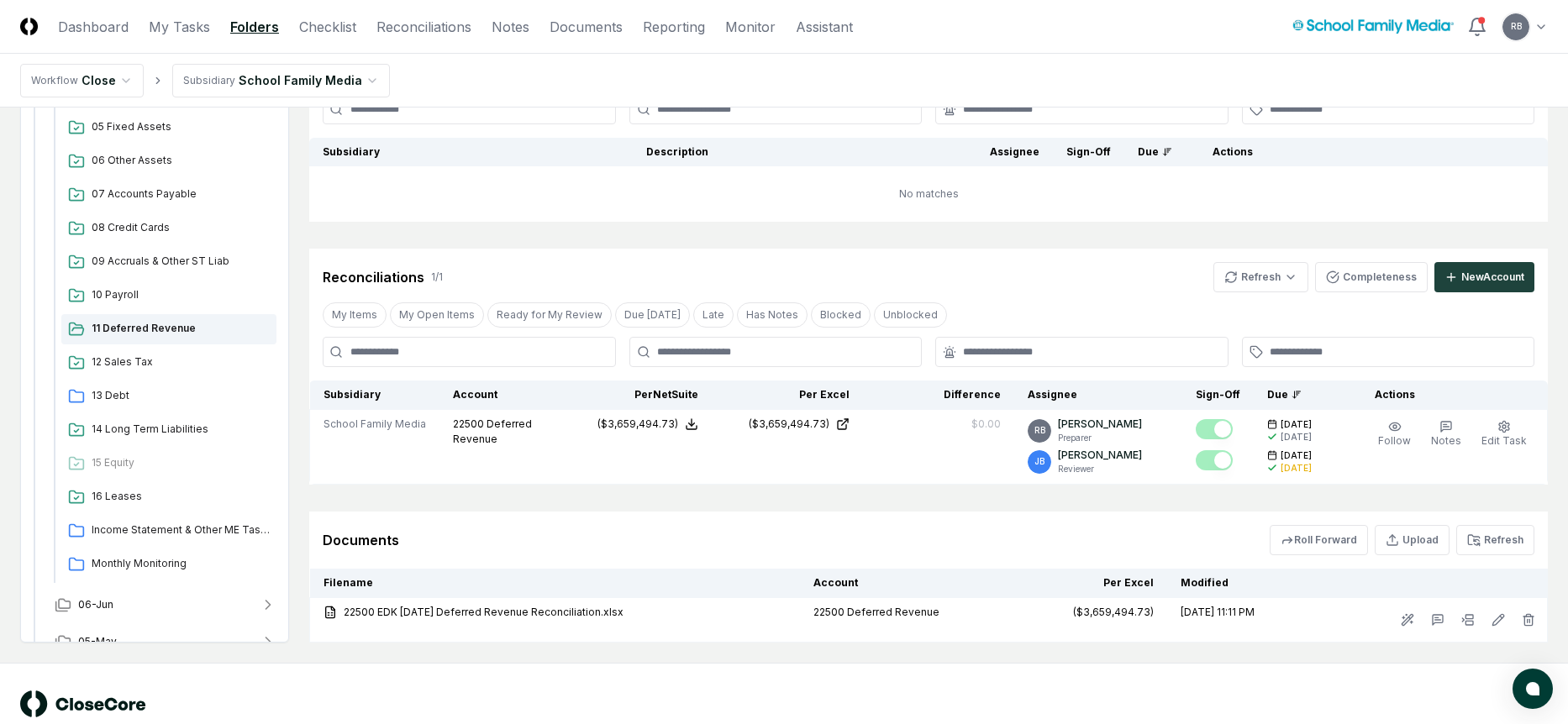
scroll to position [274, 0]
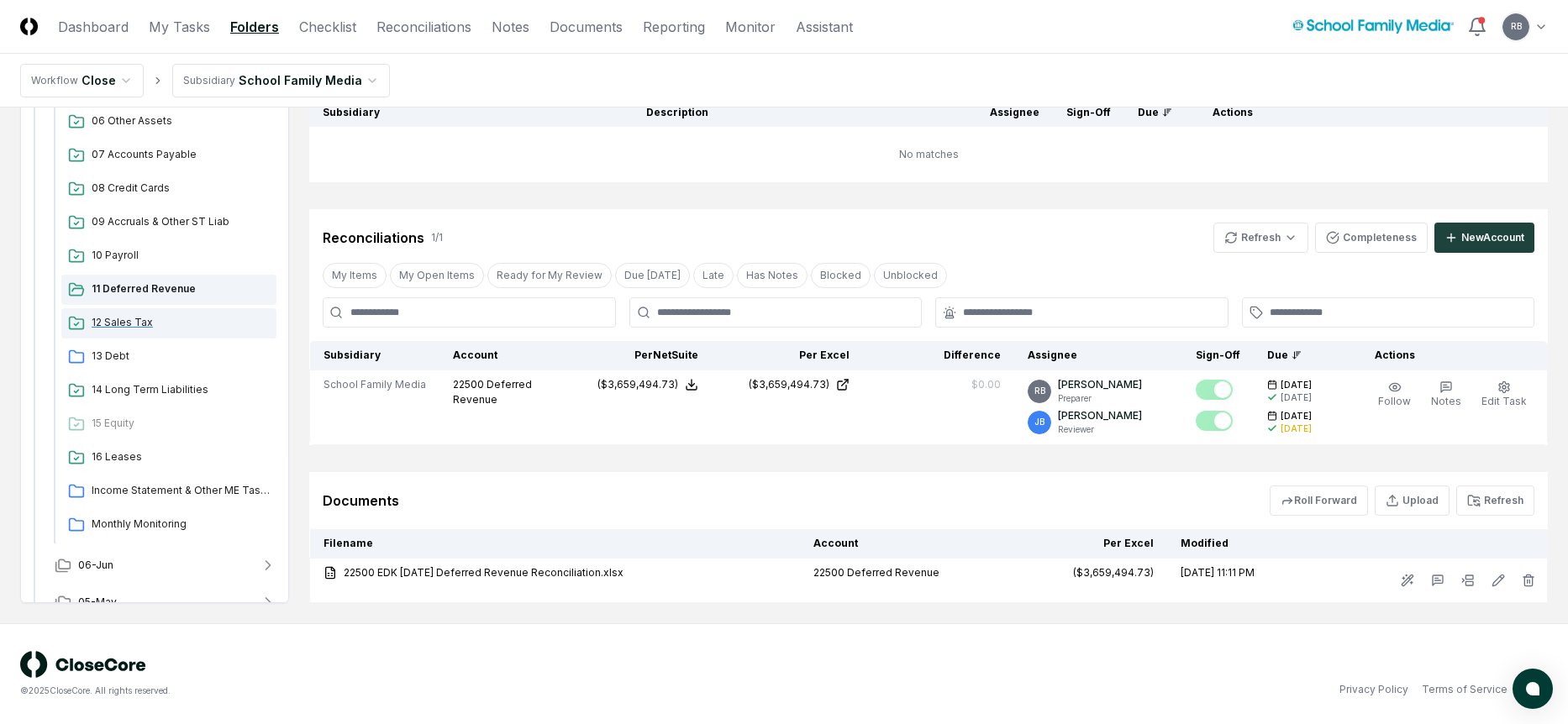
click at [145, 328] on span "12 Sales Tax" at bounding box center [180, 322] width 178 height 15
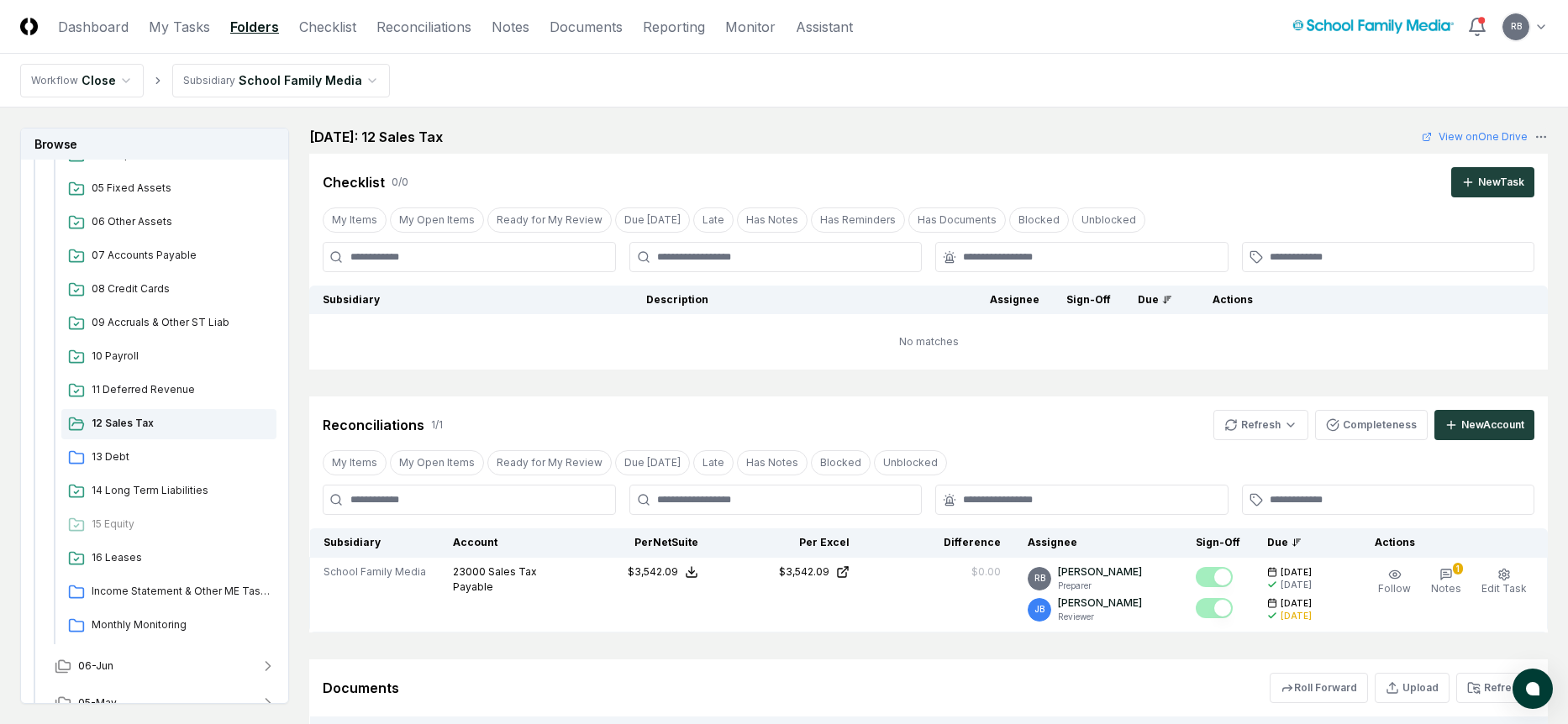
scroll to position [274, 0]
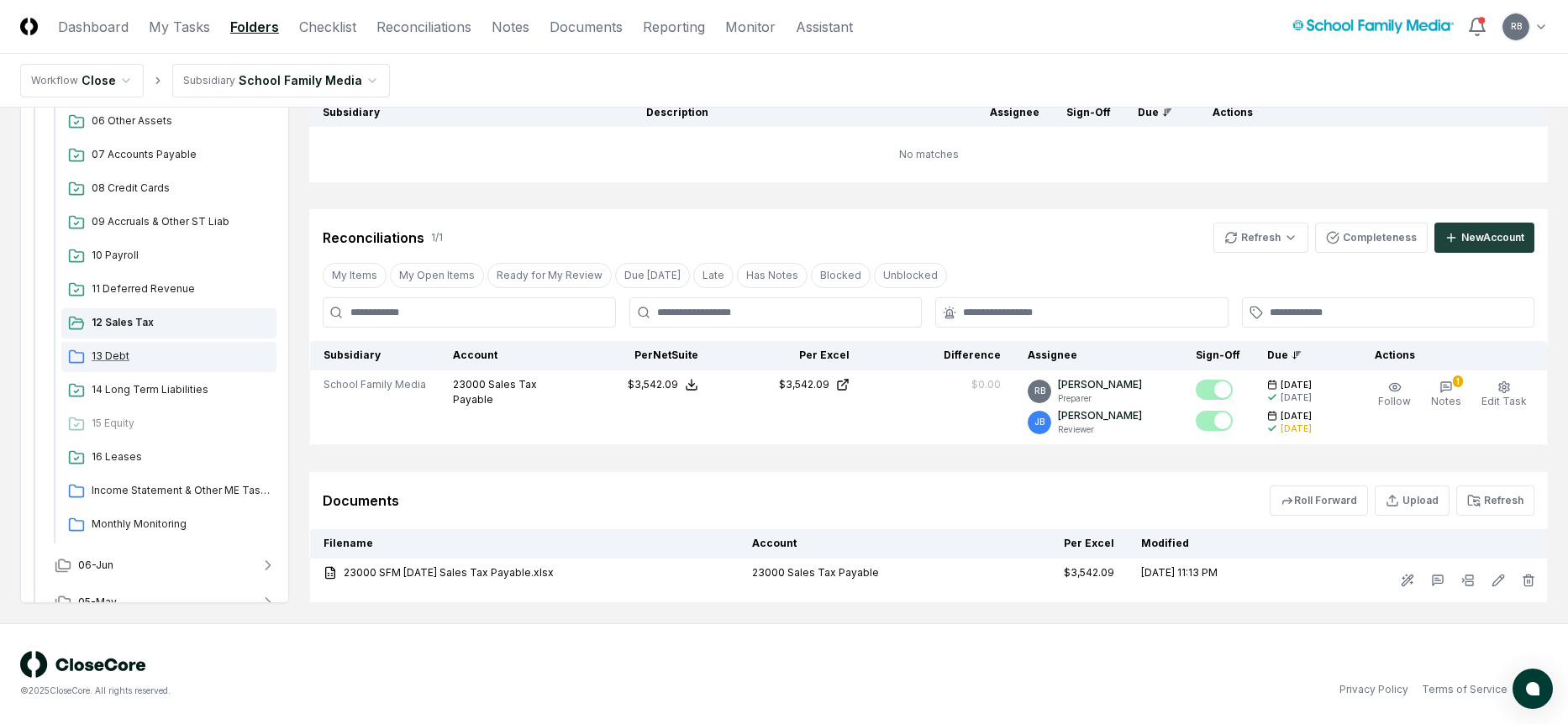
click at [109, 354] on span "13 Debt" at bounding box center [180, 356] width 178 height 15
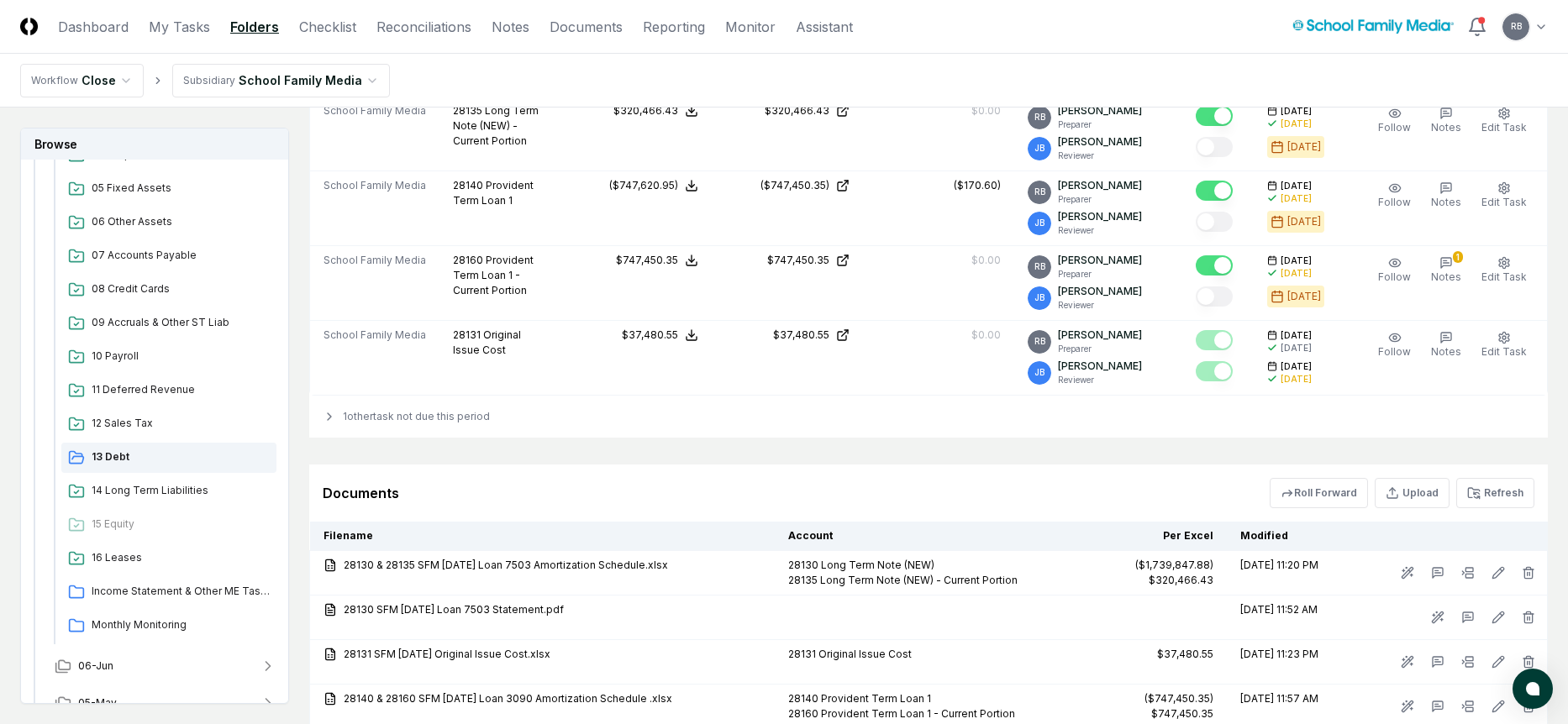
scroll to position [504, 0]
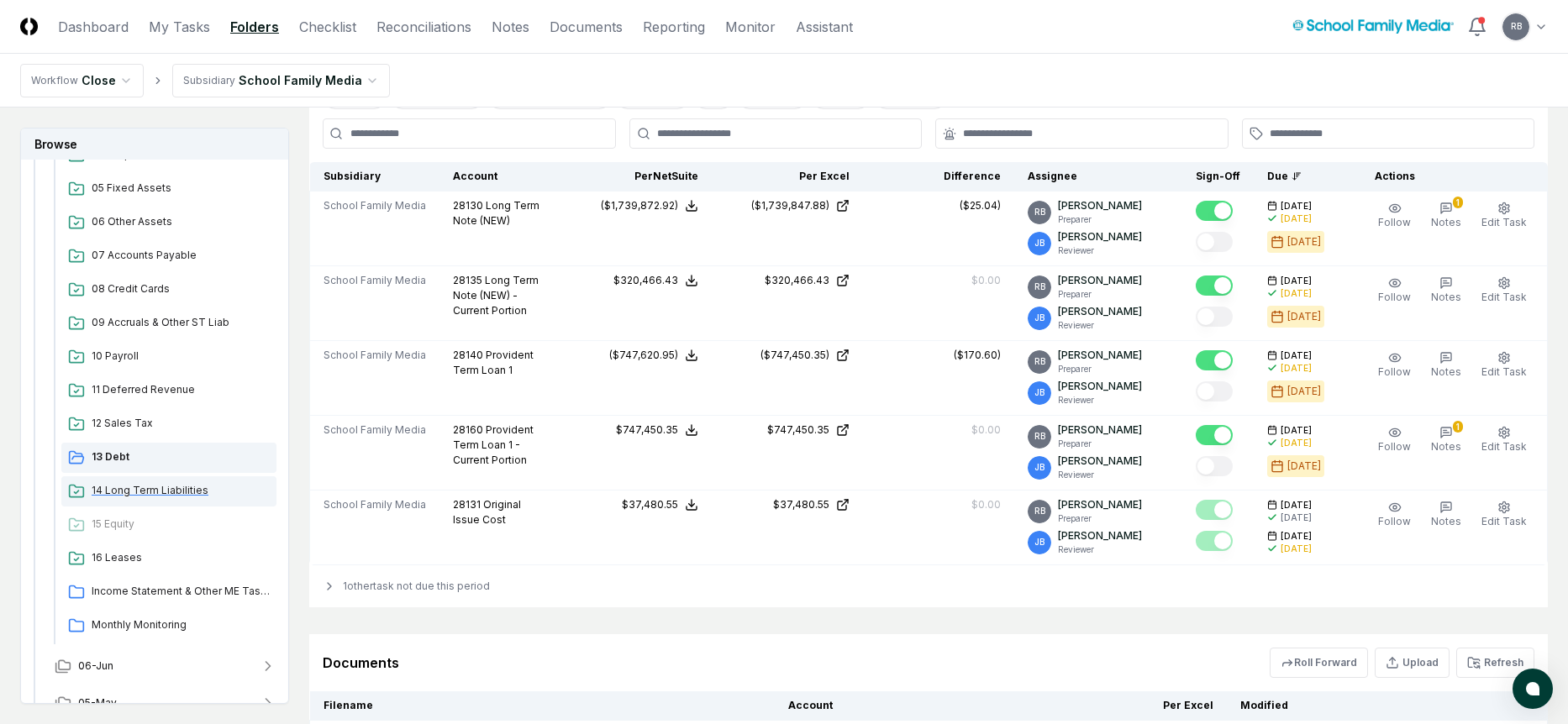
click at [155, 489] on span "14 Long Term Liabilities" at bounding box center [180, 490] width 178 height 15
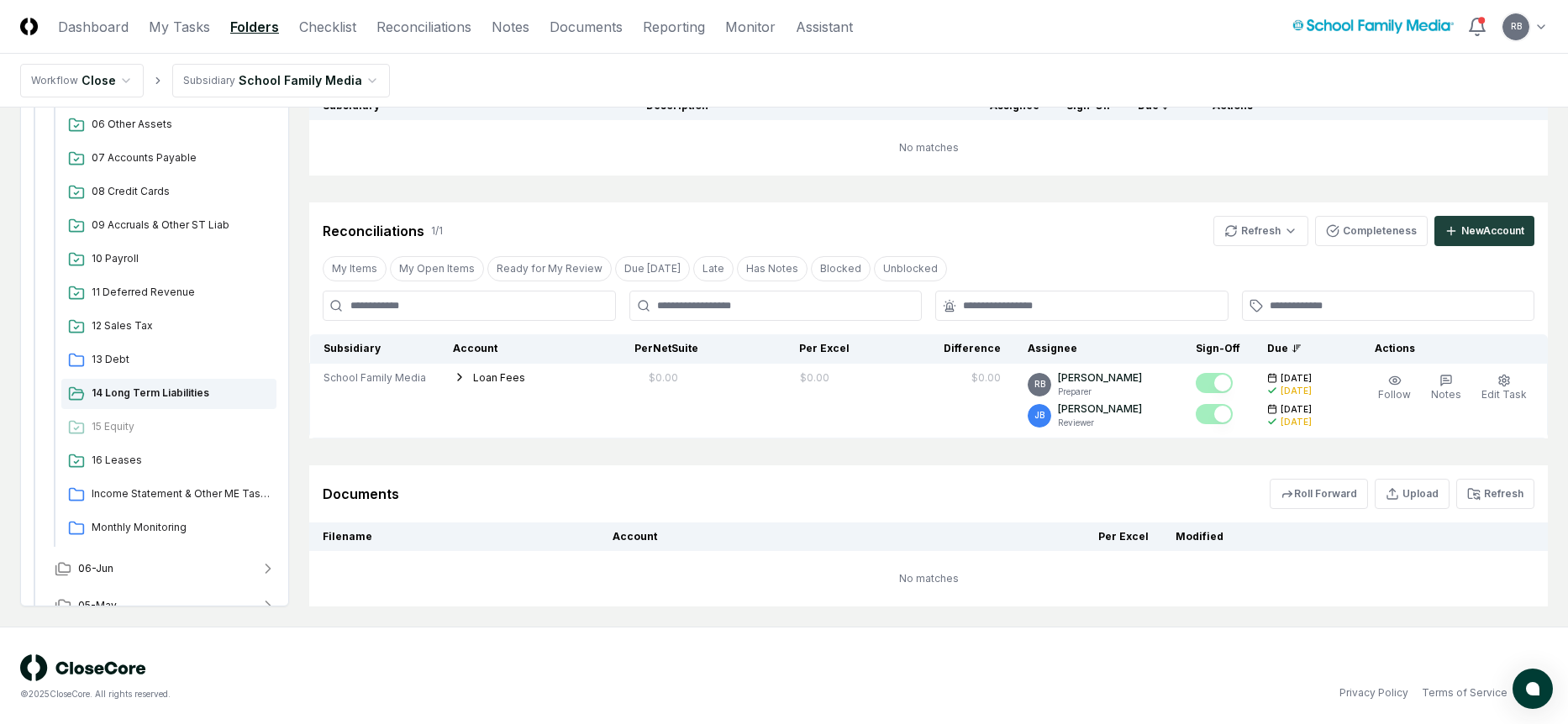
scroll to position [284, 0]
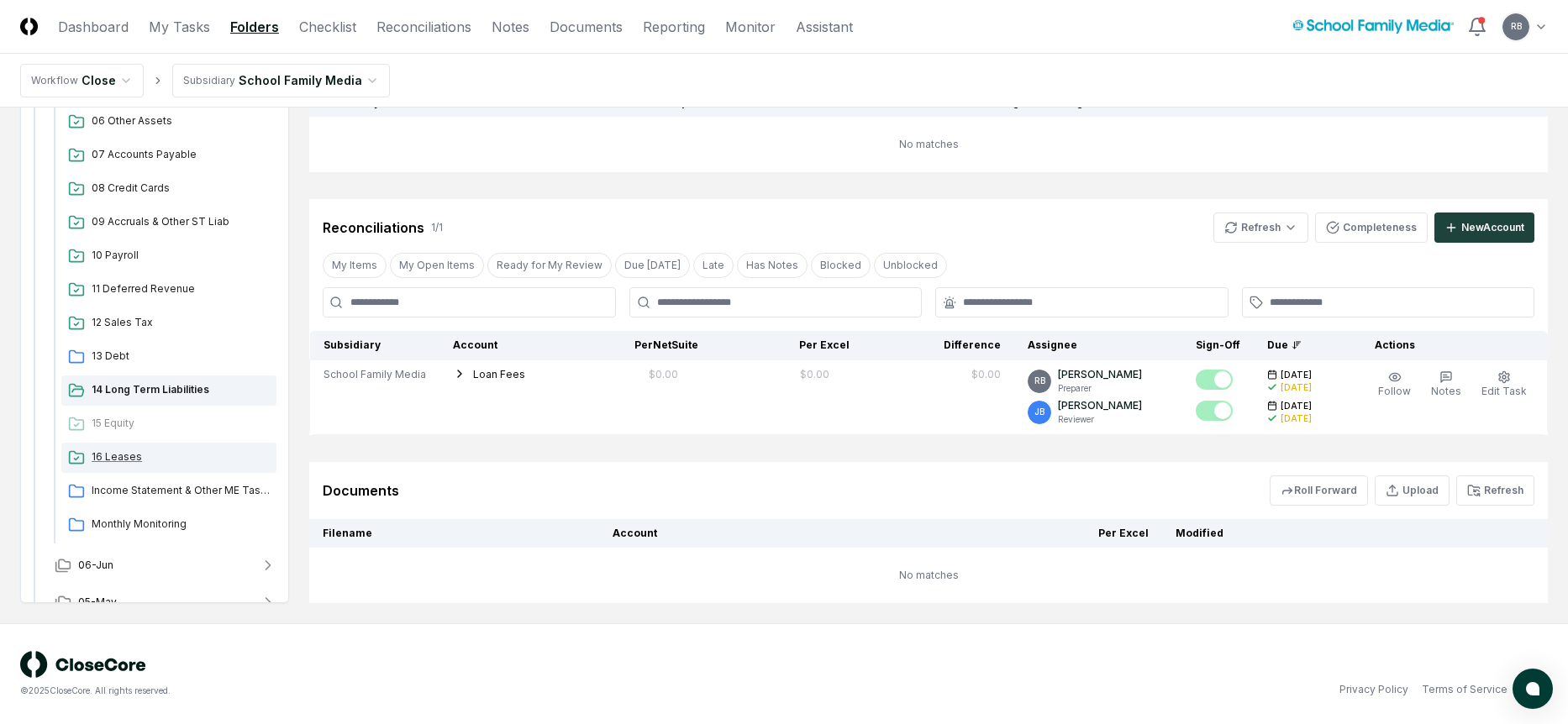
click at [126, 453] on span "16 Leases" at bounding box center [180, 457] width 178 height 15
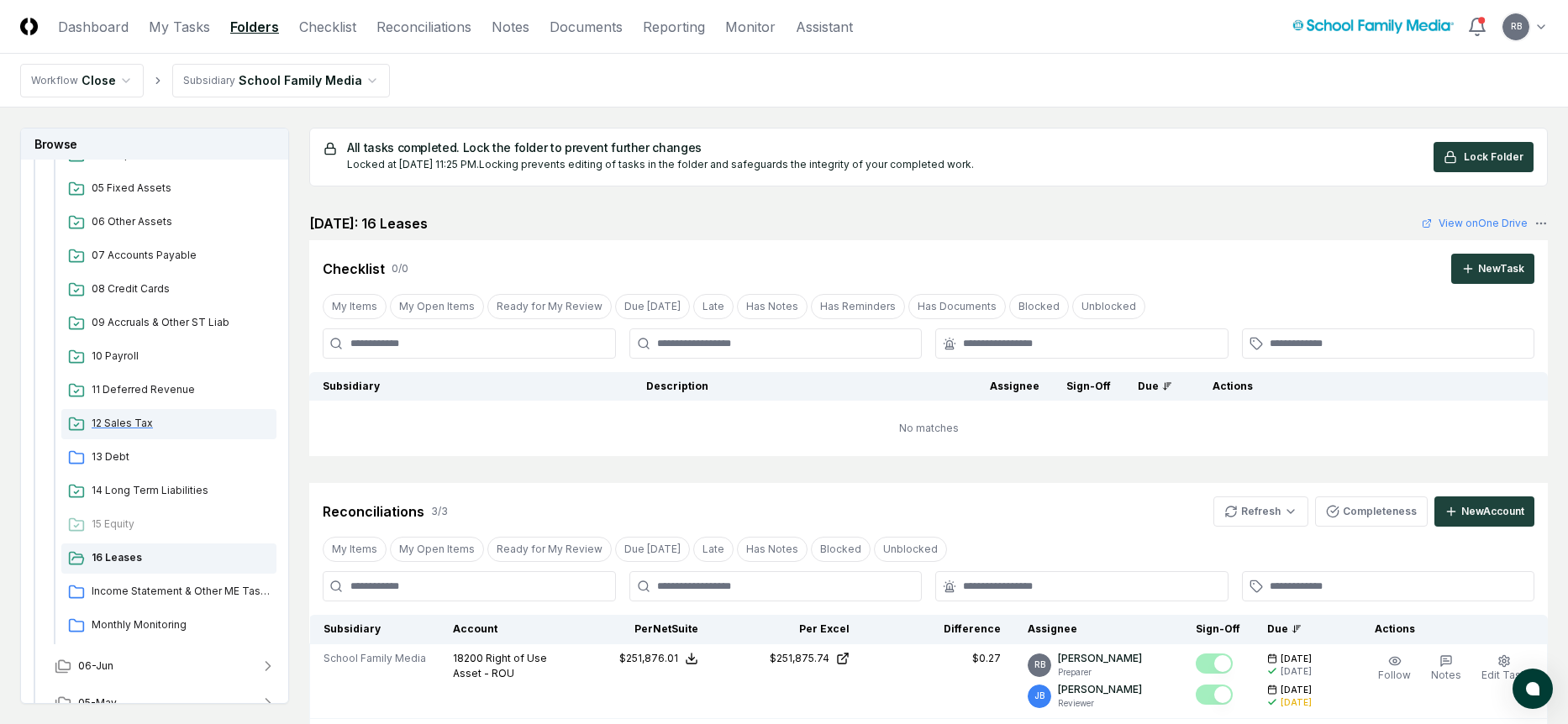
scroll to position [483, 0]
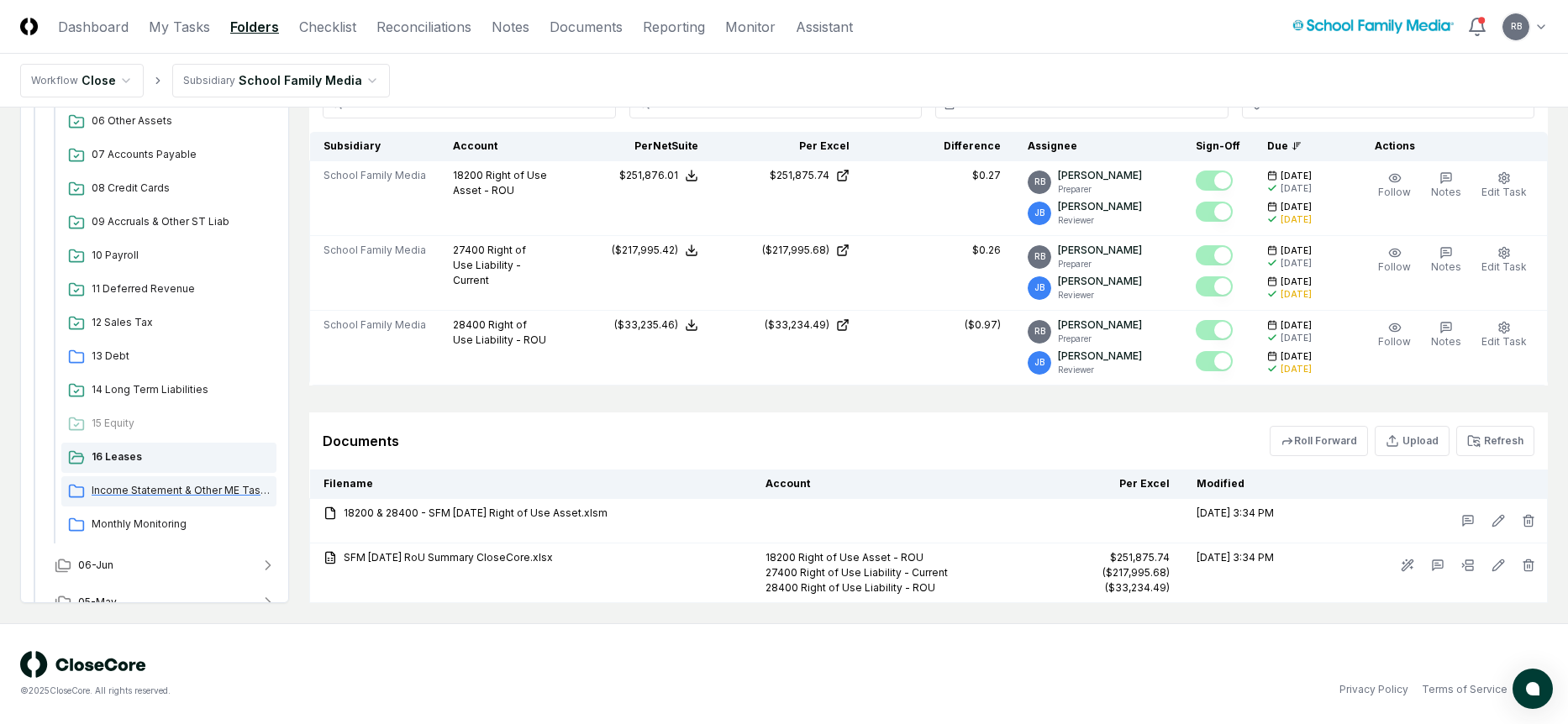
click at [203, 492] on span "Income Statement & Other ME Tasks" at bounding box center [180, 490] width 178 height 15
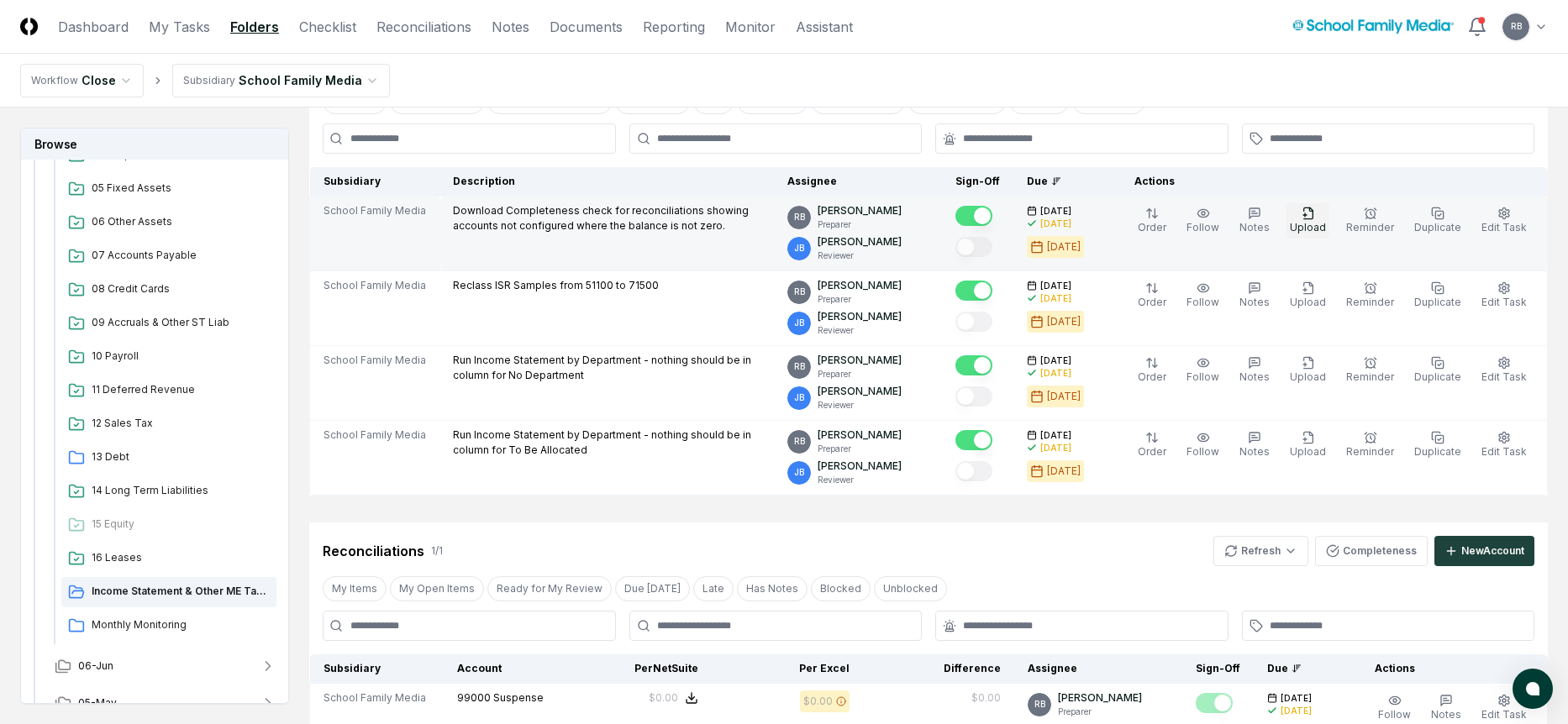
scroll to position [443, 0]
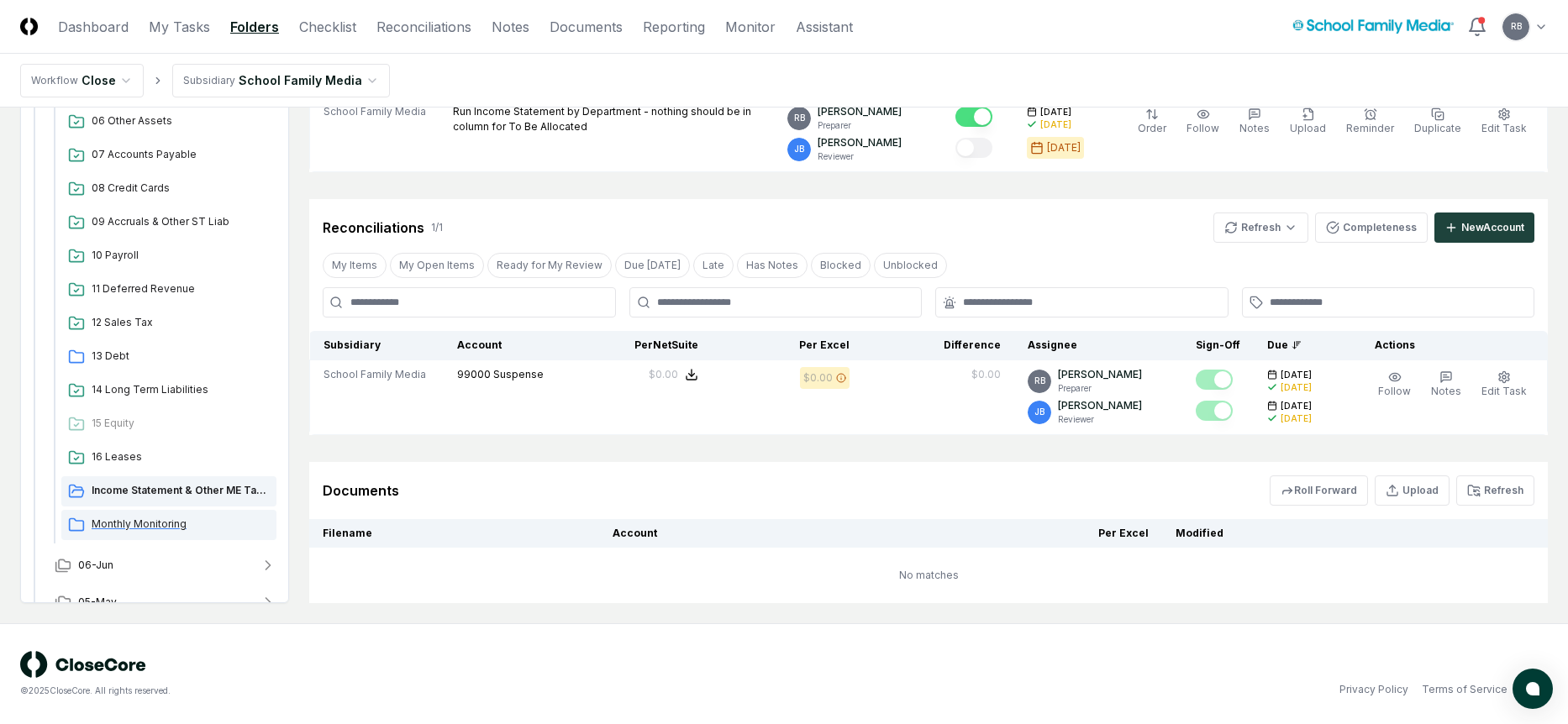
click at [147, 521] on span "Monthly Monitoring" at bounding box center [180, 524] width 178 height 15
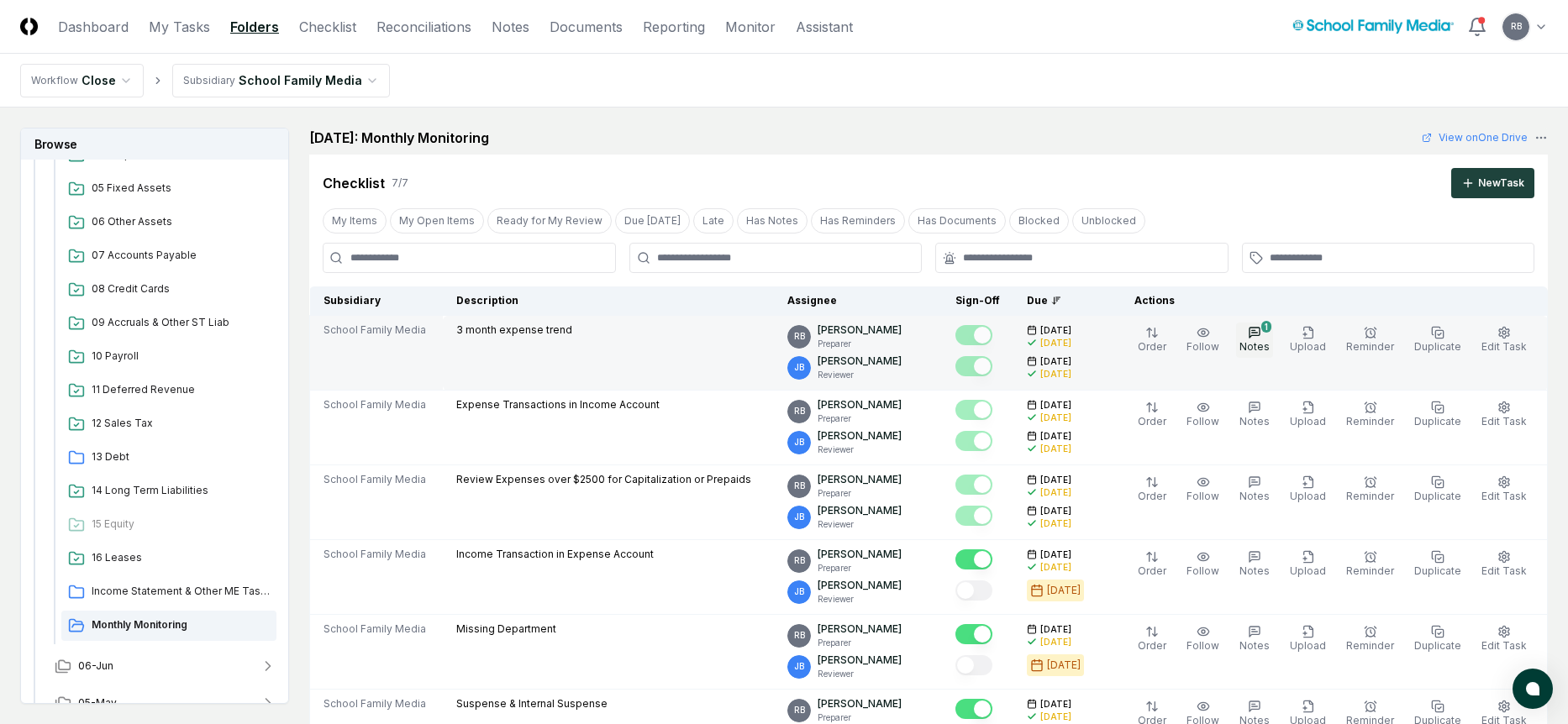
click at [1260, 333] on icon "button" at bounding box center [1254, 333] width 10 height 10
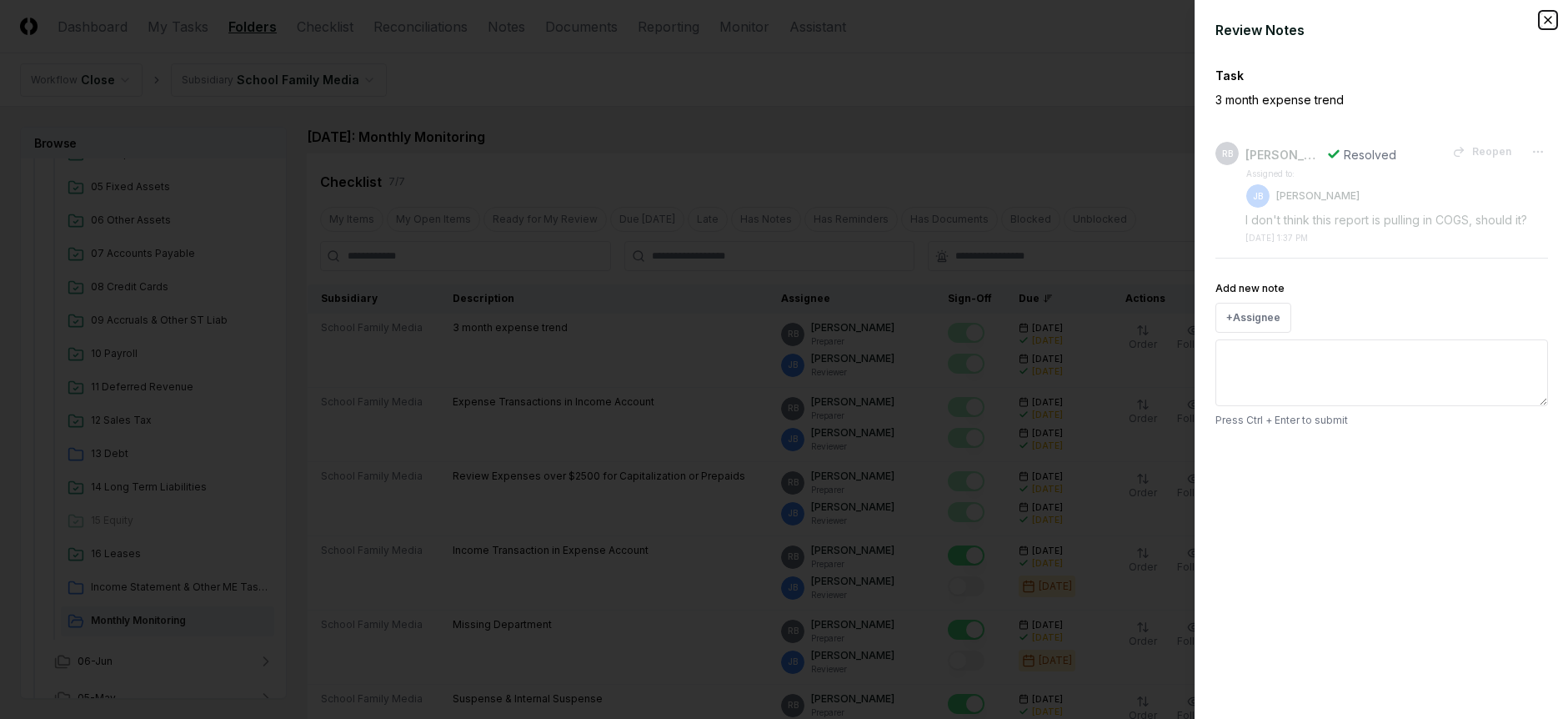
click at [1549, 18] on icon "button" at bounding box center [1549, 19] width 13 height 13
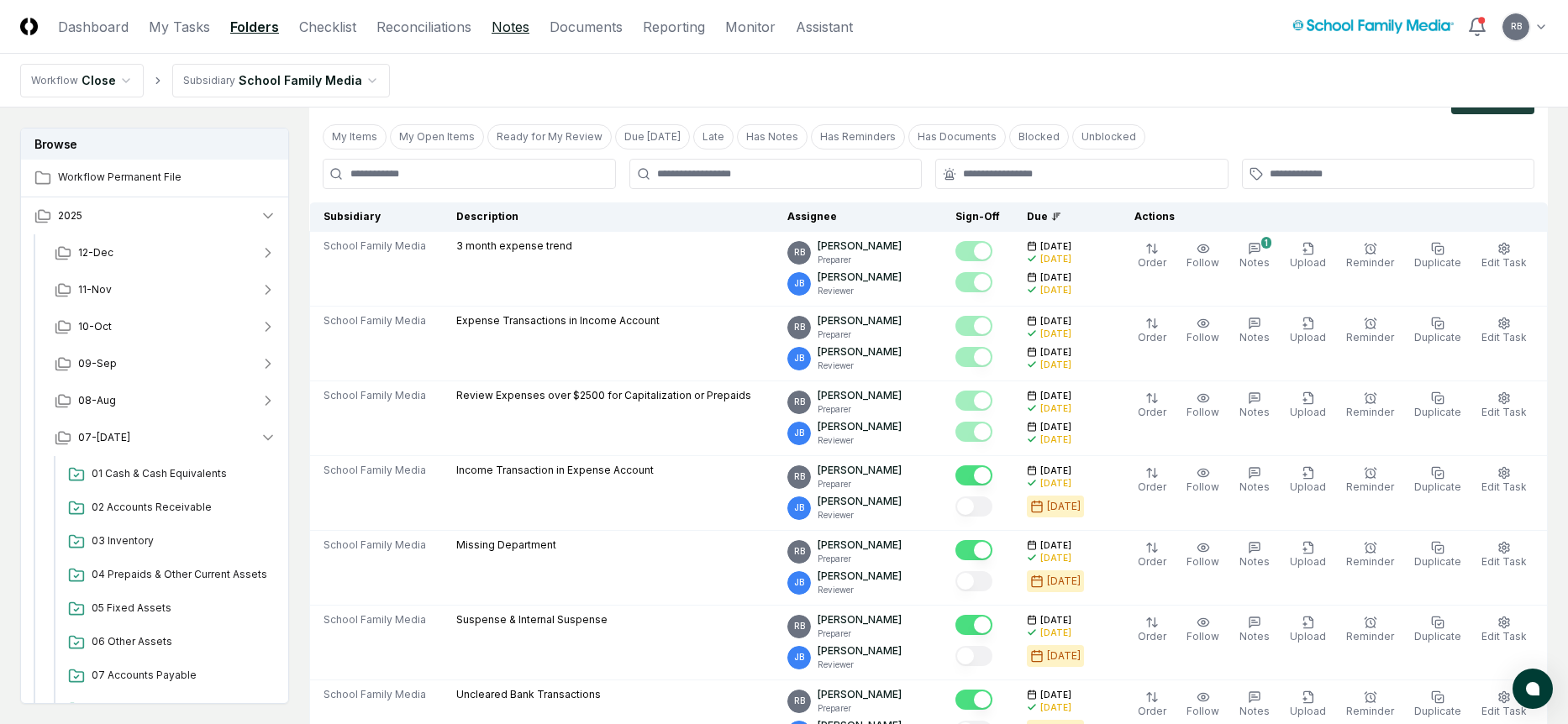
click at [504, 26] on link "Notes" at bounding box center [510, 27] width 37 height 21
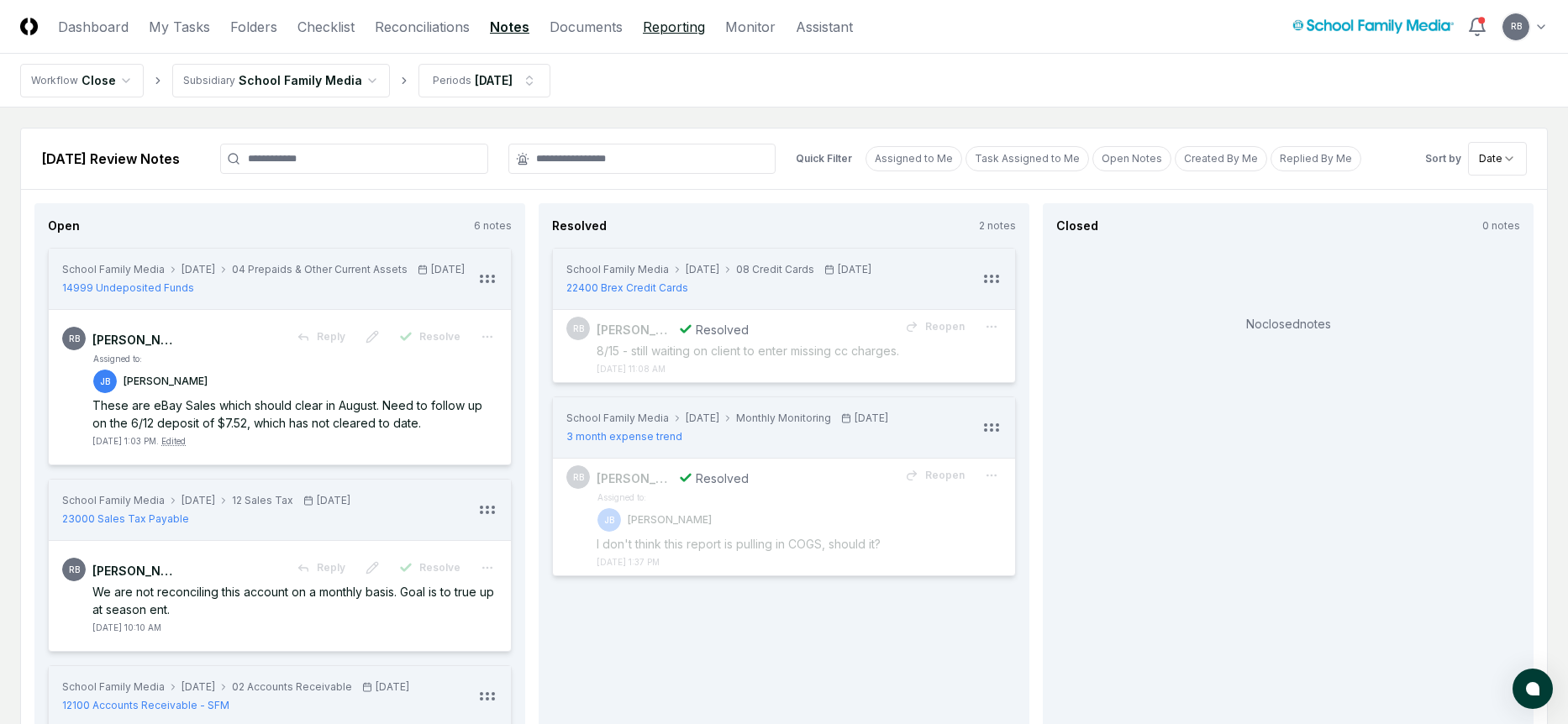
click at [671, 20] on link "Reporting" at bounding box center [674, 27] width 63 height 21
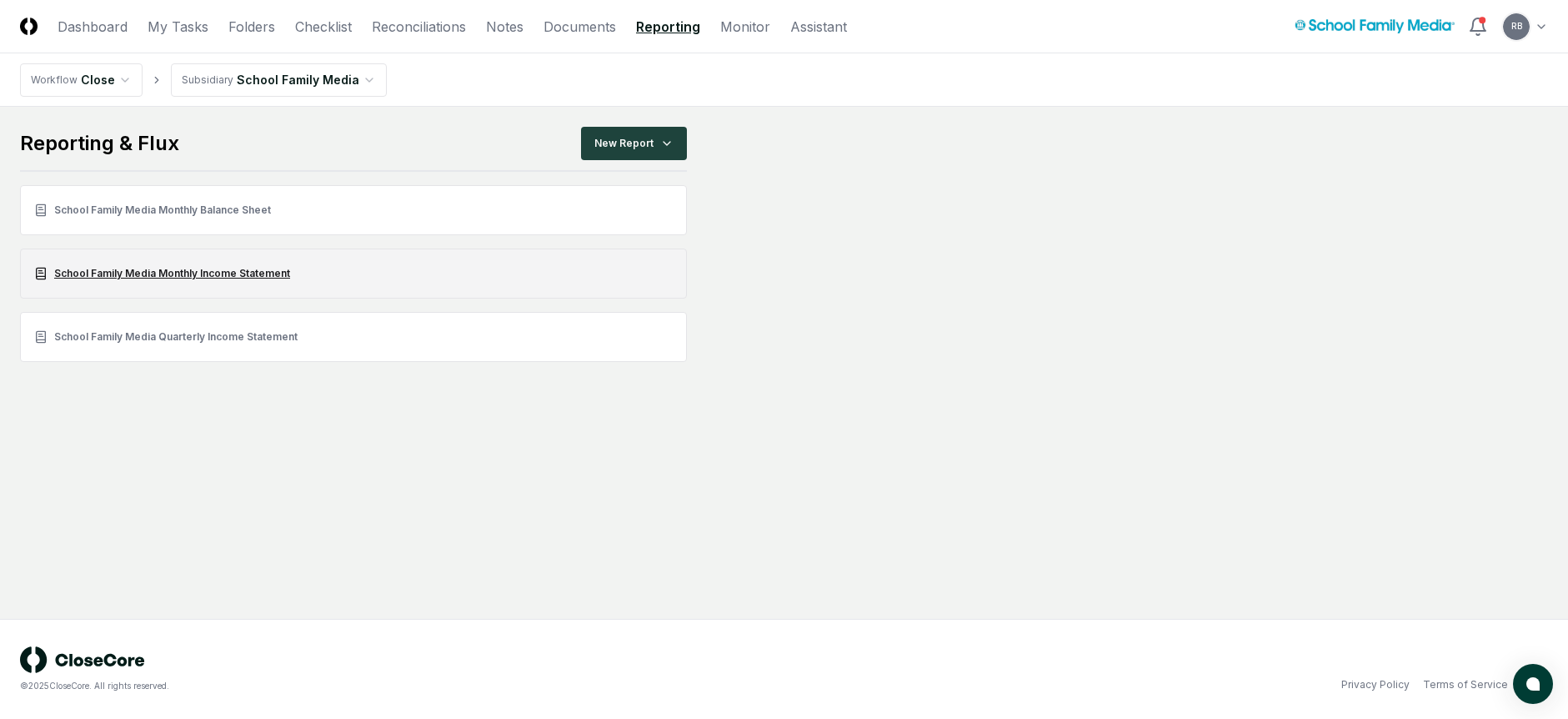
click at [259, 277] on link "School Family Media Monthly Income Statement" at bounding box center [353, 274] width 667 height 50
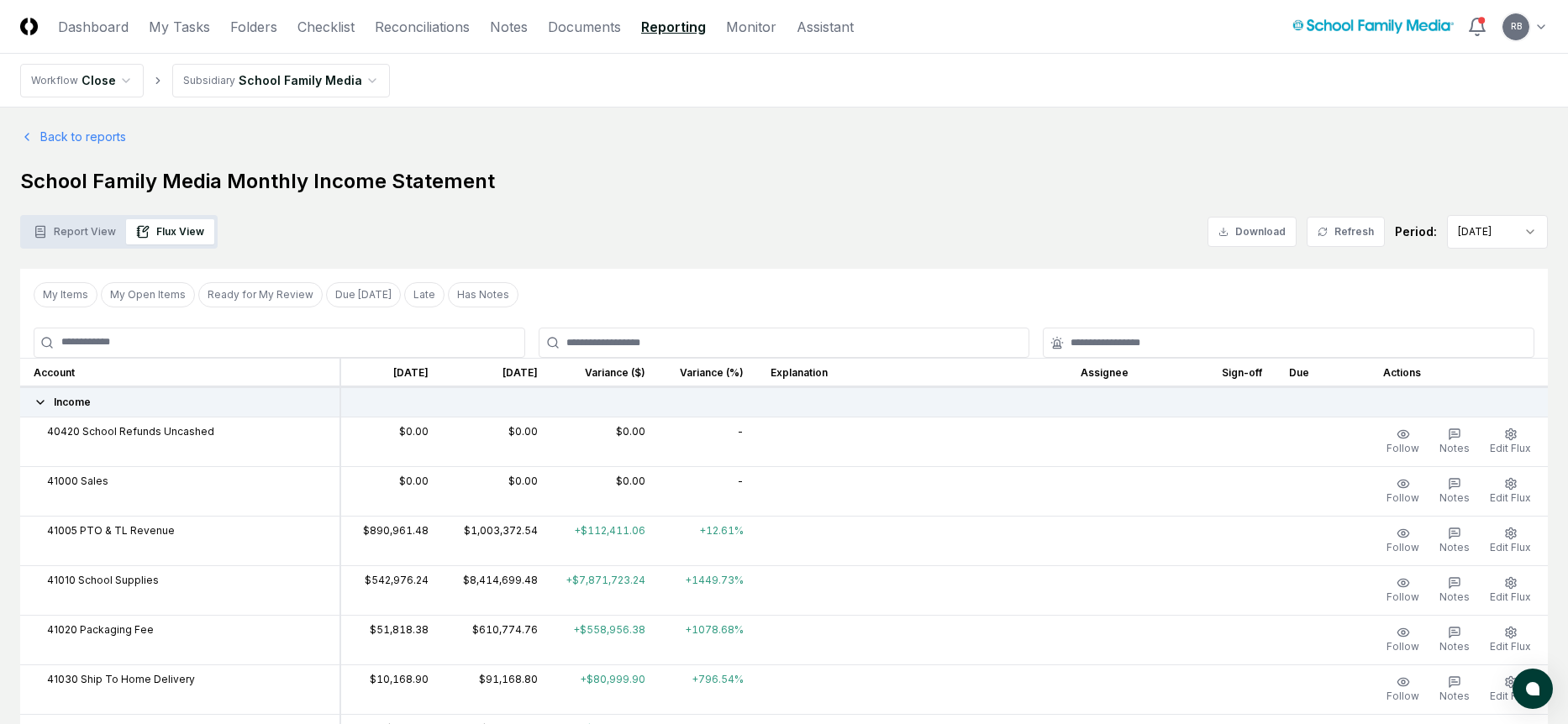
click at [1159, 78] on nav "Workflow Close Subsidiary School Family Media" at bounding box center [784, 81] width 1568 height 54
click at [672, 24] on link "Reporting" at bounding box center [673, 27] width 64 height 21
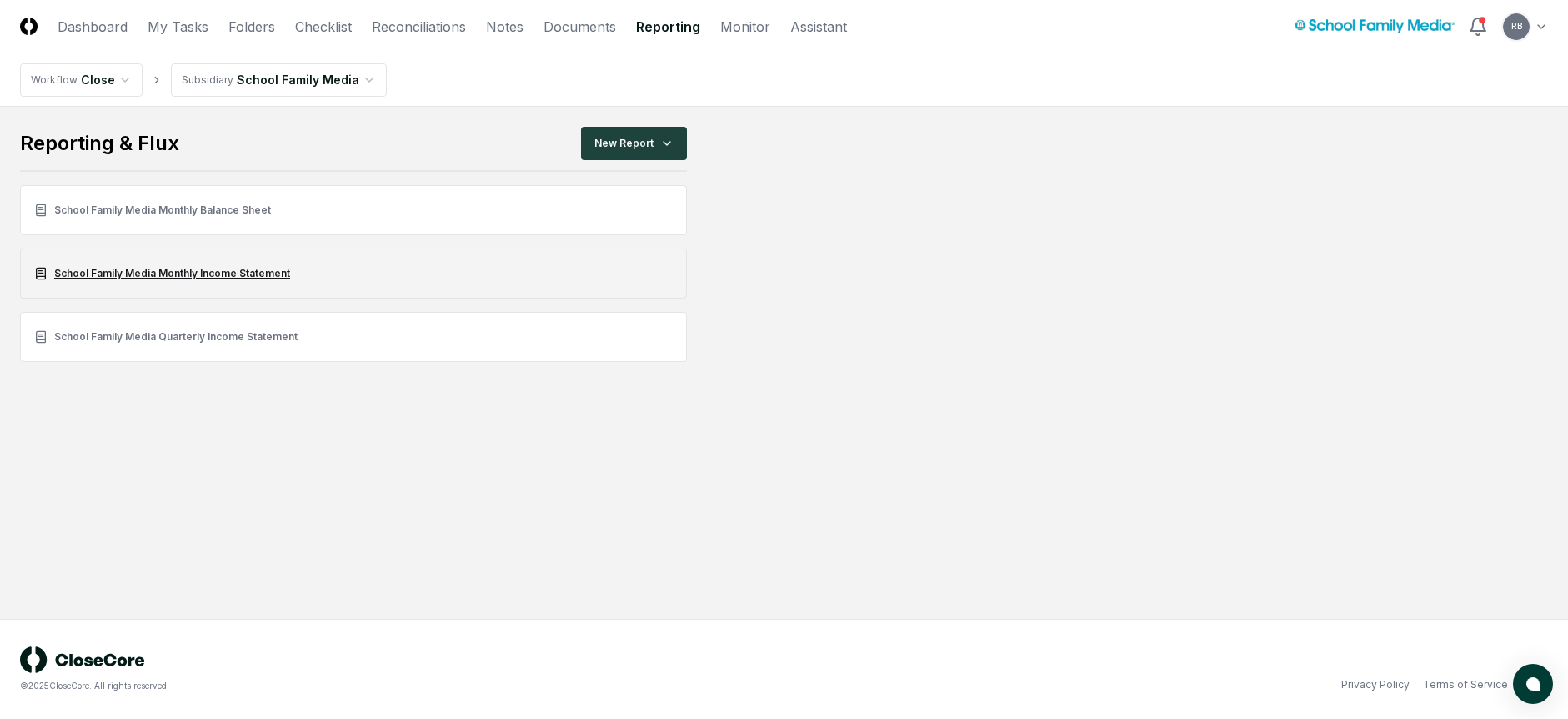
click at [223, 276] on link "School Family Media Monthly Income Statement" at bounding box center [353, 274] width 667 height 50
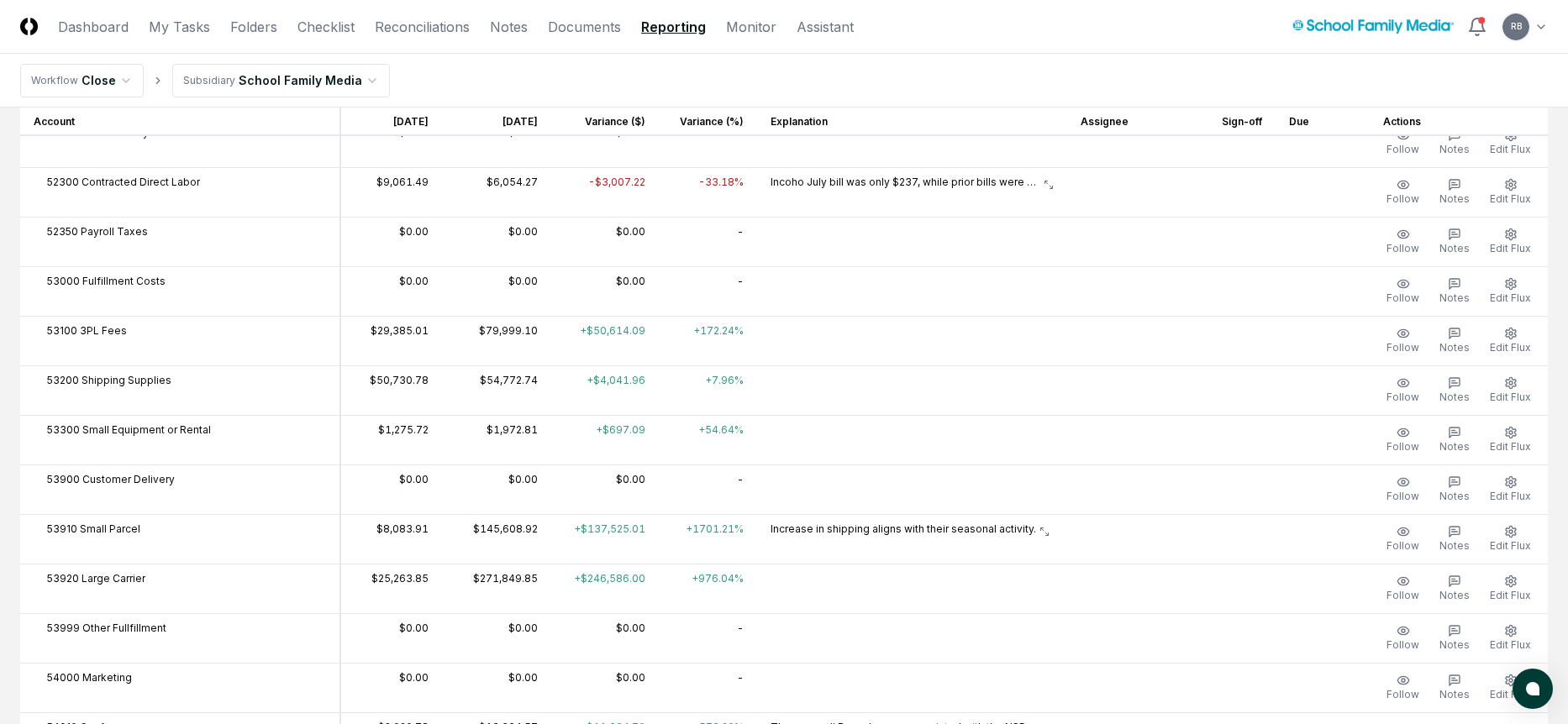
scroll to position [2016, 0]
click at [1054, 183] on icon at bounding box center [1048, 182] width 10 height 10
click at [1054, 179] on icon at bounding box center [1048, 182] width 10 height 10
click at [1004, 177] on p "Incoho July bill was only $237, while prior bills were $3K and higher." at bounding box center [905, 179] width 270 height 15
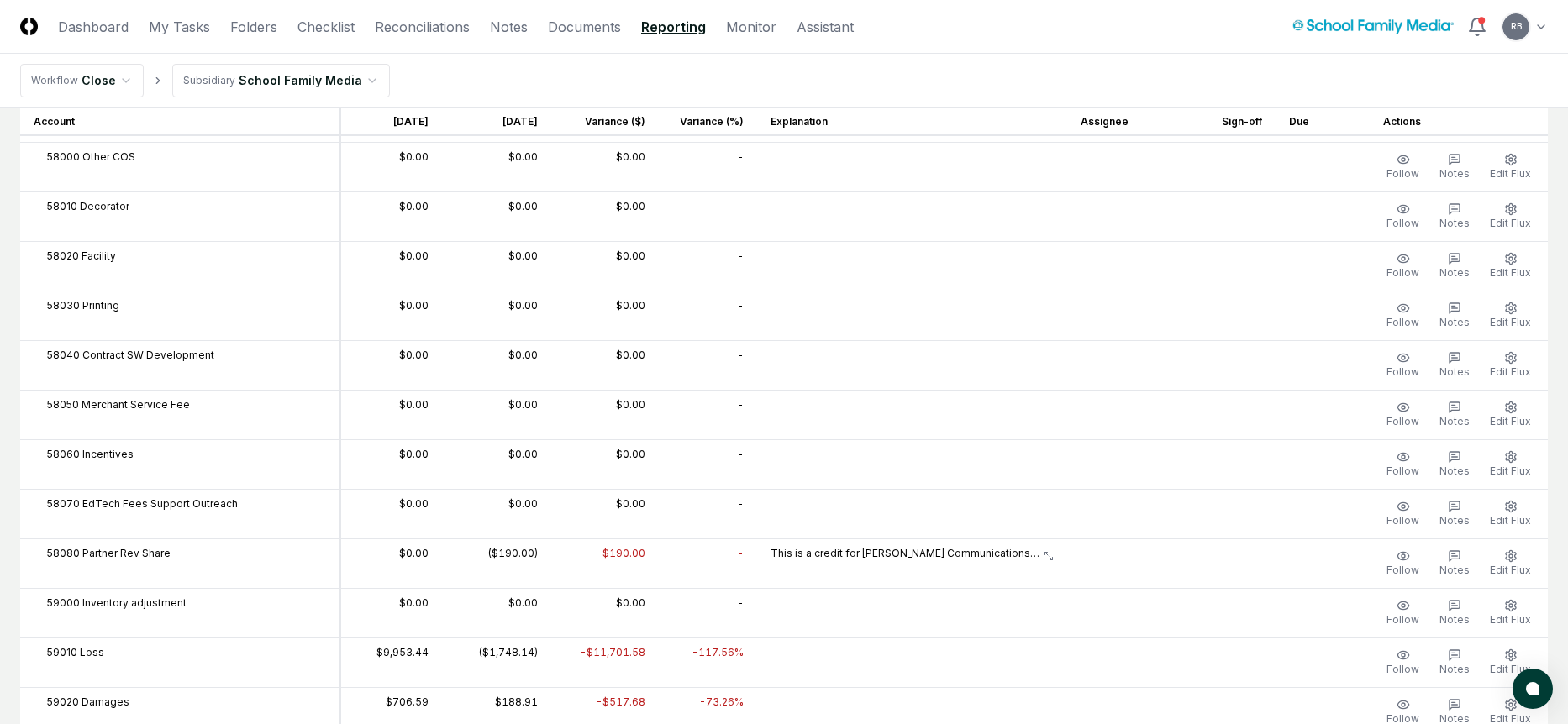
scroll to position [3192, 0]
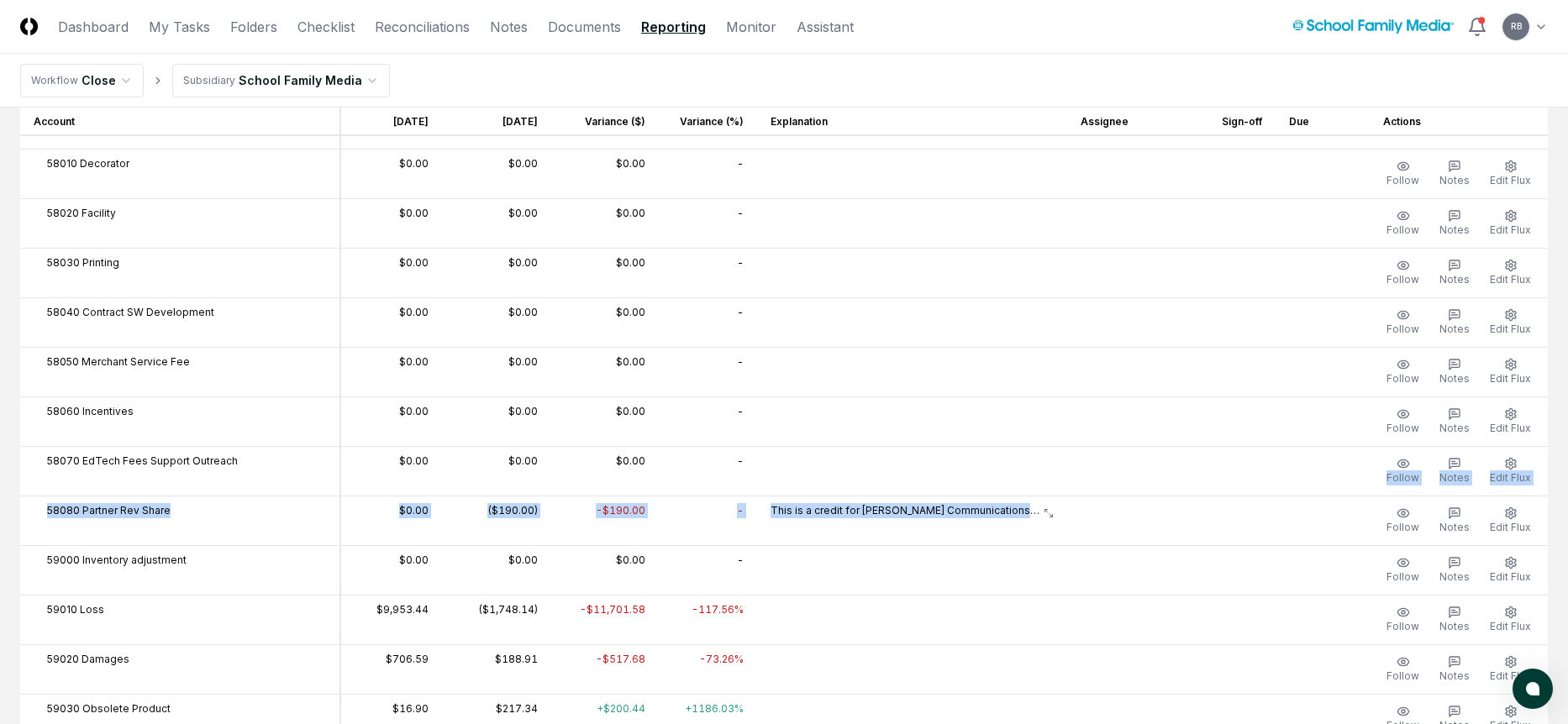
drag, startPoint x: 865, startPoint y: 489, endPoint x: 809, endPoint y: 471, distance: 58.8
click at [835, 511] on p "This is a credit for [PERSON_NAME] Communications. They tried to pay them twice…" at bounding box center [905, 511] width 270 height 15
click at [1518, 513] on button "Edit Flux" at bounding box center [1510, 521] width 48 height 35
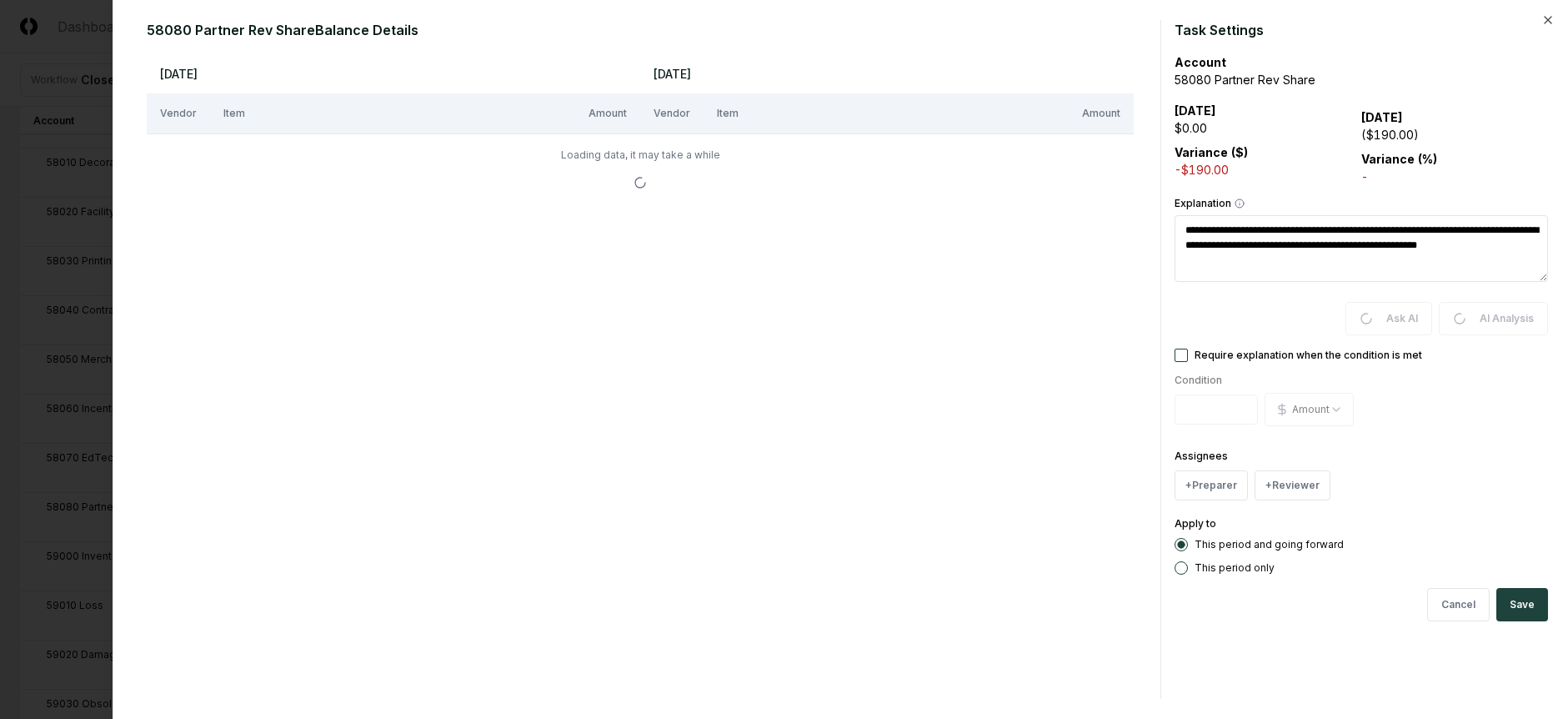
click at [1213, 247] on textarea "**********" at bounding box center [1361, 249] width 374 height 67
click at [1549, 17] on icon "button" at bounding box center [1549, 19] width 13 height 13
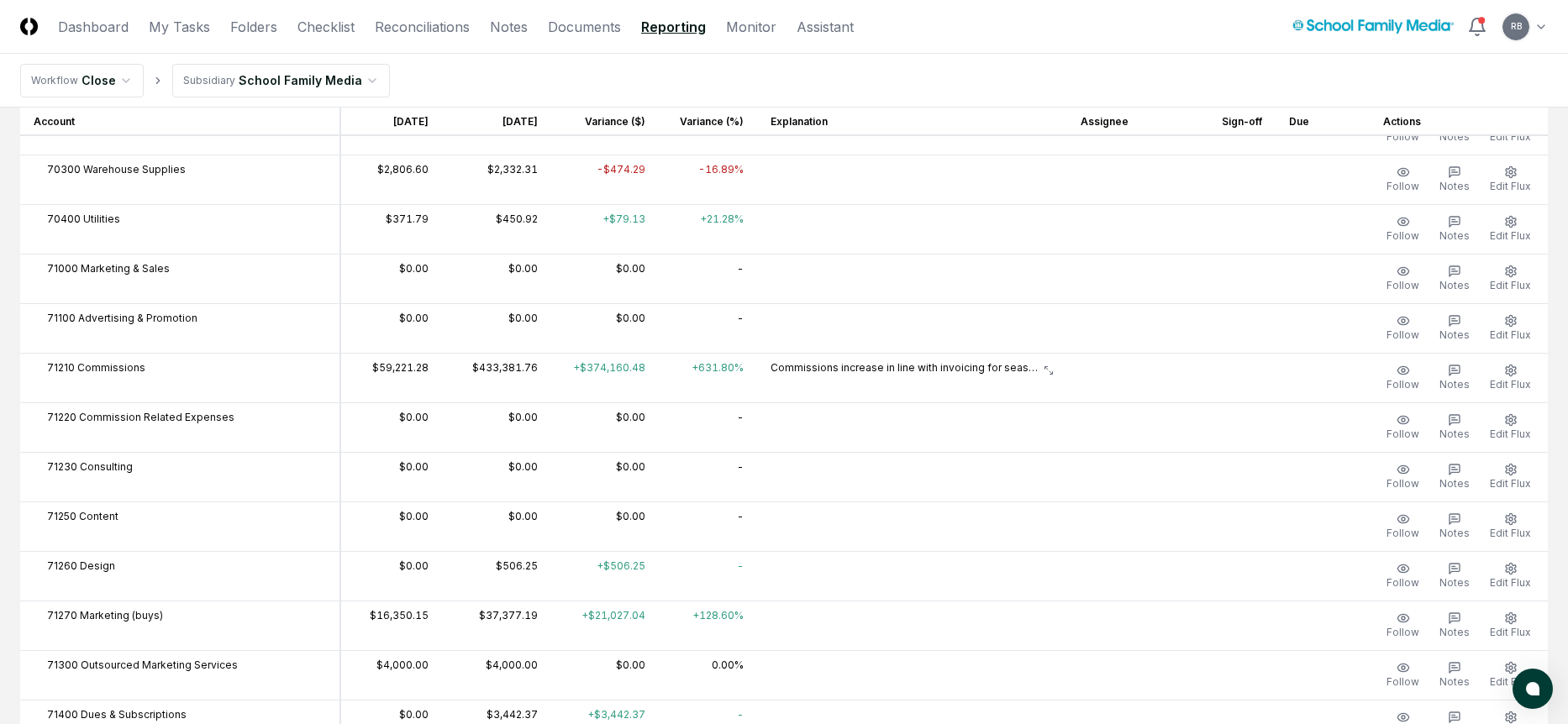
scroll to position [7475, 0]
click at [1521, 381] on span "Edit Flux" at bounding box center [1510, 385] width 41 height 12
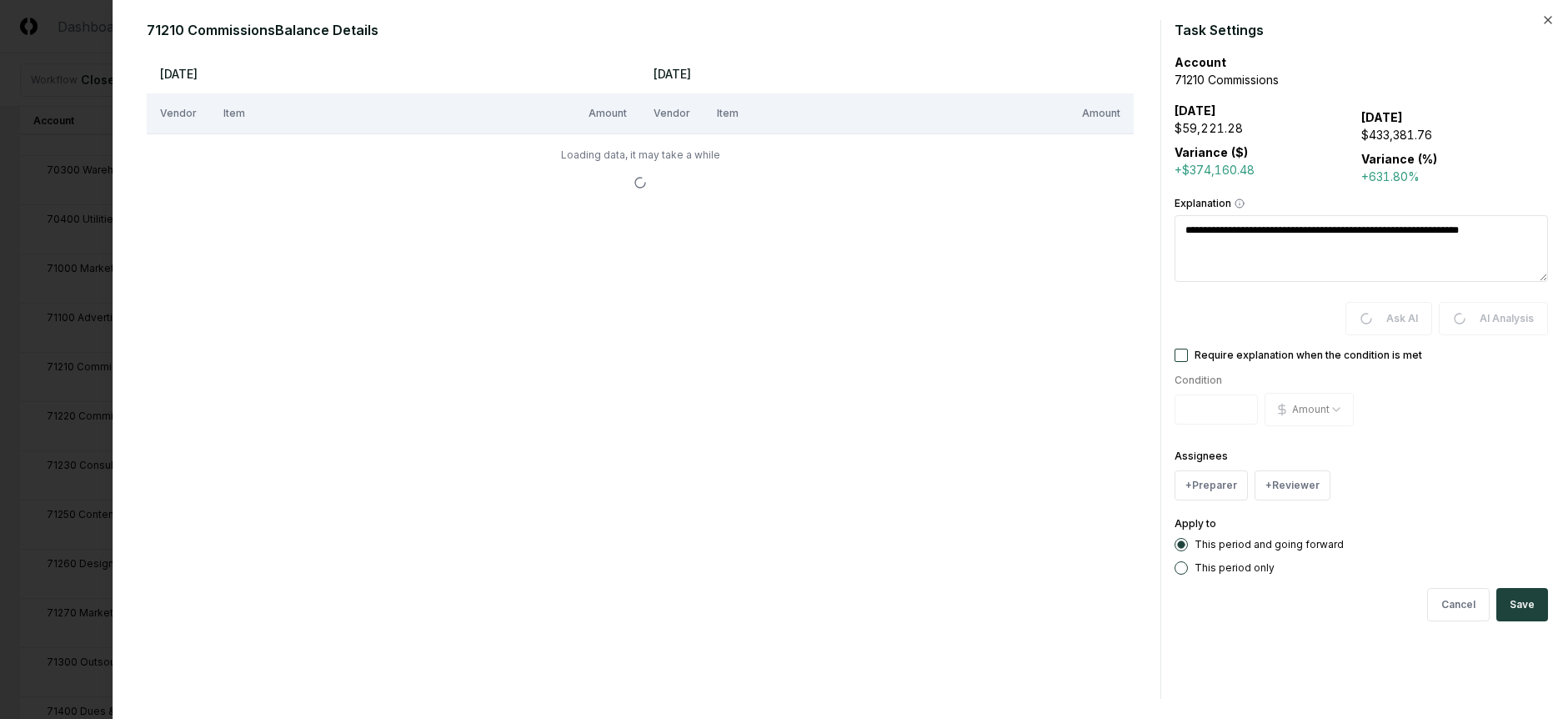
drag, startPoint x: 1509, startPoint y: 234, endPoint x: 1106, endPoint y: 226, distance: 403.1
click at [1106, 226] on div "**********" at bounding box center [841, 360] width 1415 height 679
click at [1551, 16] on icon "button" at bounding box center [1549, 19] width 13 height 13
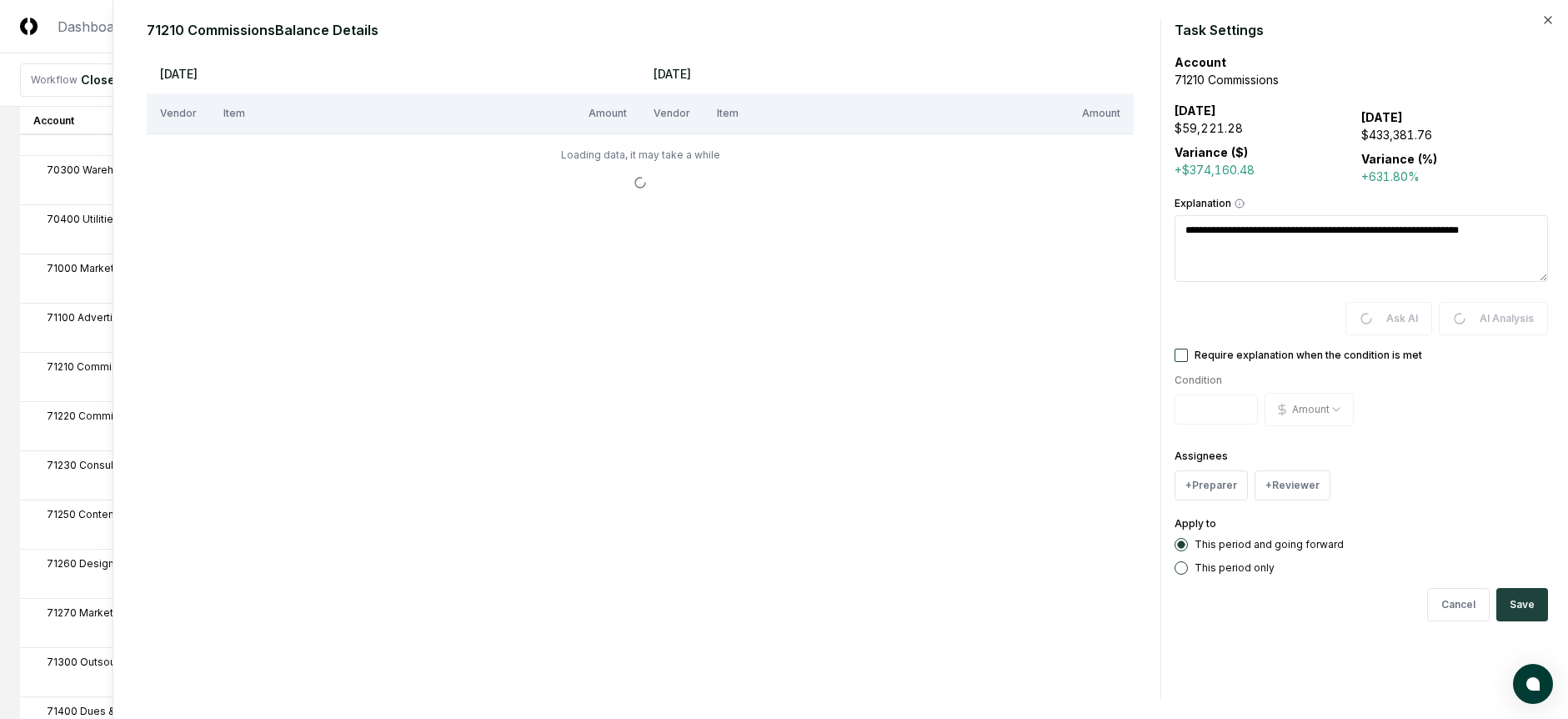
type textarea "*"
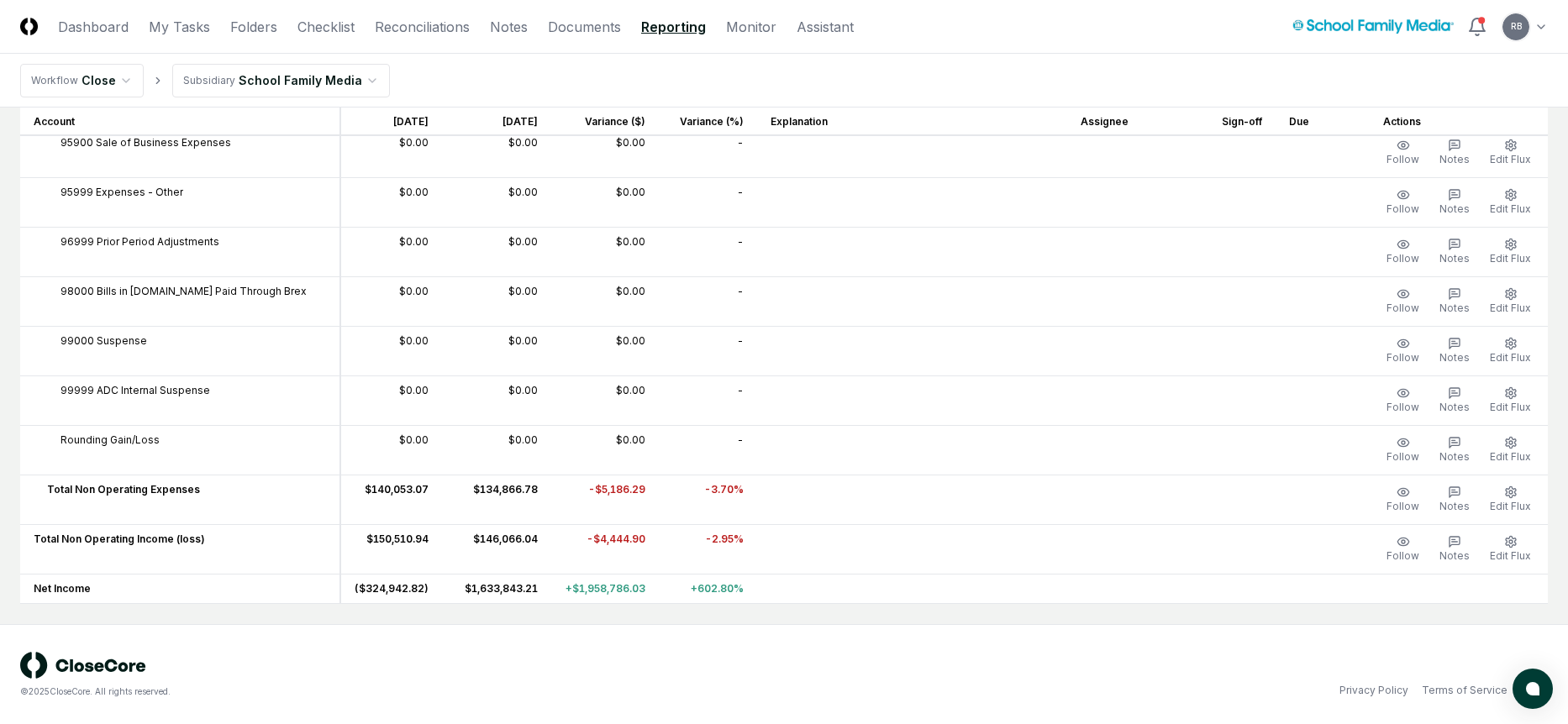
scroll to position [9556, 0]
click at [530, 690] on div "© 2025 CloseCore. All rights reserved." at bounding box center [402, 690] width 763 height 12
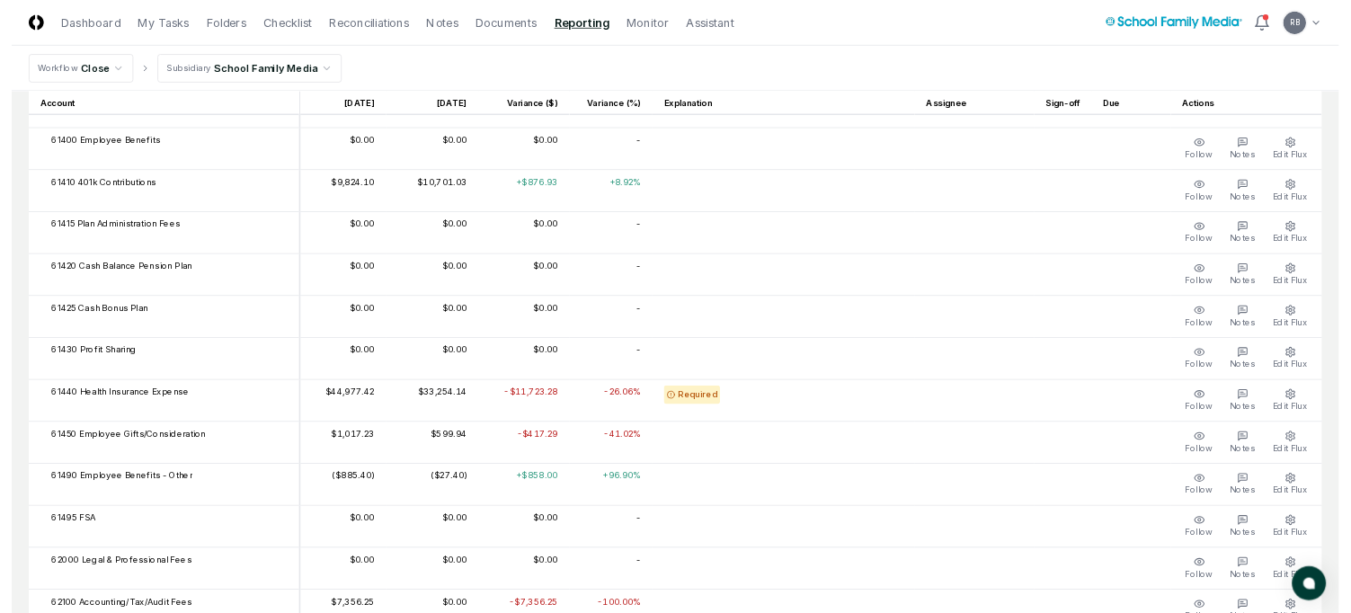
scroll to position [5014, 0]
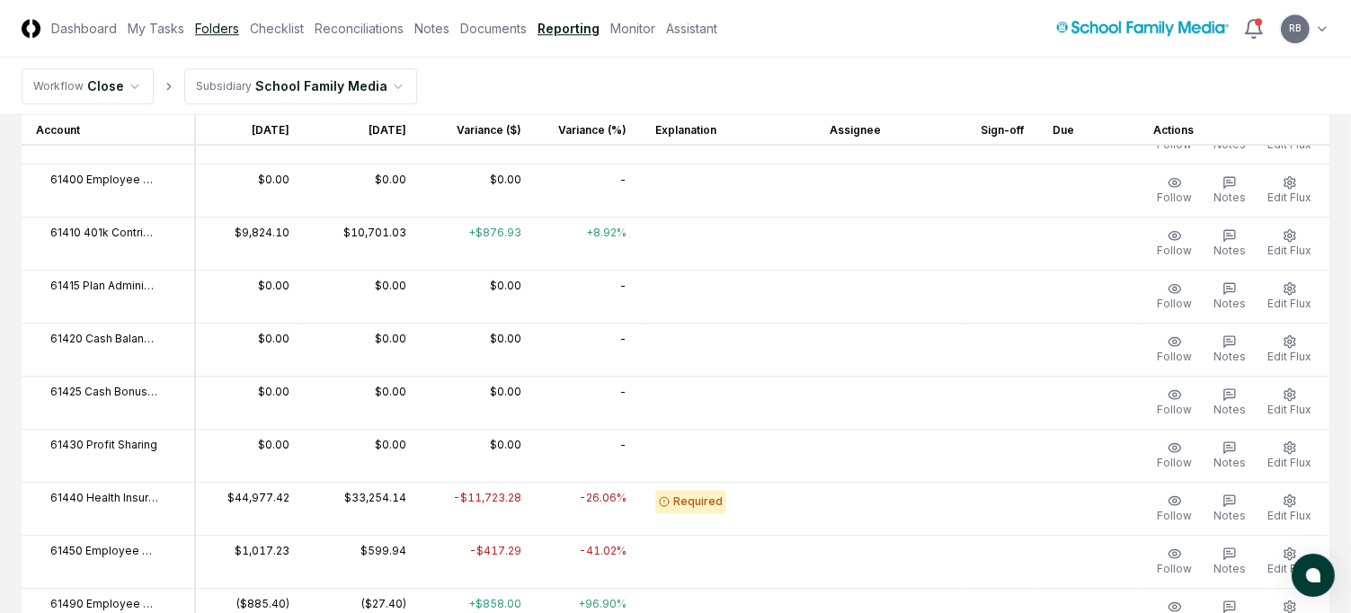
click at [227, 31] on link "Folders" at bounding box center [217, 28] width 44 height 19
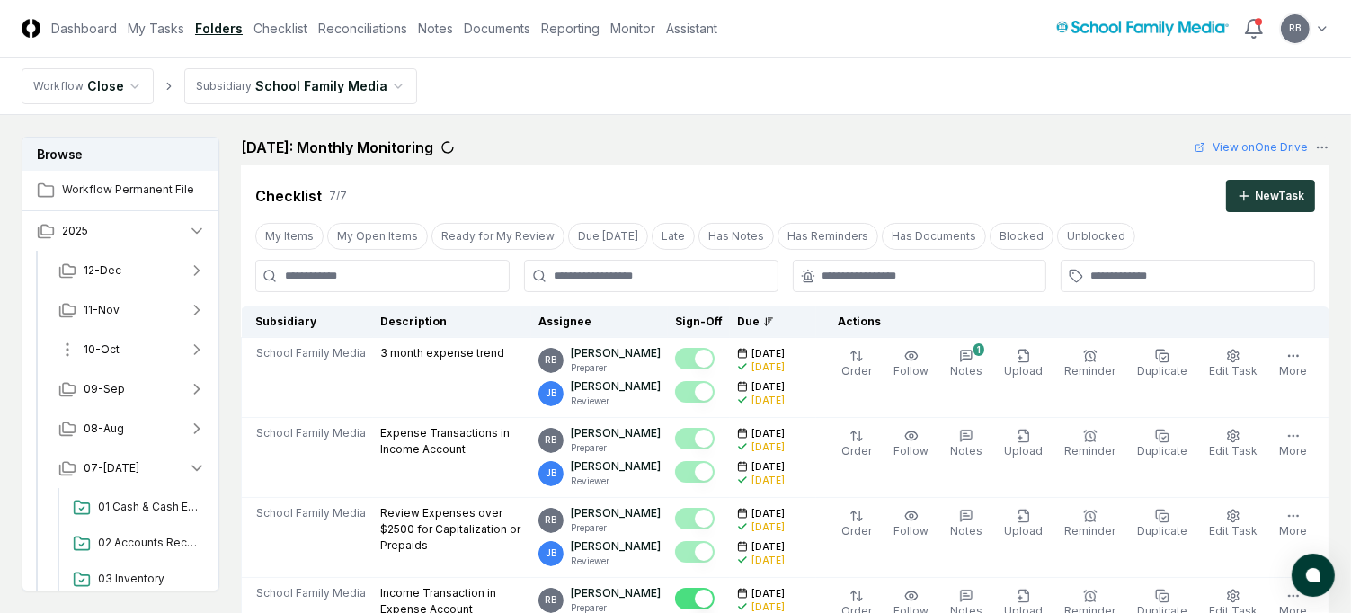
scroll to position [539, 0]
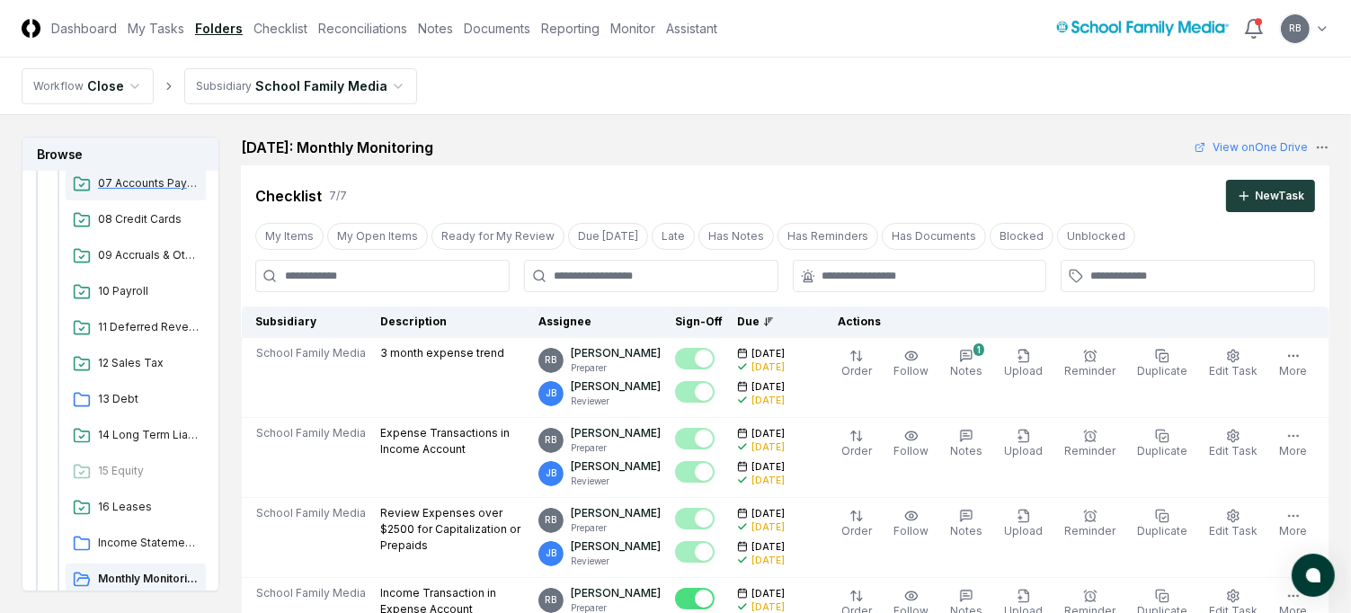
click at [129, 185] on span "07 Accounts Payable" at bounding box center [148, 183] width 101 height 16
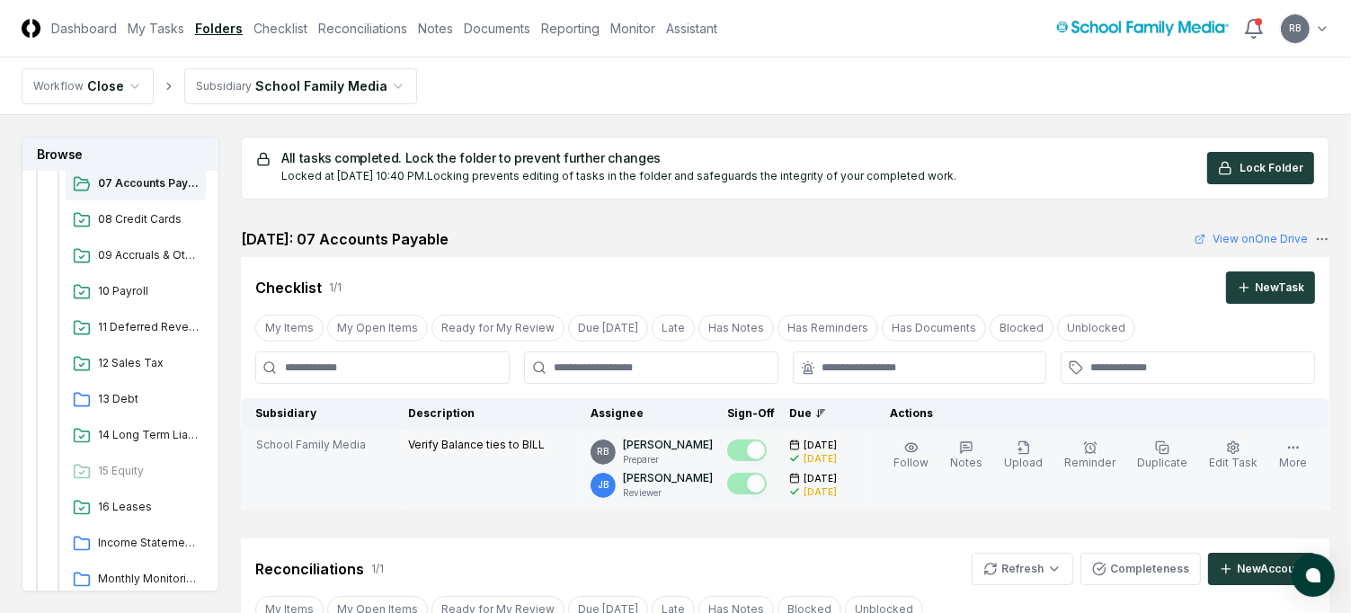
scroll to position [360, 0]
